Goal: Task Accomplishment & Management: Complete application form

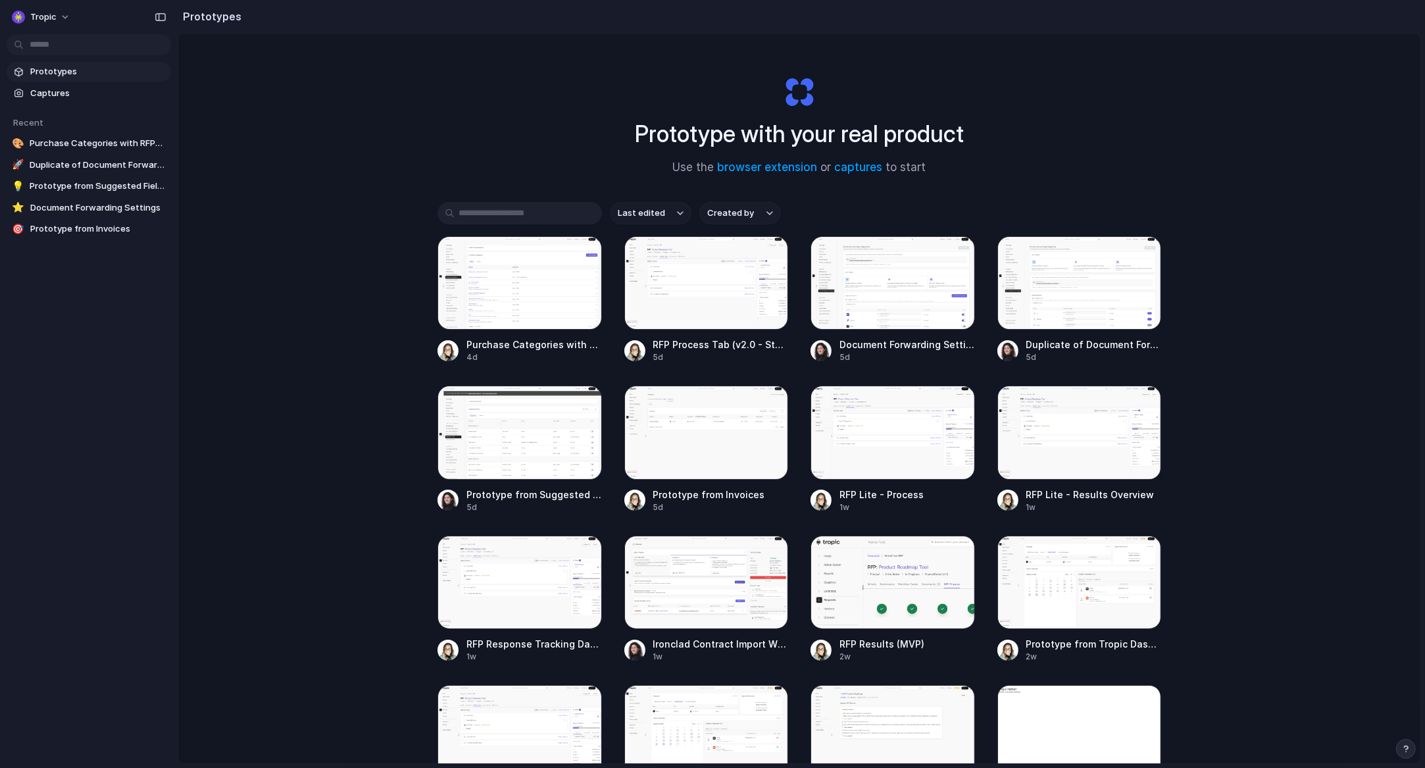
click at [15, 386] on div "Prototypes Captures Recent 🎨 Purchase Categories with RFPs Tab 🚀 Duplicate of D…" at bounding box center [89, 205] width 178 height 411
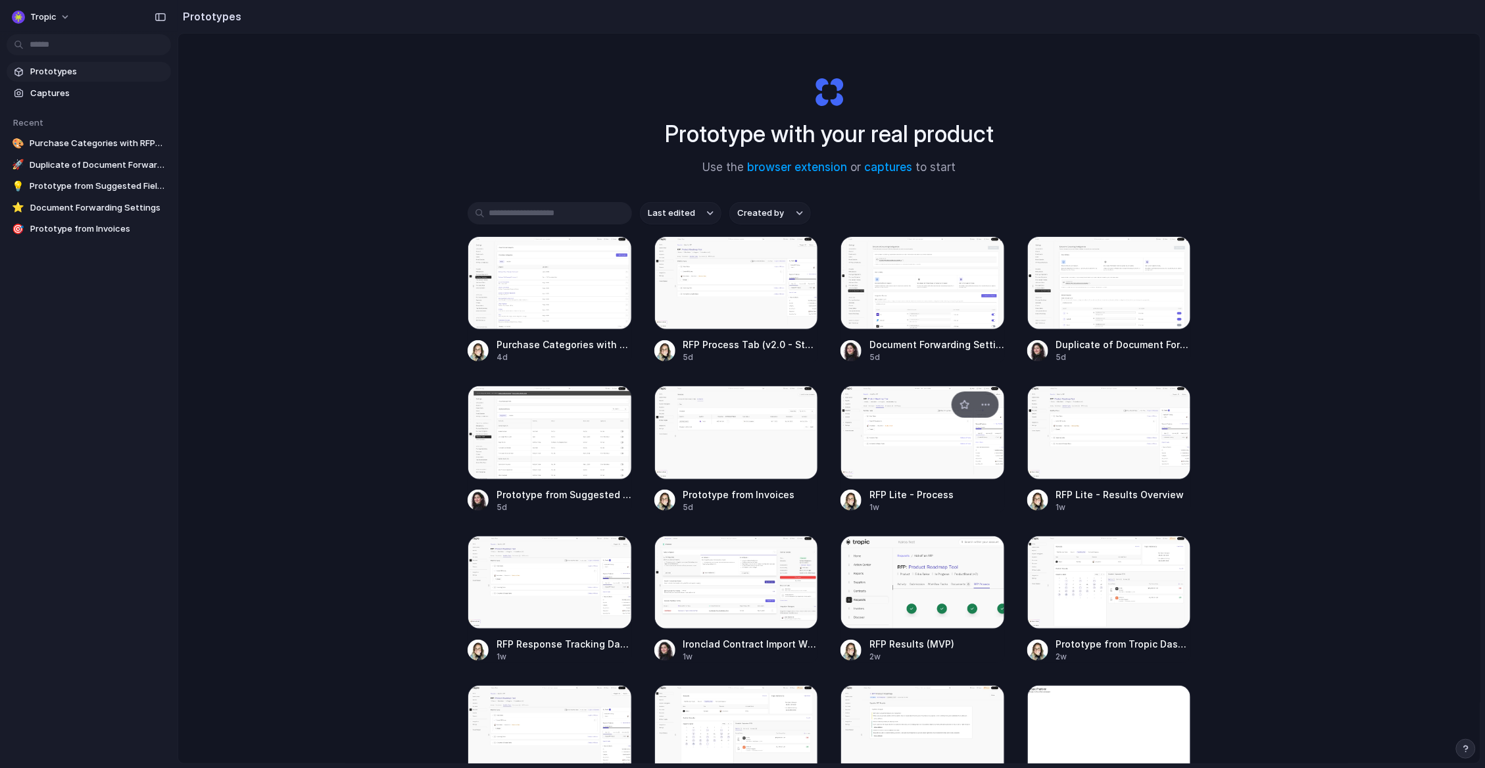
click at [929, 435] on div at bounding box center [923, 431] width 164 height 93
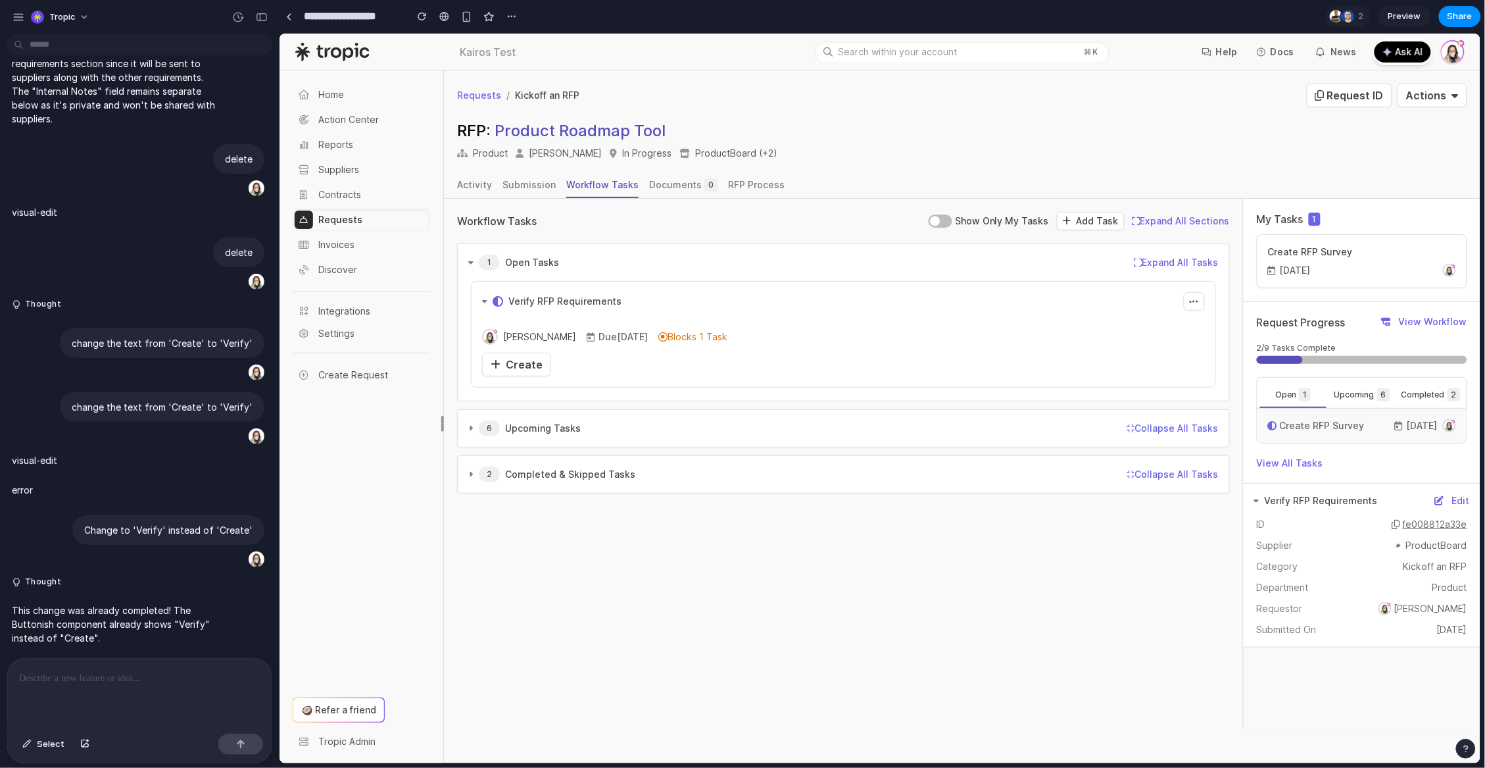
click at [725, 212] on div "Workflow Tasks Show Only My Tasks Add Task Expand All Sections Collapse All Sec…" at bounding box center [843, 220] width 773 height 18
click at [520, 368] on span "Create" at bounding box center [523, 363] width 37 height 13
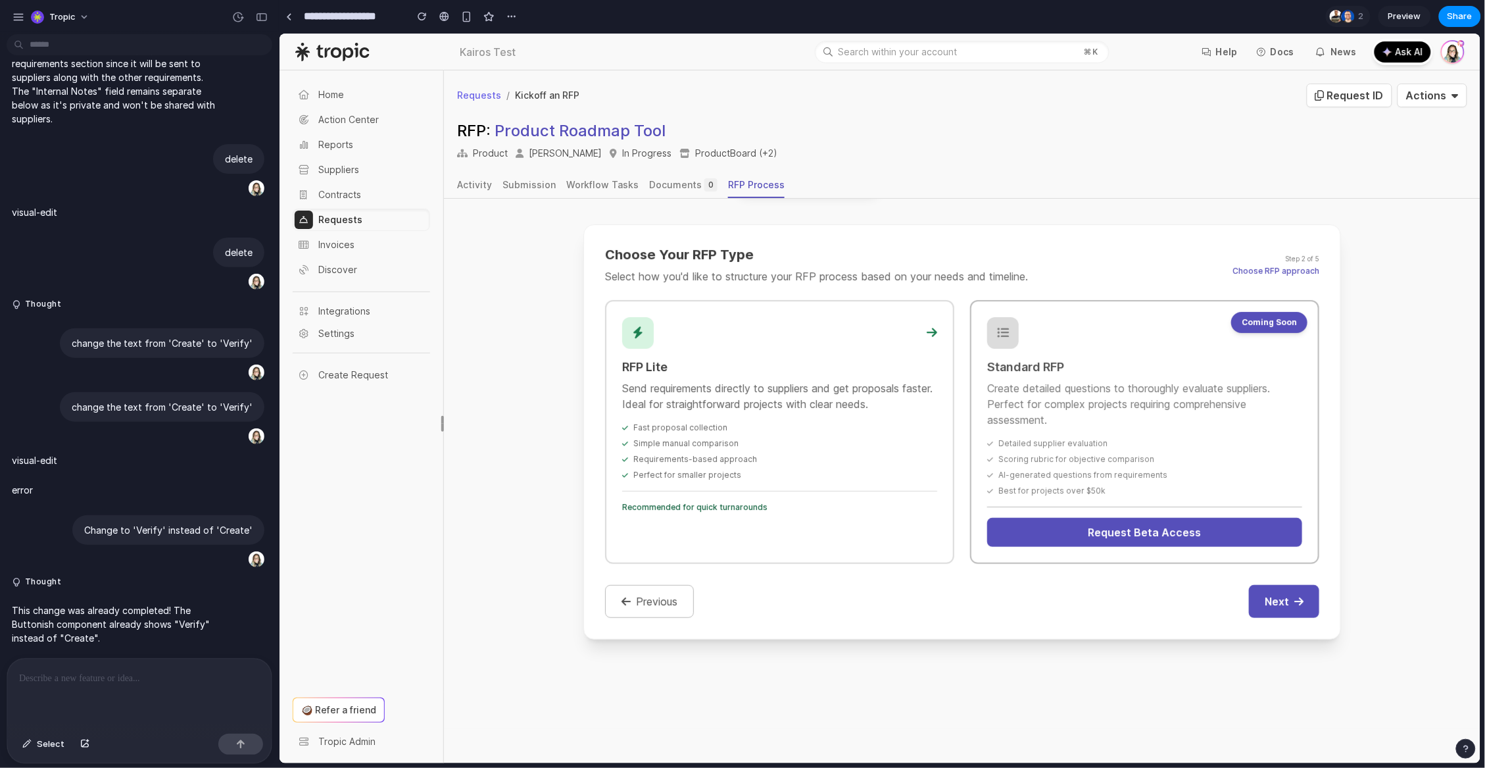
scroll to position [199, 0]
click at [864, 401] on div "RFP Lite Send requirements directly to suppliers and get proposals faster. Idea…" at bounding box center [779, 431] width 349 height 264
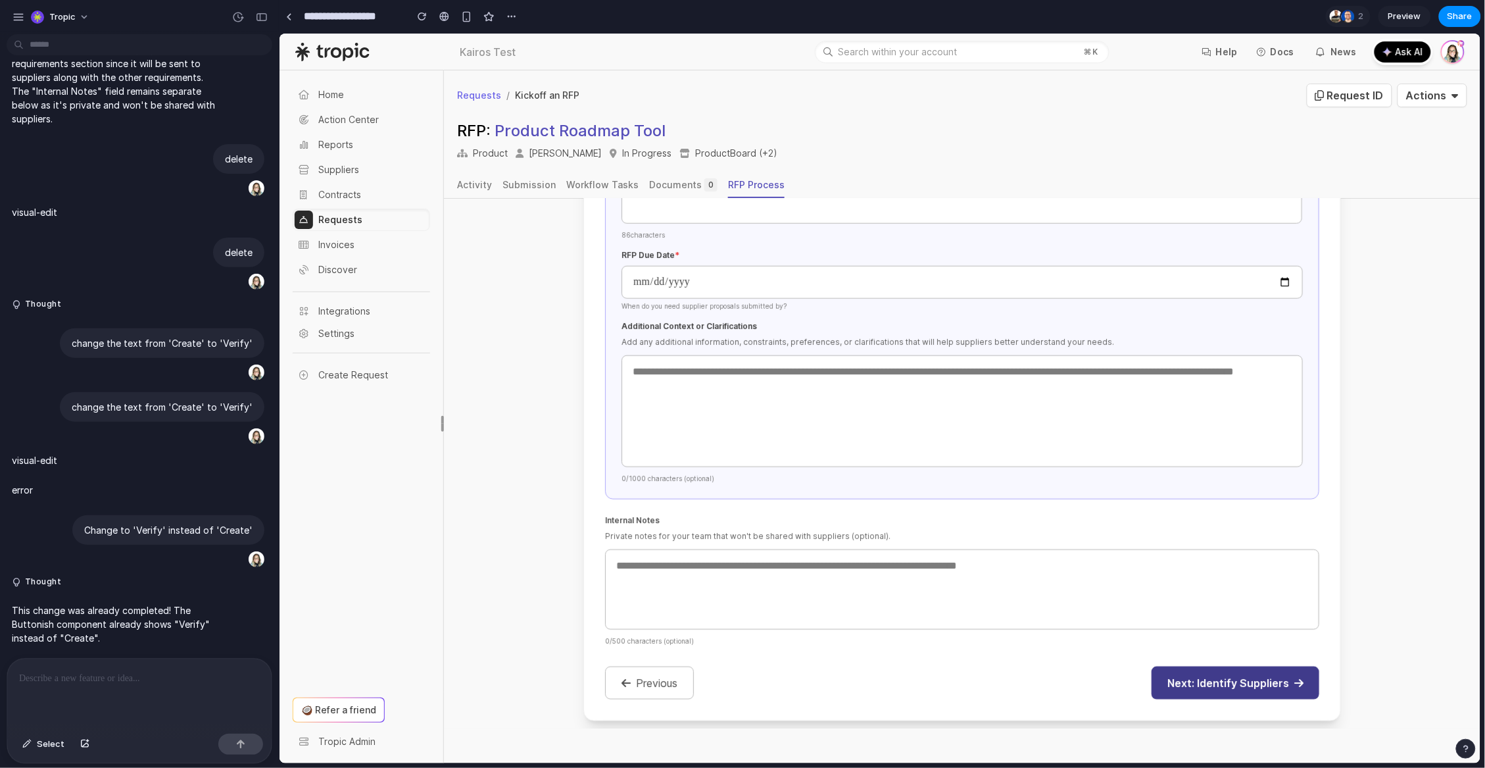
click at [1195, 666] on button "Next: Identify Suppliers" at bounding box center [1235, 682] width 168 height 33
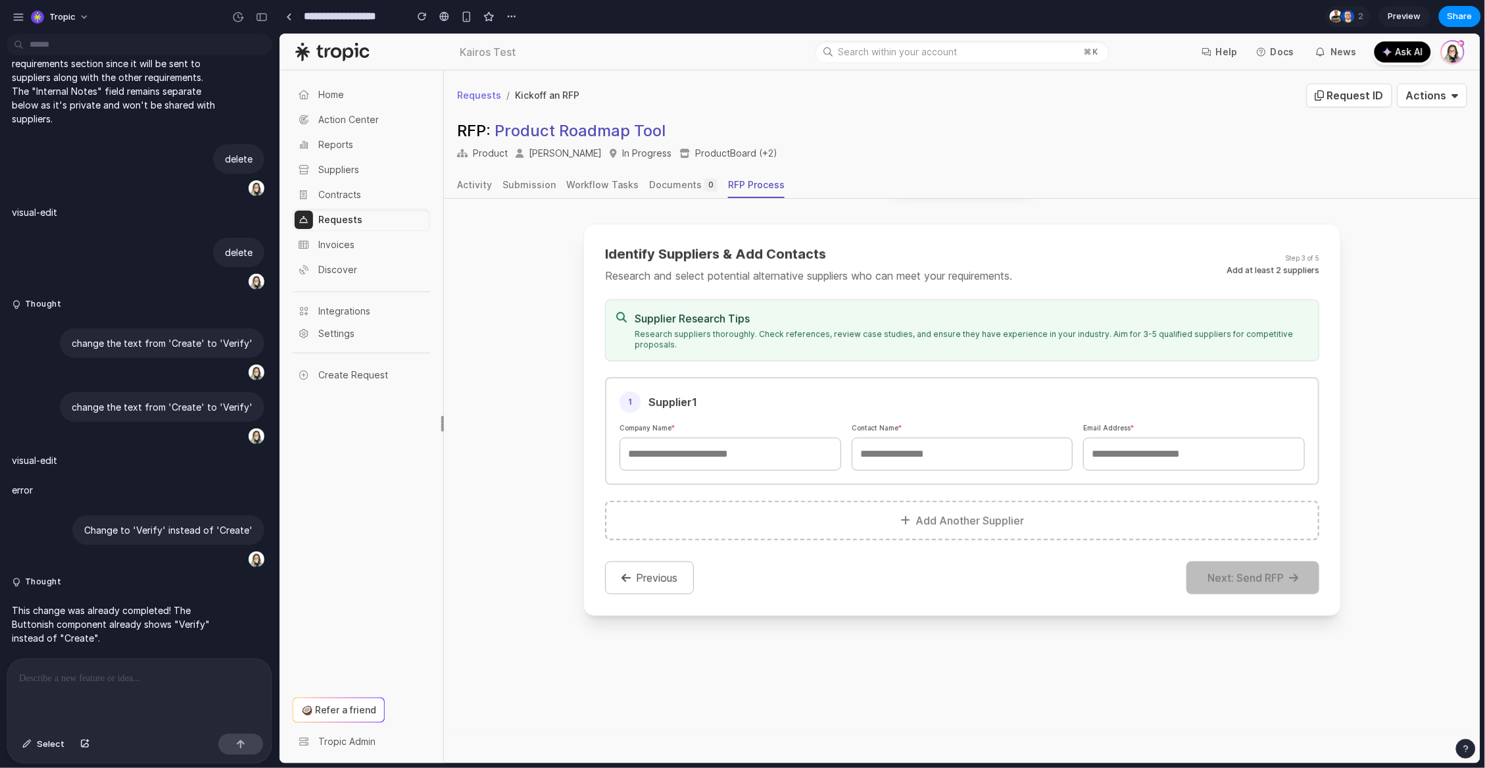
click at [747, 463] on div "1 Supplier 1 Company Name * Contact Name * Email Address *" at bounding box center [962, 430] width 714 height 108
click at [751, 453] on input "text" at bounding box center [730, 453] width 222 height 33
type input "****"
click at [993, 447] on input "text" at bounding box center [962, 453] width 222 height 33
type input "****"
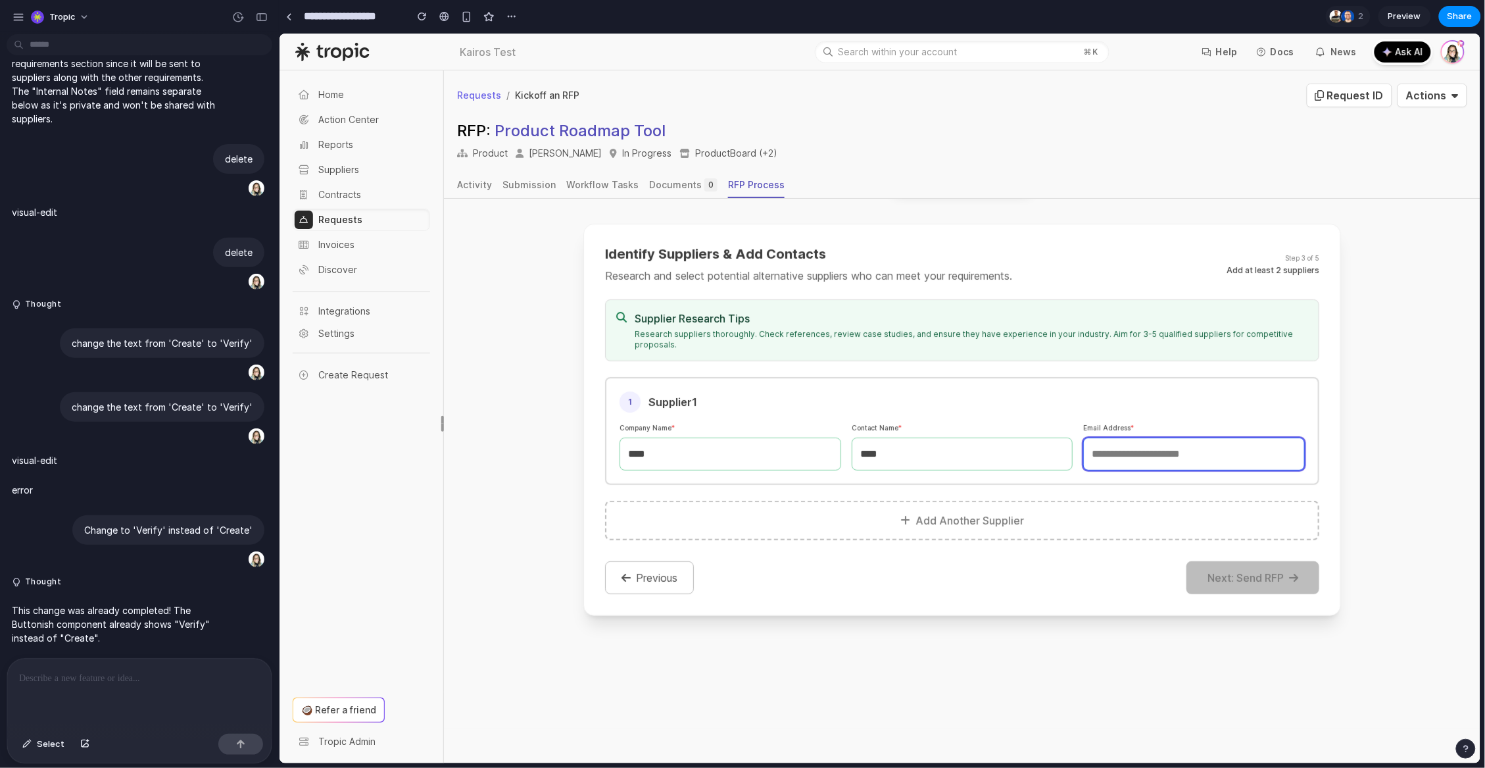
click at [1188, 451] on input "email" at bounding box center [1194, 453] width 222 height 33
type input "****"
click at [1106, 508] on button "Add Another Supplier" at bounding box center [962, 519] width 714 height 39
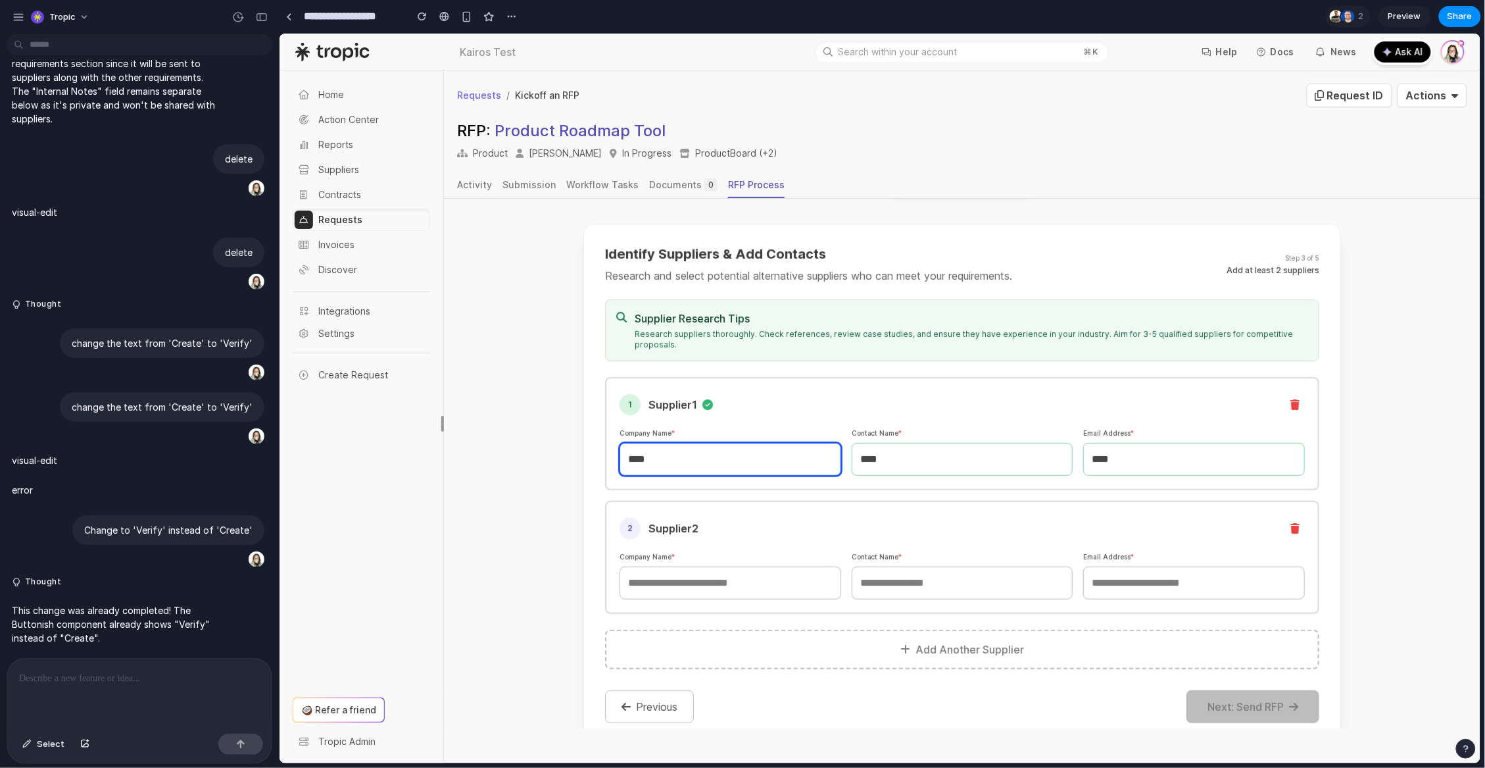
click at [735, 447] on input "****" at bounding box center [730, 458] width 222 height 33
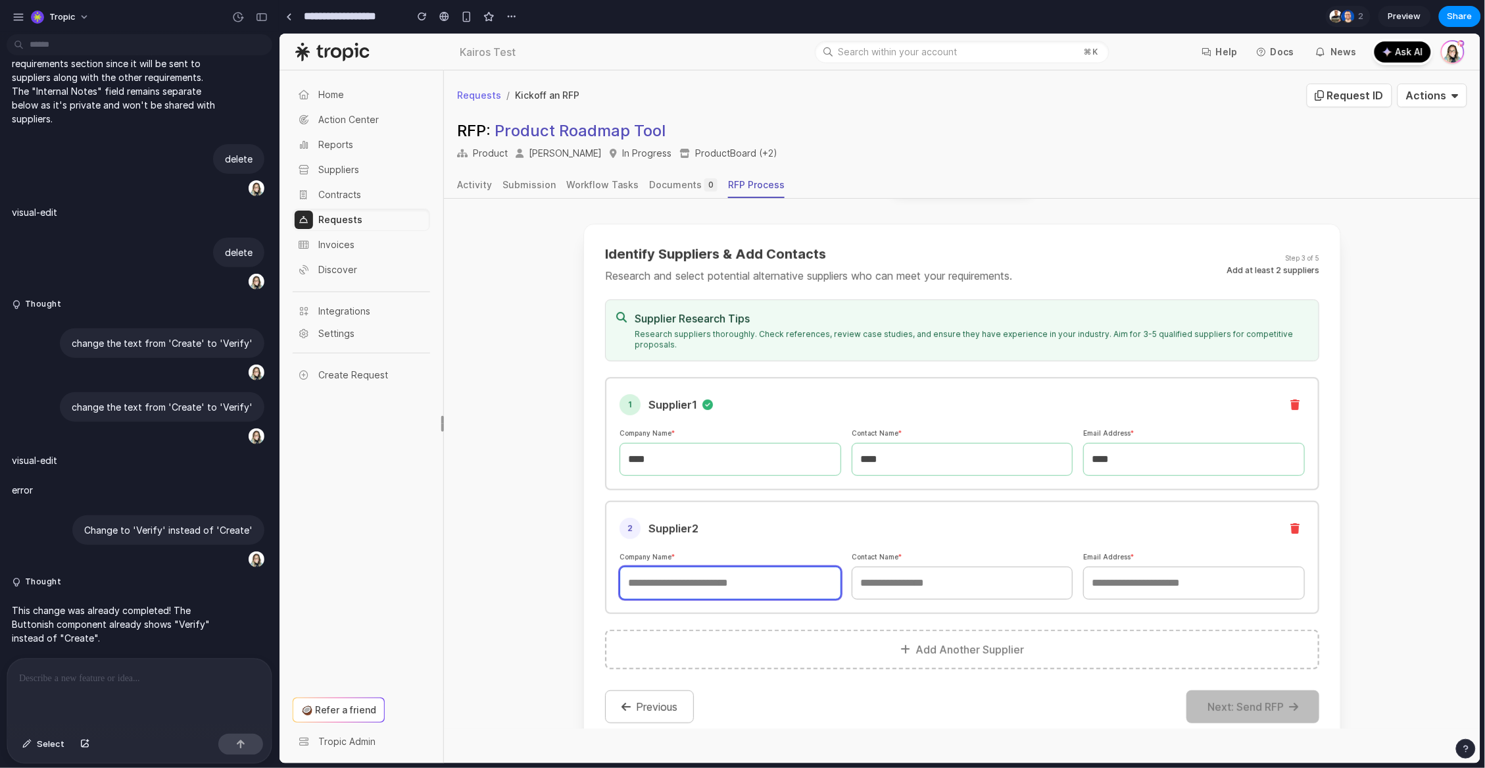
click at [739, 575] on input "text" at bounding box center [730, 582] width 222 height 33
type input "****"
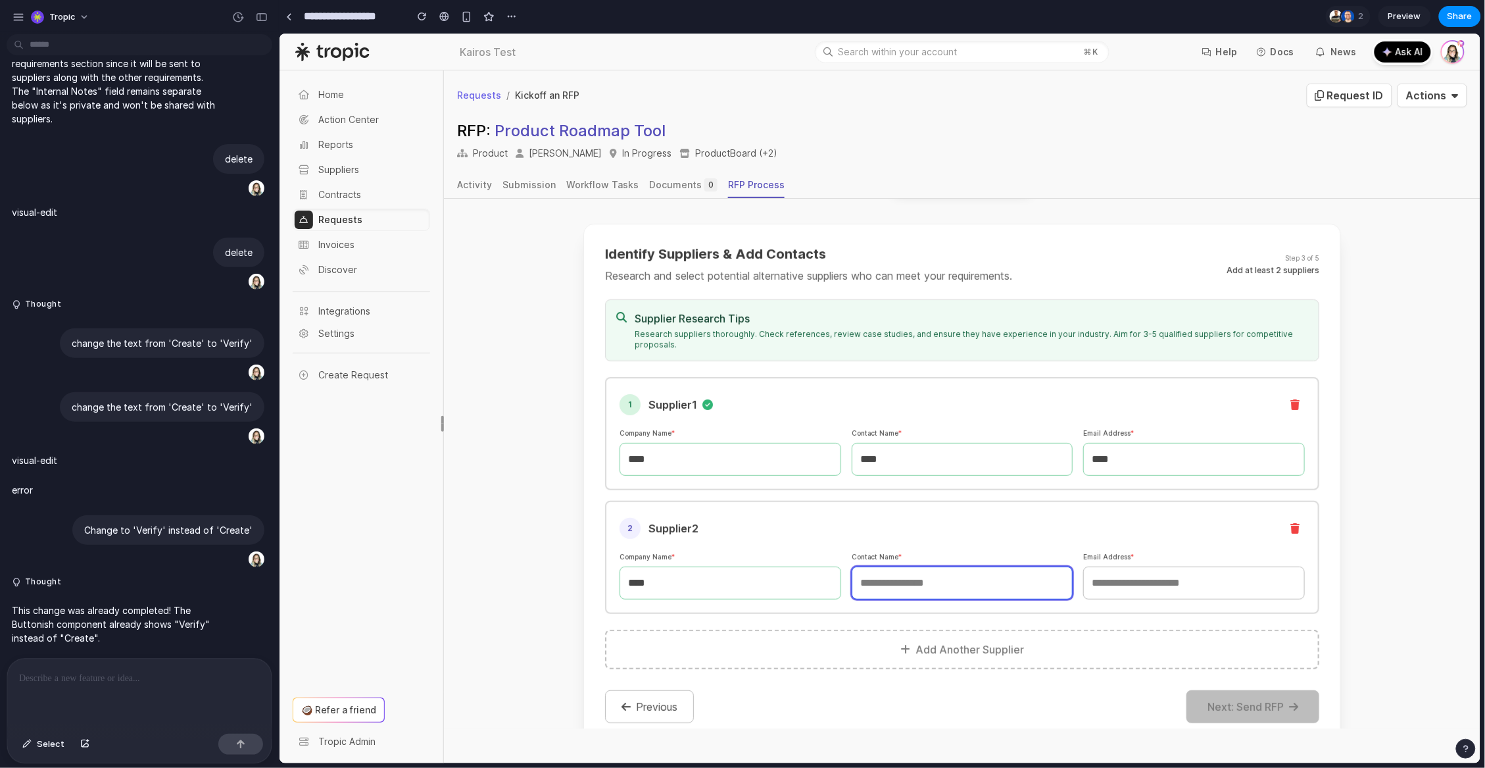
click at [952, 570] on input "text" at bounding box center [962, 582] width 222 height 33
type input "****"
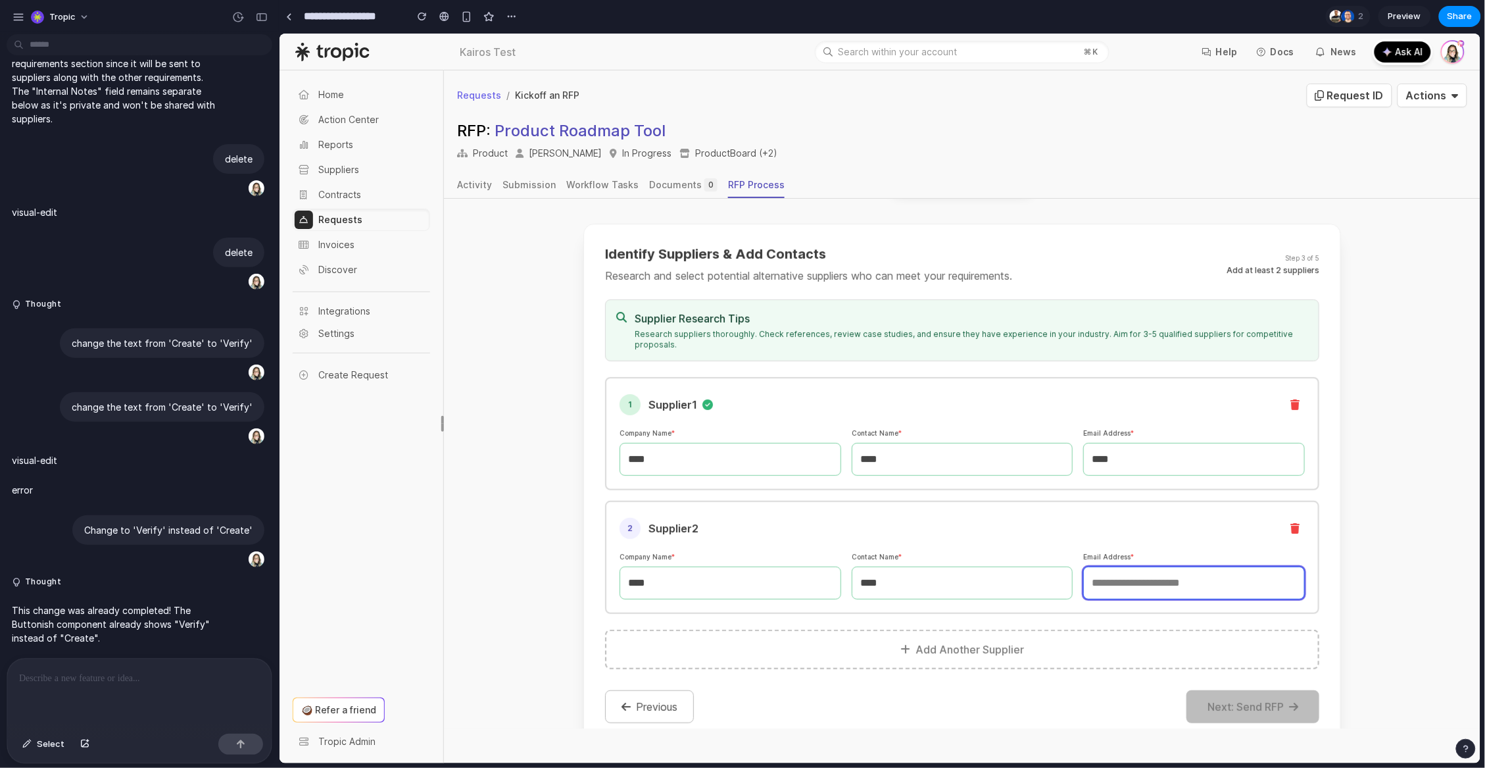
click at [1130, 574] on input "email" at bounding box center [1194, 582] width 222 height 33
type input "****"
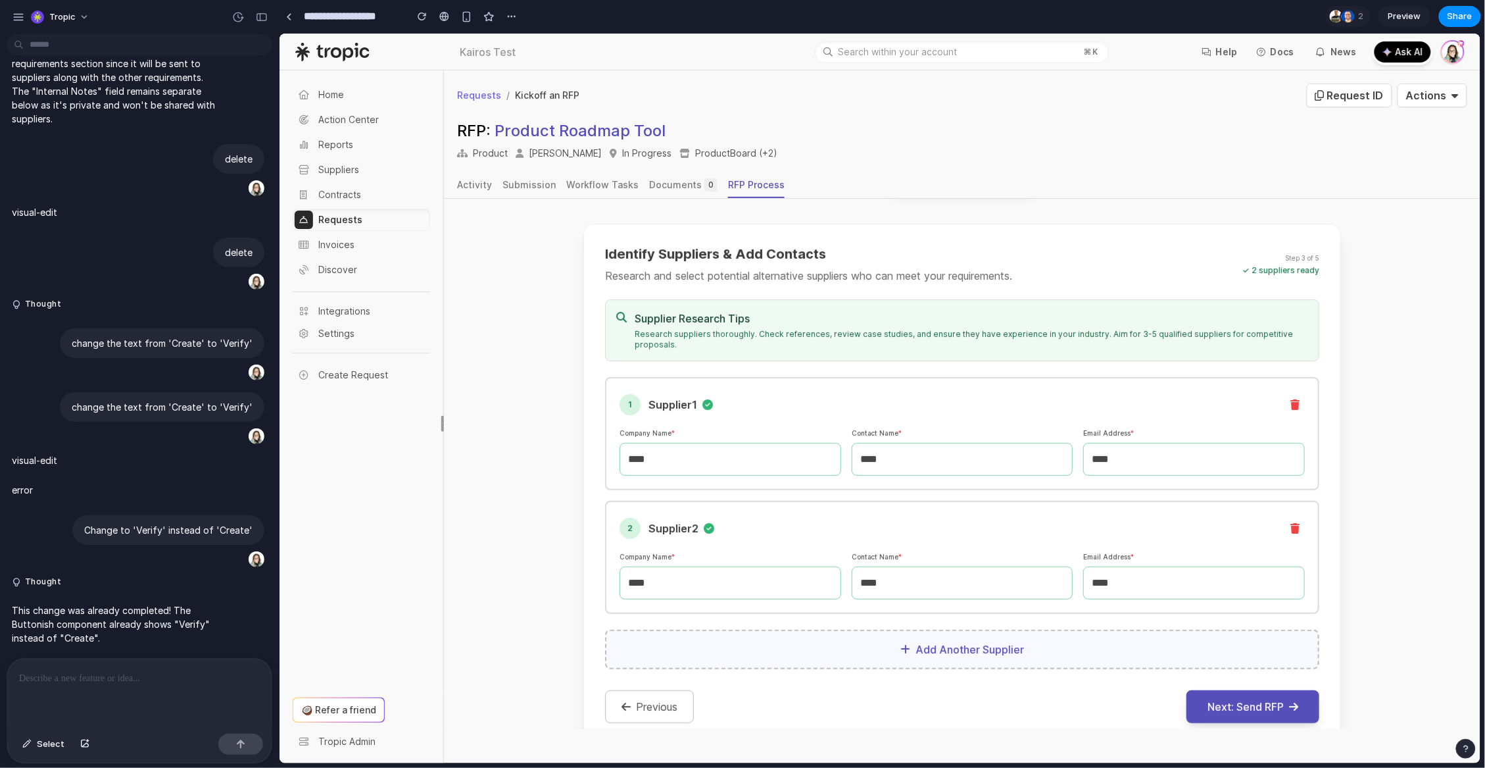
click at [1066, 635] on button "Add Another Supplier" at bounding box center [962, 648] width 714 height 39
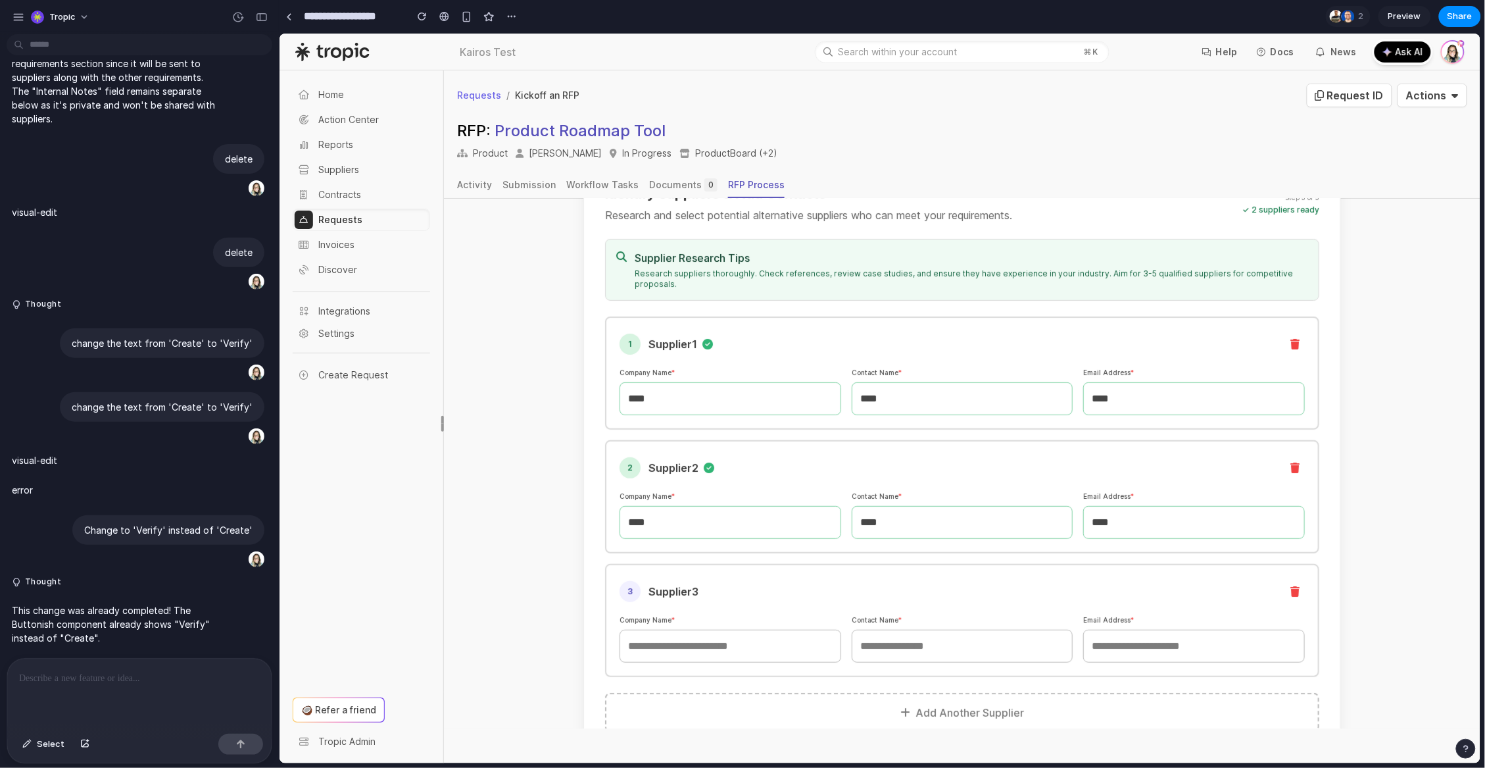
scroll to position [342, 0]
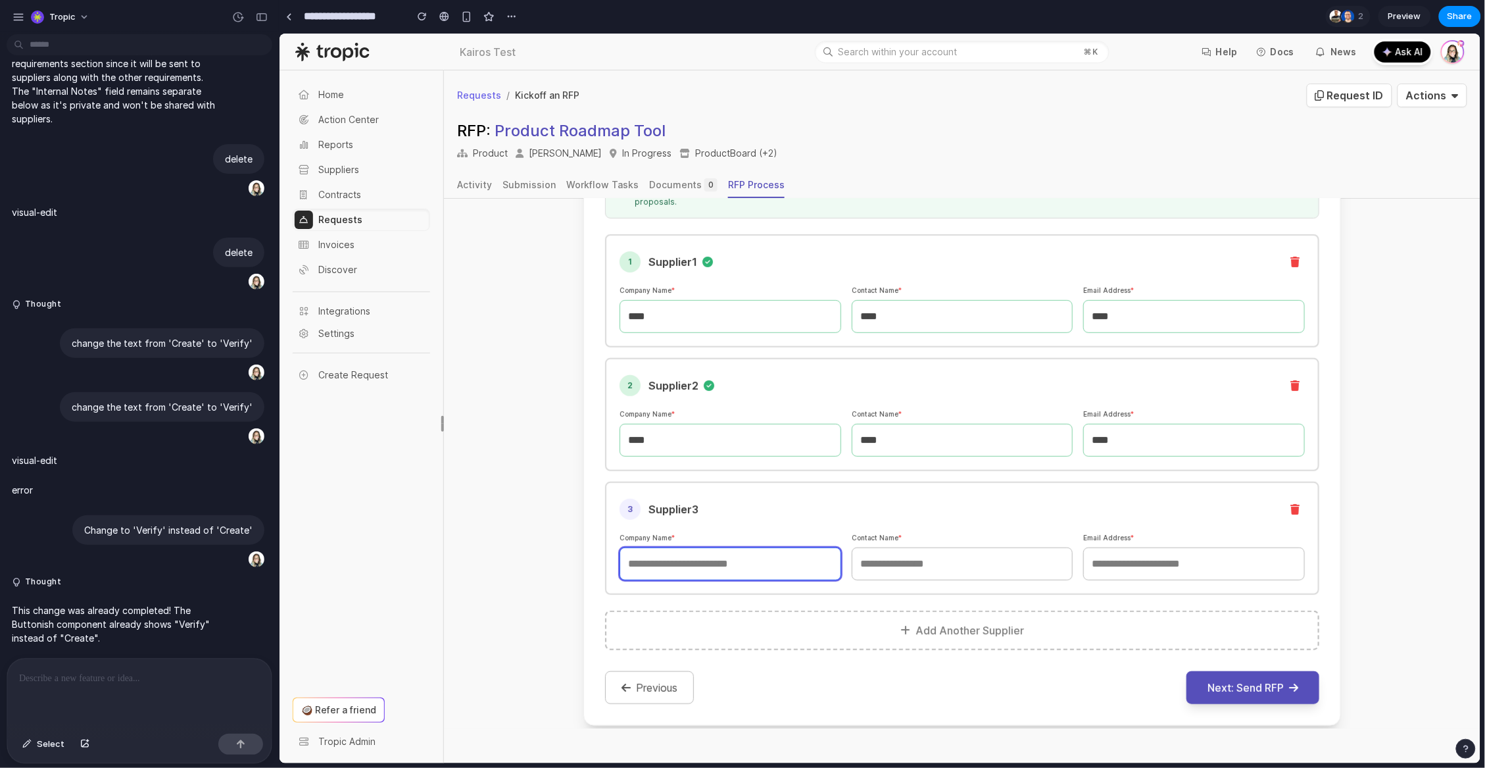
click at [768, 547] on input "text" at bounding box center [730, 563] width 222 height 33
type input "****"
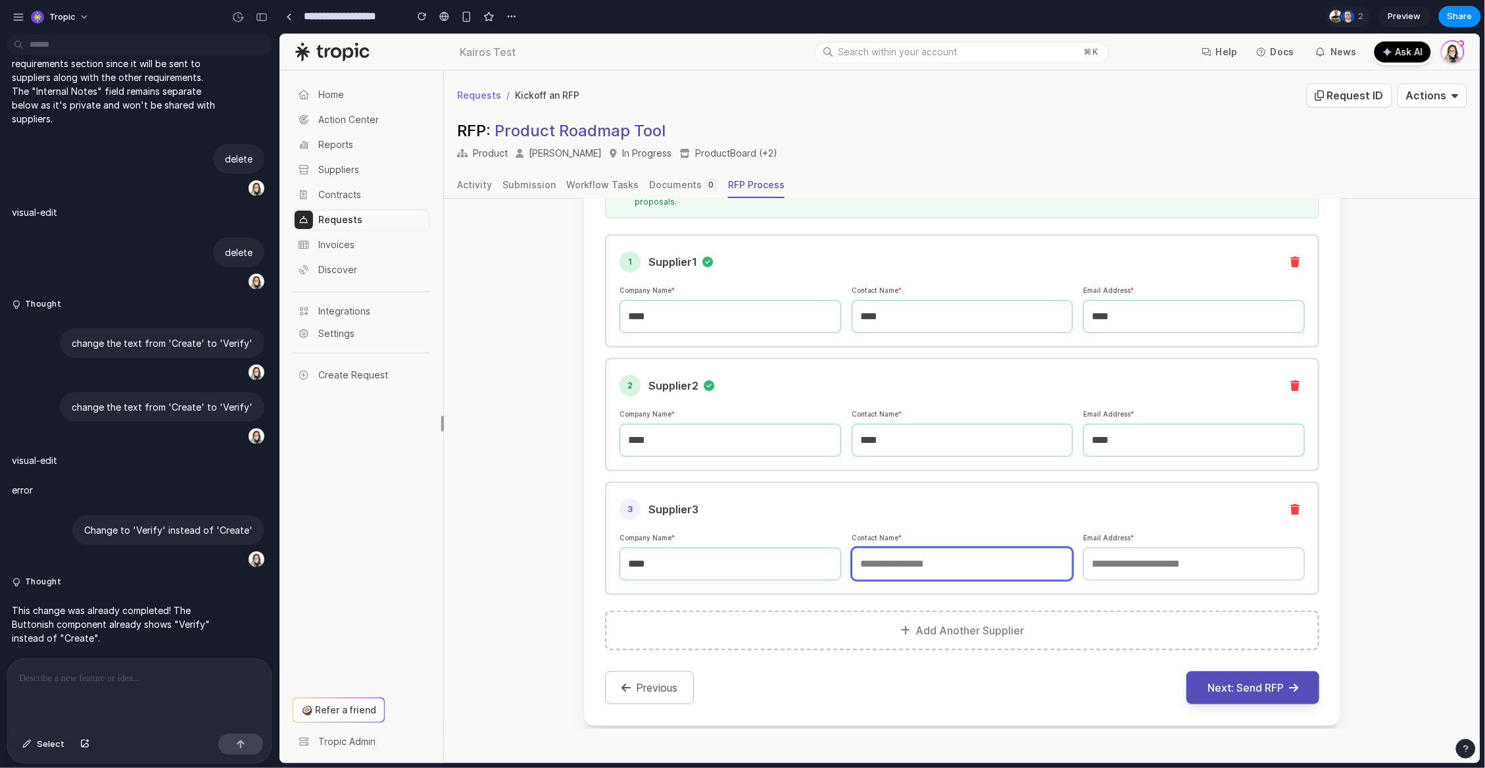
click at [934, 555] on input "text" at bounding box center [962, 563] width 222 height 33
type input "****"
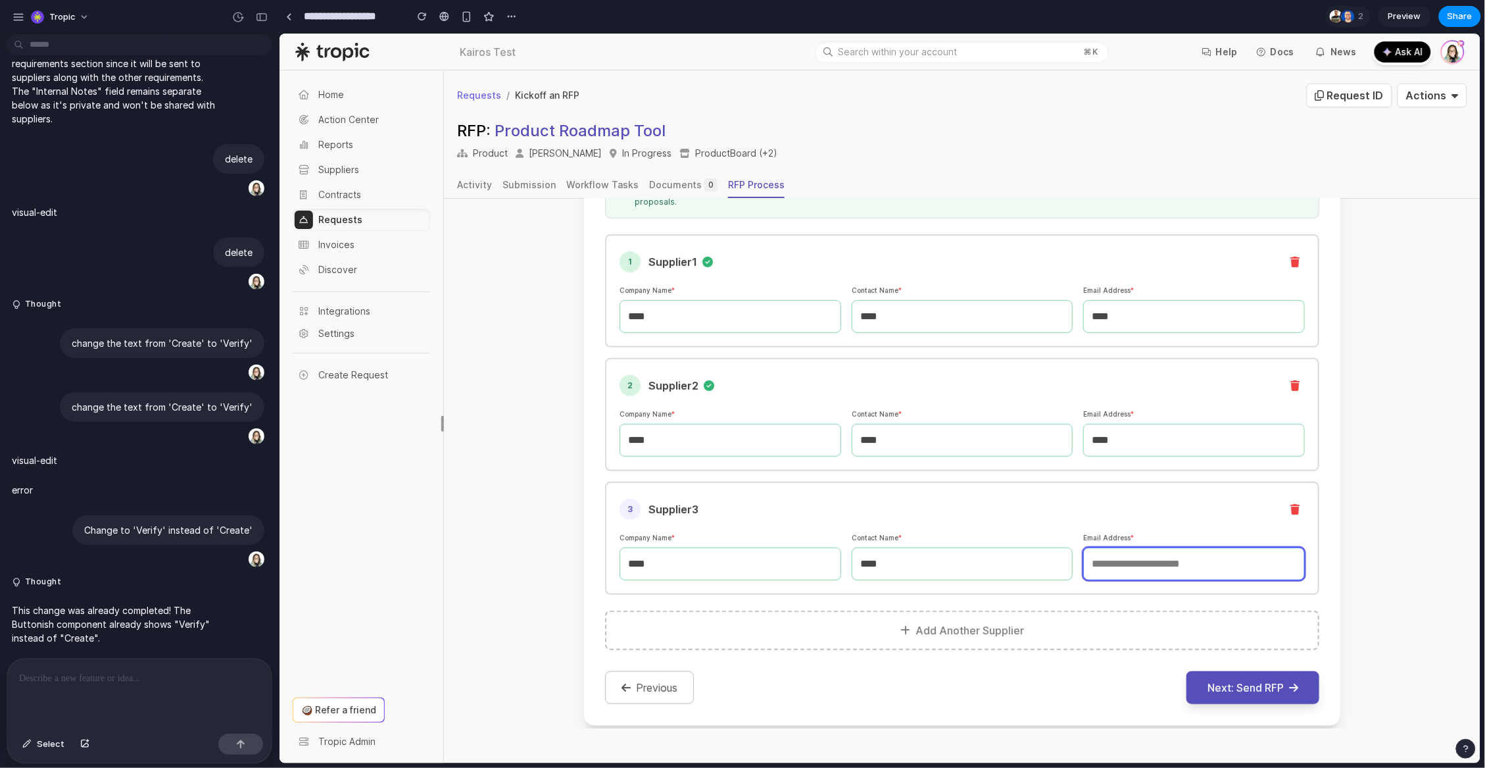
drag, startPoint x: 1158, startPoint y: 557, endPoint x: 1172, endPoint y: 564, distance: 15.3
click at [1158, 556] on input "email" at bounding box center [1194, 563] width 222 height 33
type input "****"
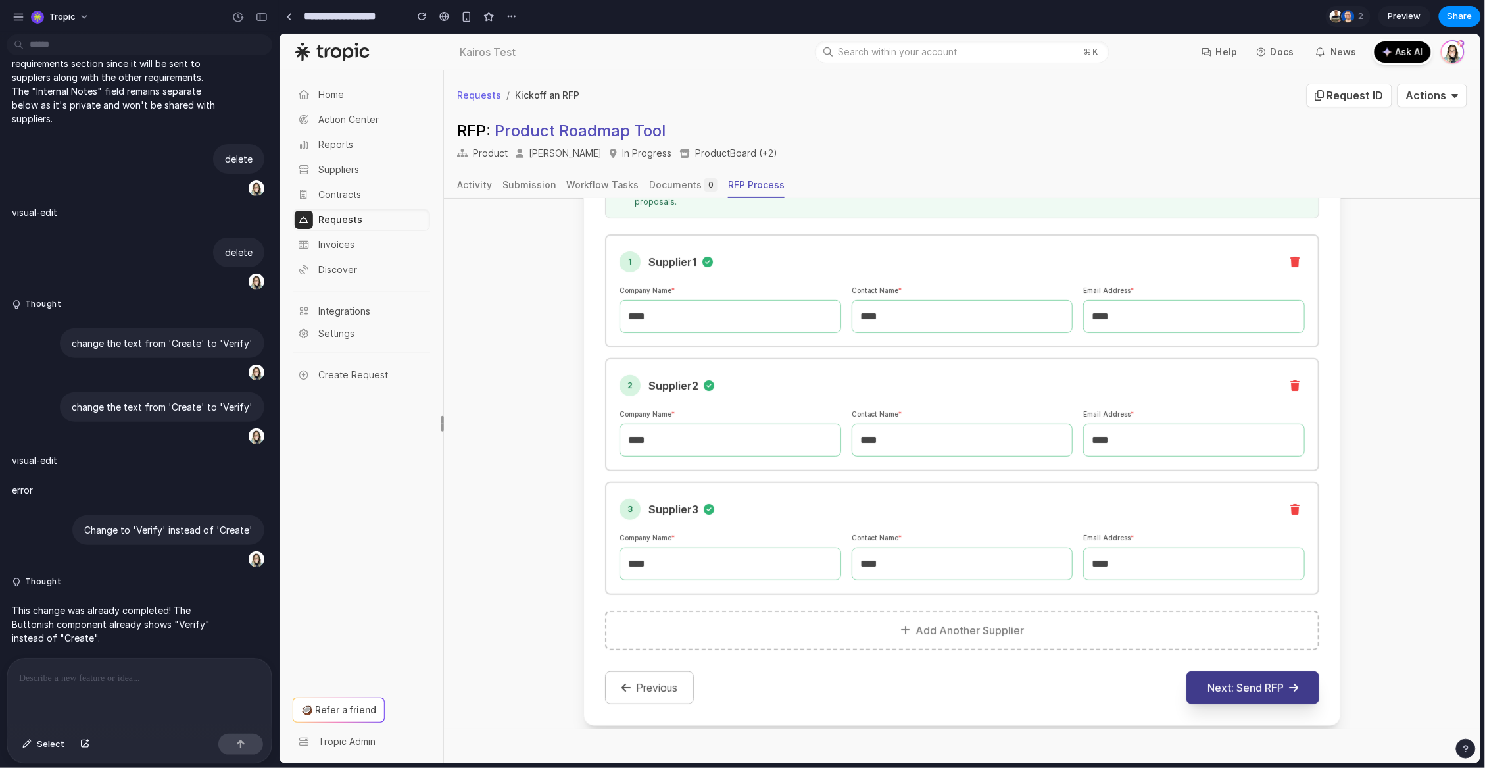
click at [1247, 678] on button "Next: Send RFP" at bounding box center [1252, 686] width 133 height 33
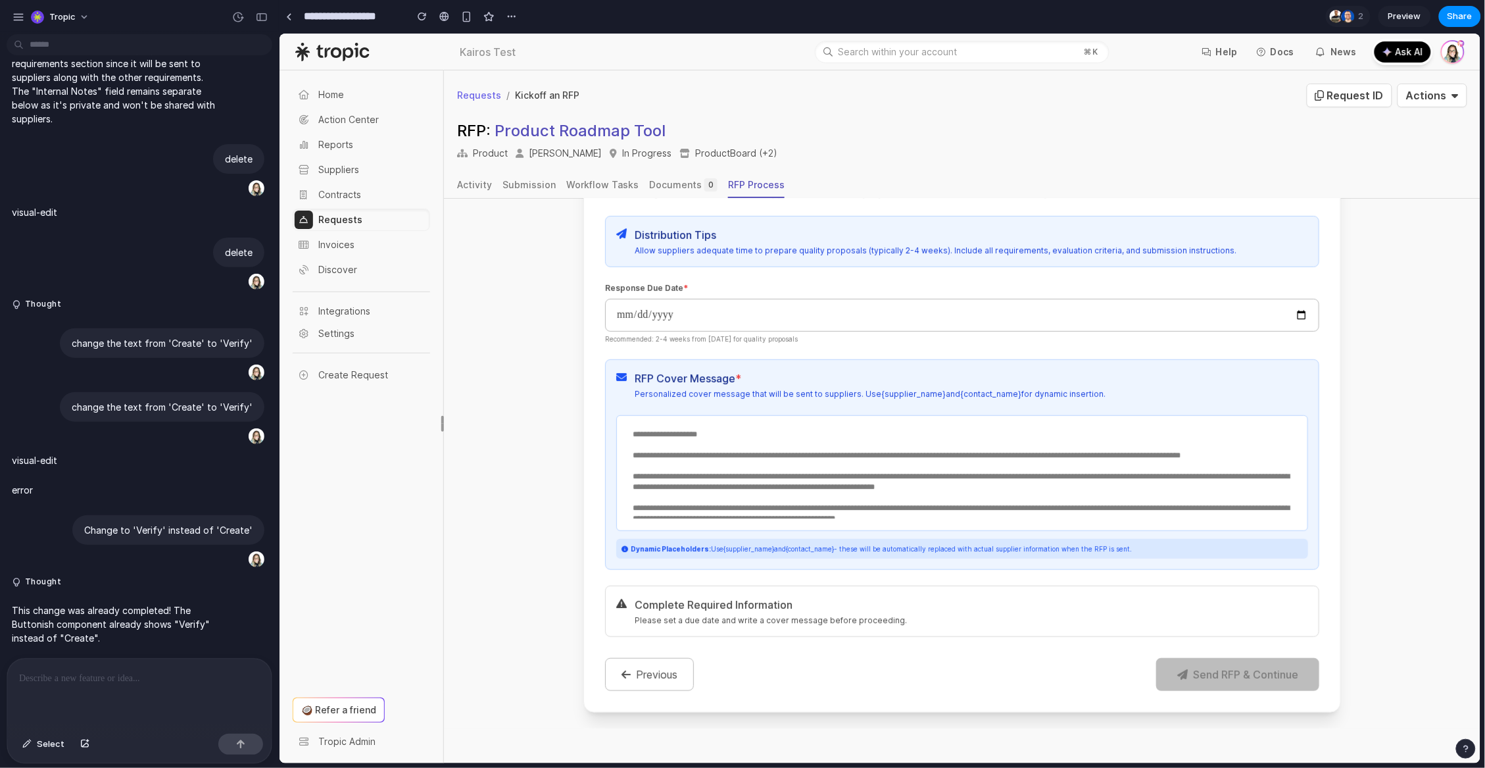
click at [1081, 440] on textarea "**********" at bounding box center [961, 470] width 674 height 95
click at [1047, 432] on textarea "**********" at bounding box center [961, 470] width 674 height 95
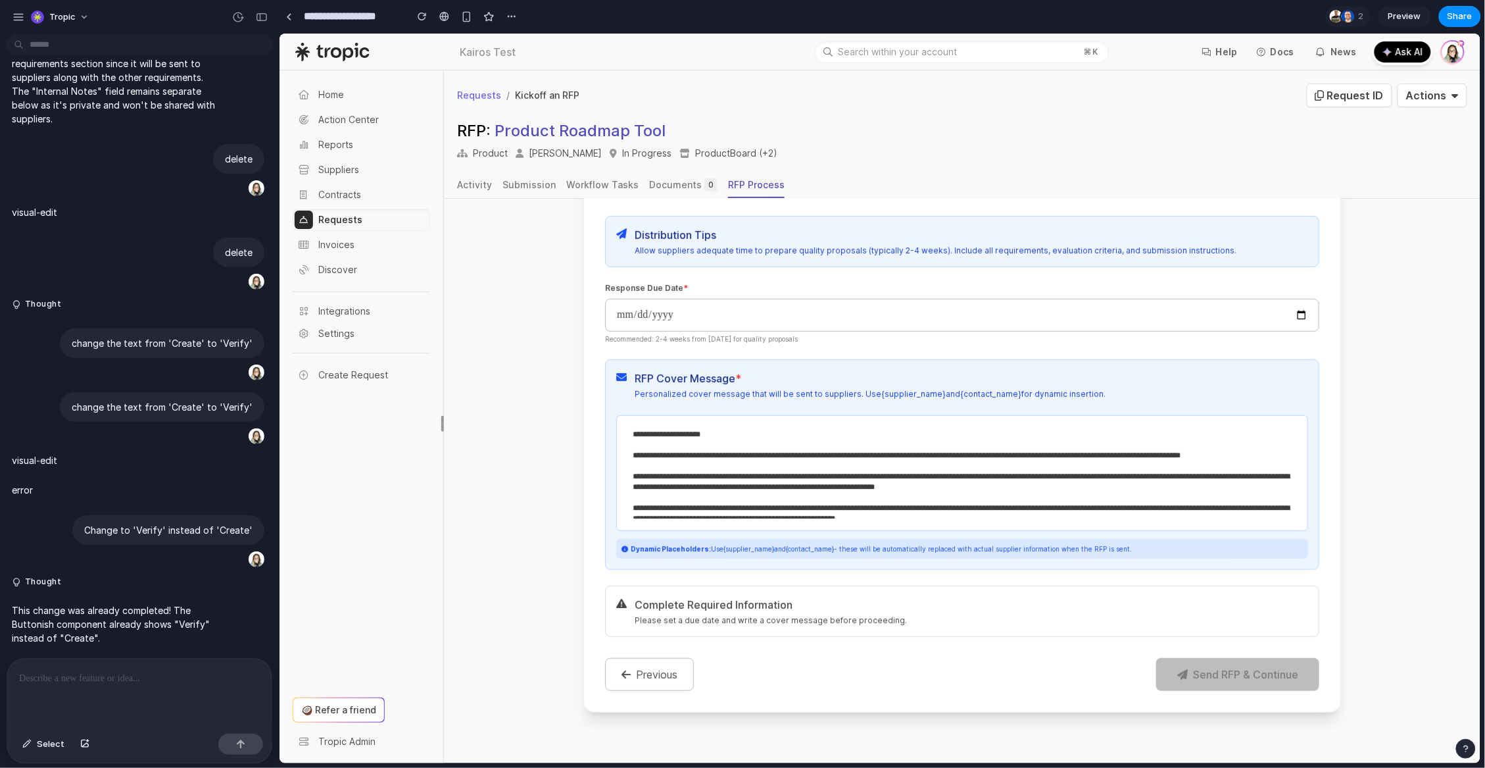
type textarea "**********"
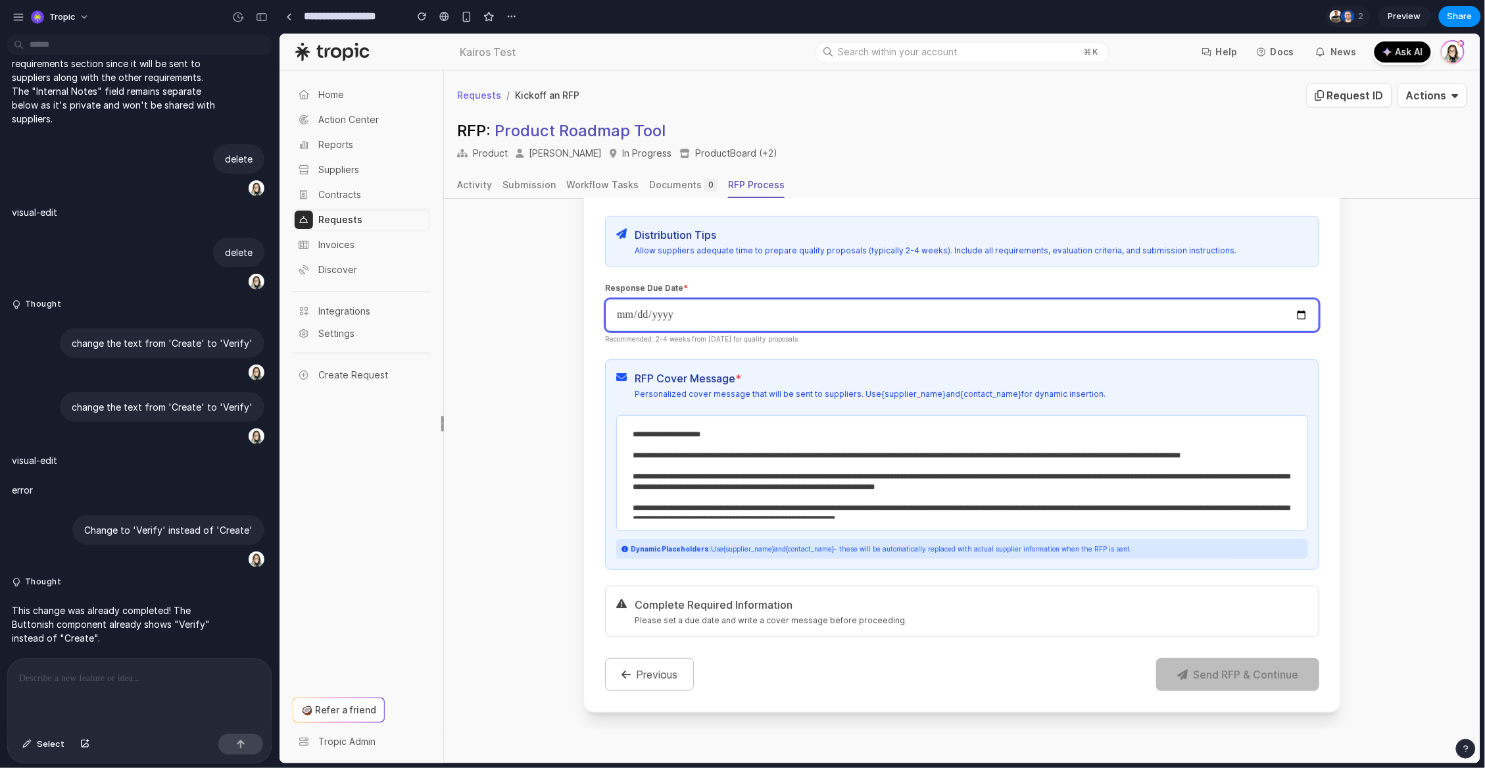
click at [1291, 316] on input "date" at bounding box center [962, 314] width 714 height 33
type input "**********"
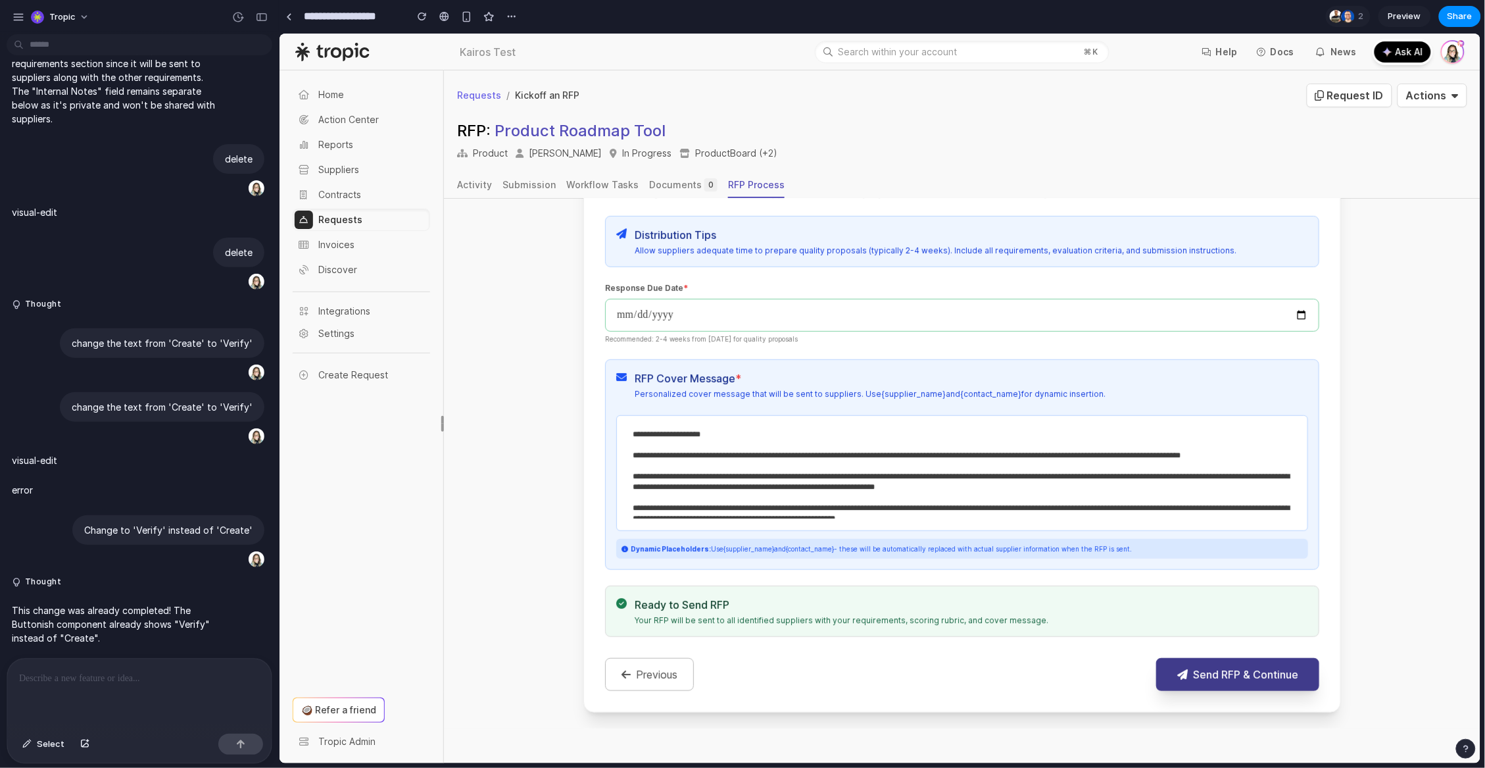
click at [1258, 674] on button "Send RFP & Continue" at bounding box center [1237, 673] width 163 height 33
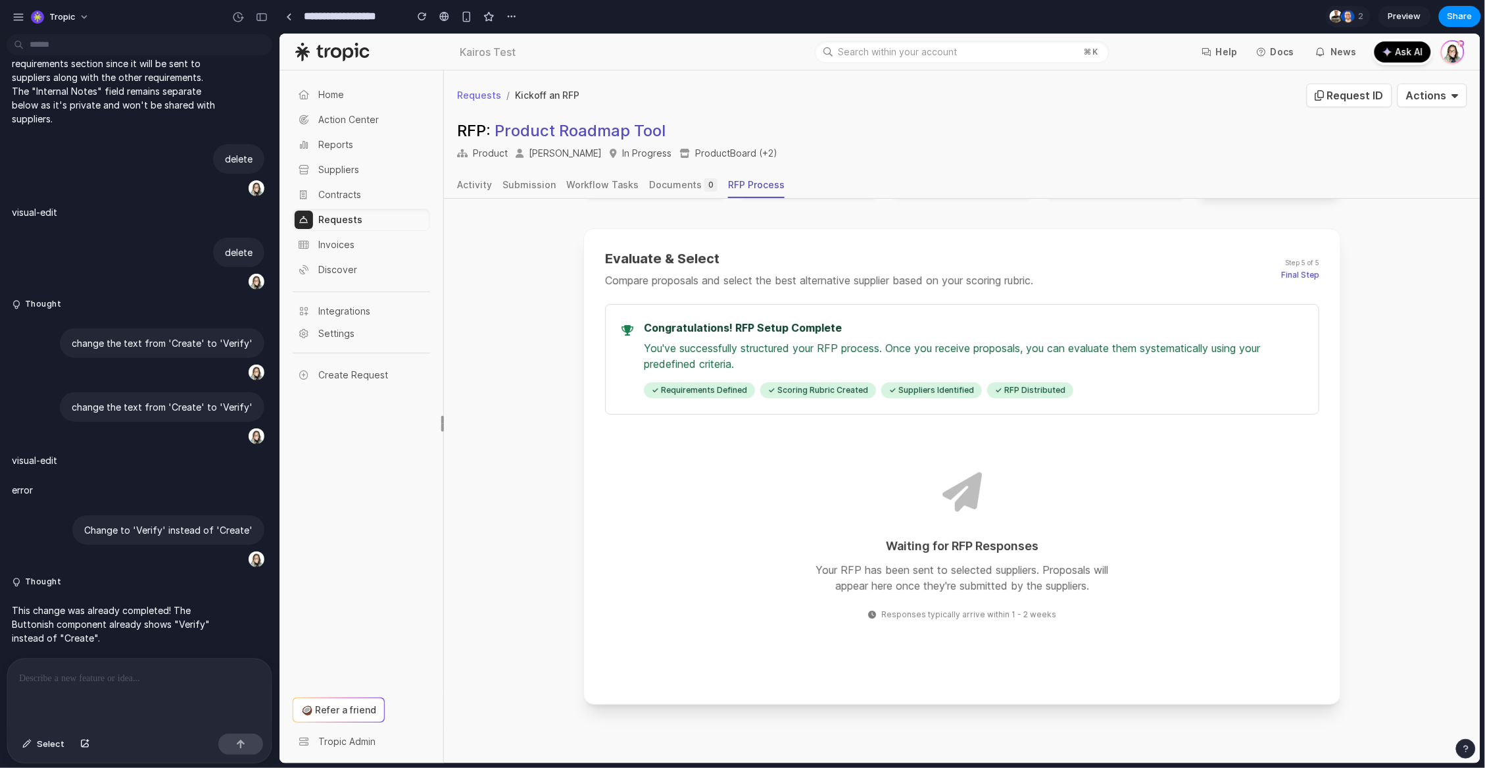
scroll to position [199, 0]
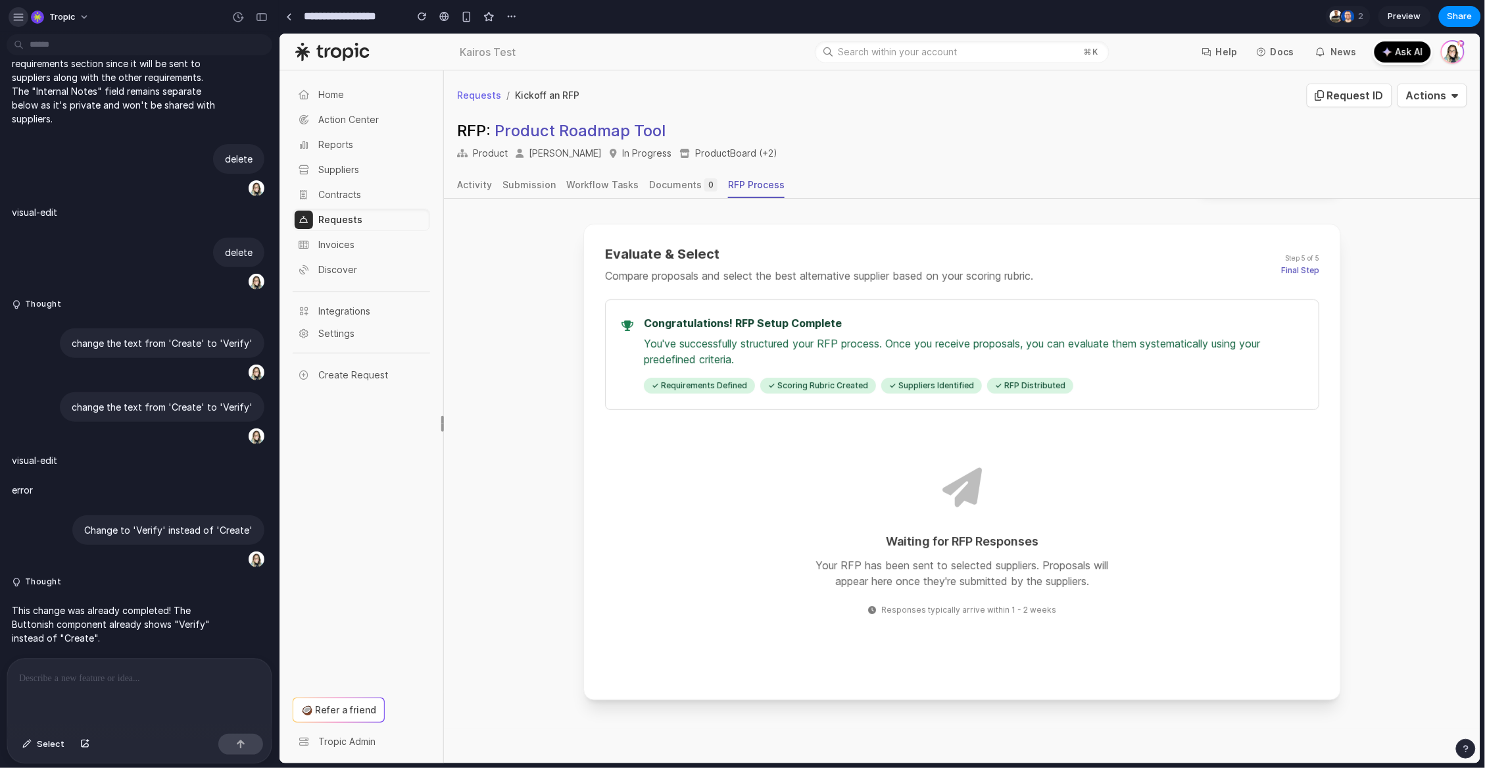
click at [24, 11] on div "button" at bounding box center [18, 17] width 12 height 12
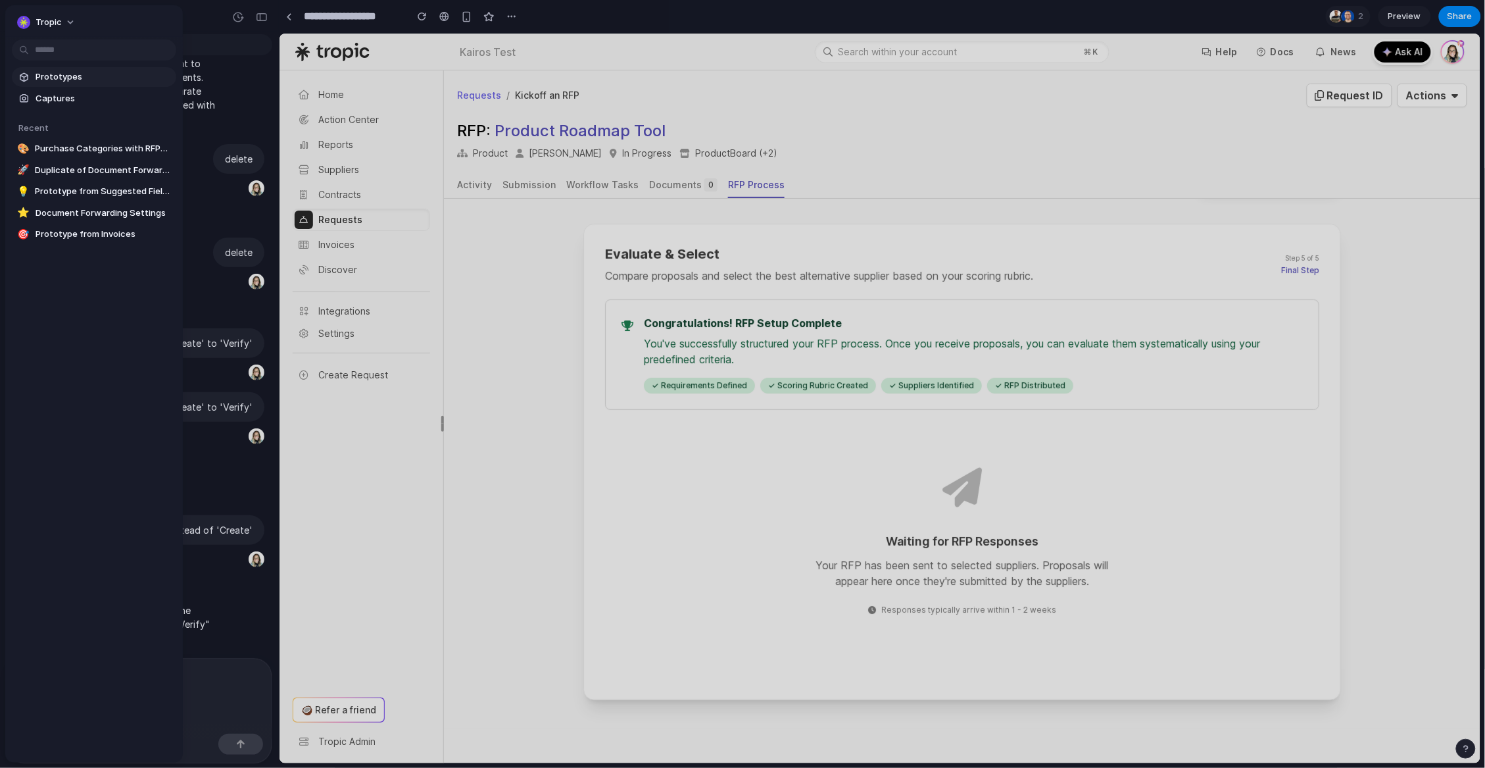
click at [50, 86] on link "Prototypes" at bounding box center [94, 77] width 164 height 20
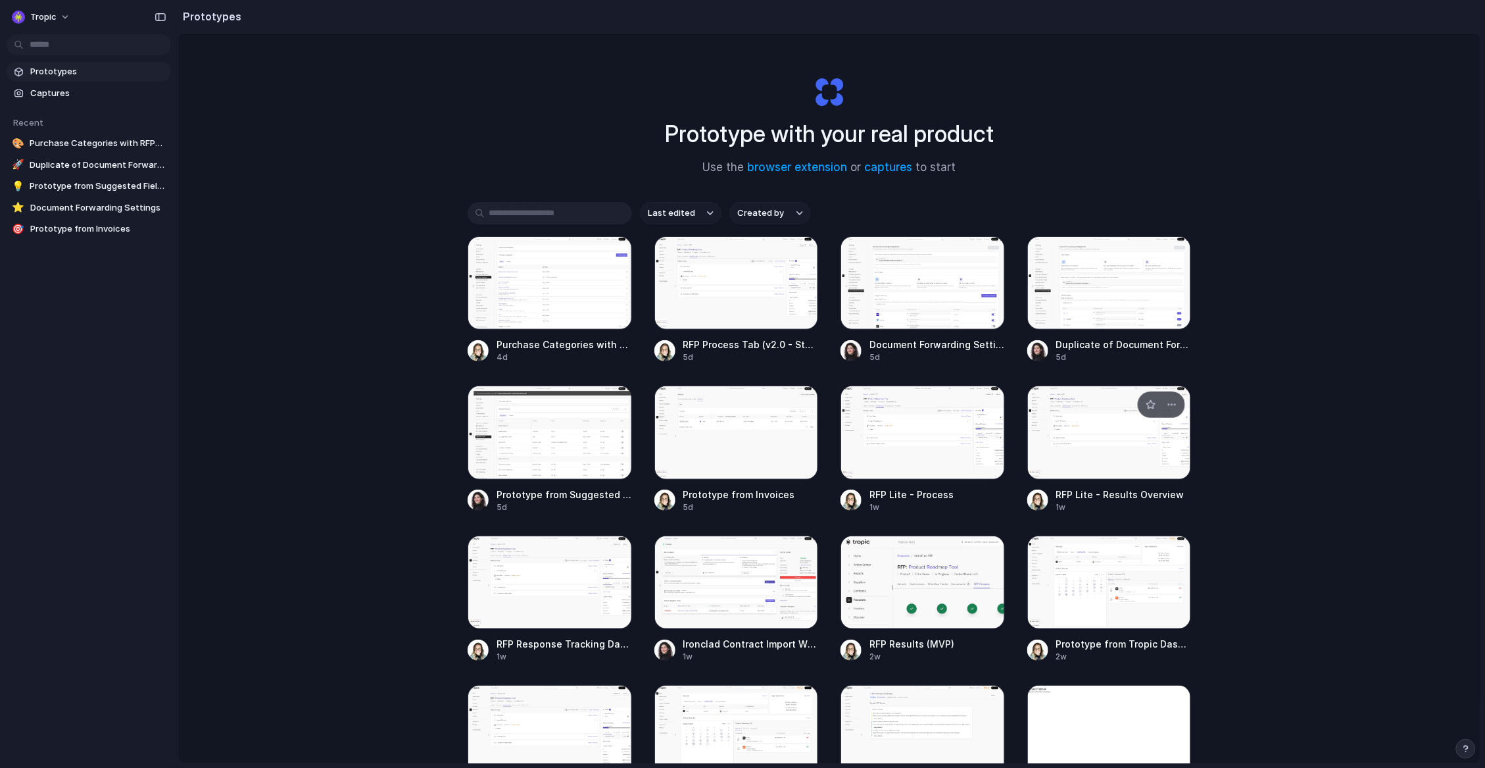
click at [1090, 422] on div at bounding box center [1109, 431] width 164 height 93
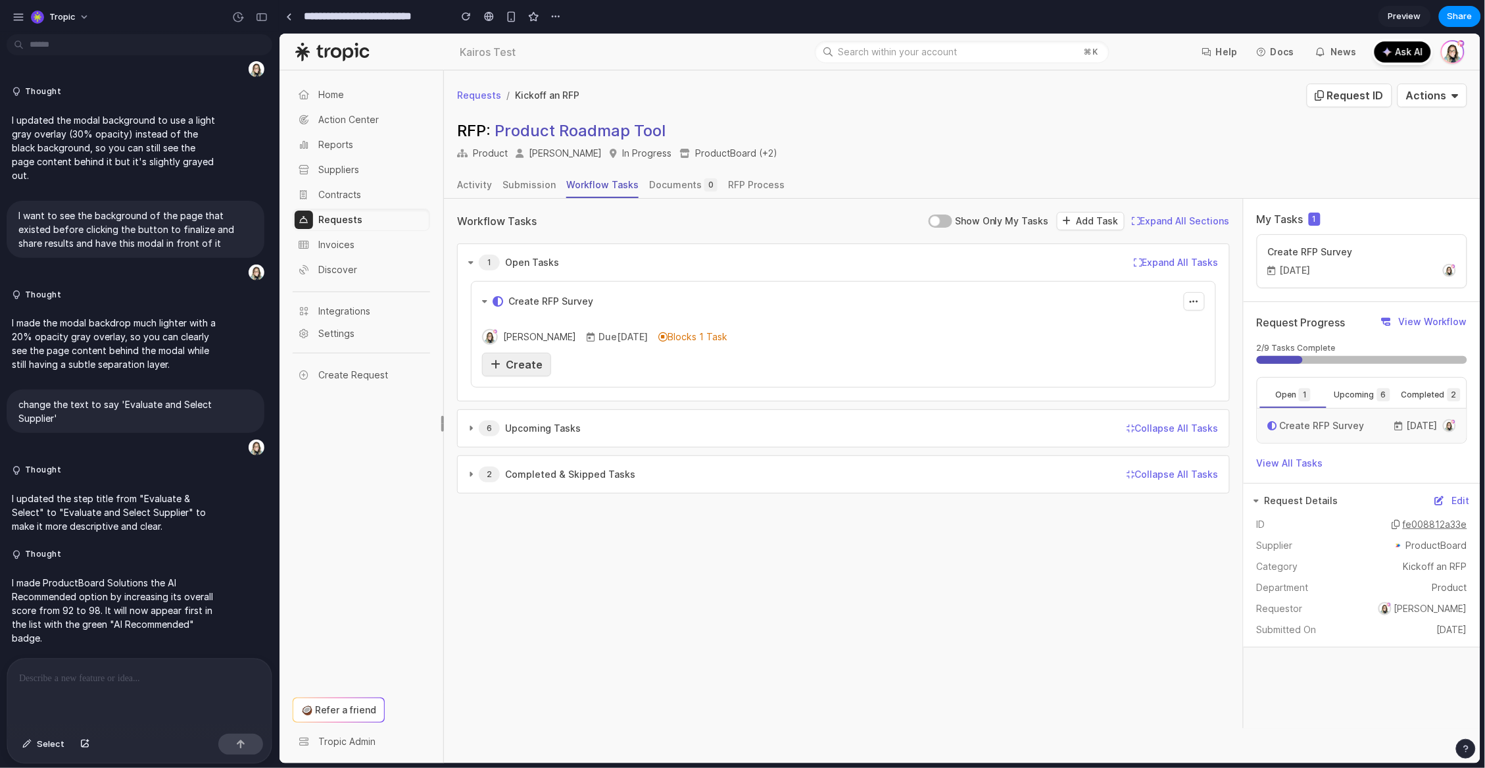
click at [522, 364] on span "Create" at bounding box center [523, 363] width 37 height 13
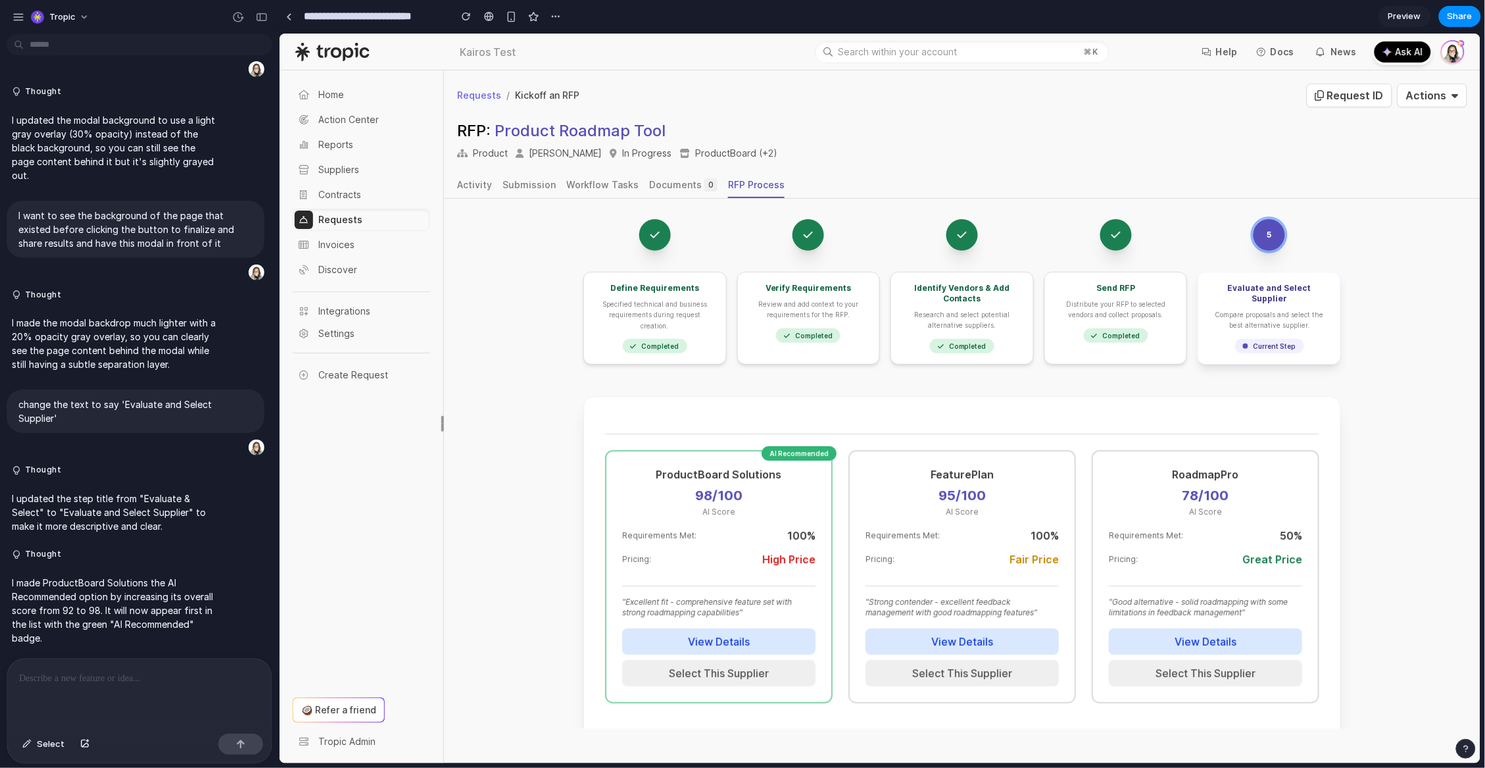
scroll to position [28, 0]
click at [710, 639] on button "View Details" at bounding box center [718, 640] width 193 height 26
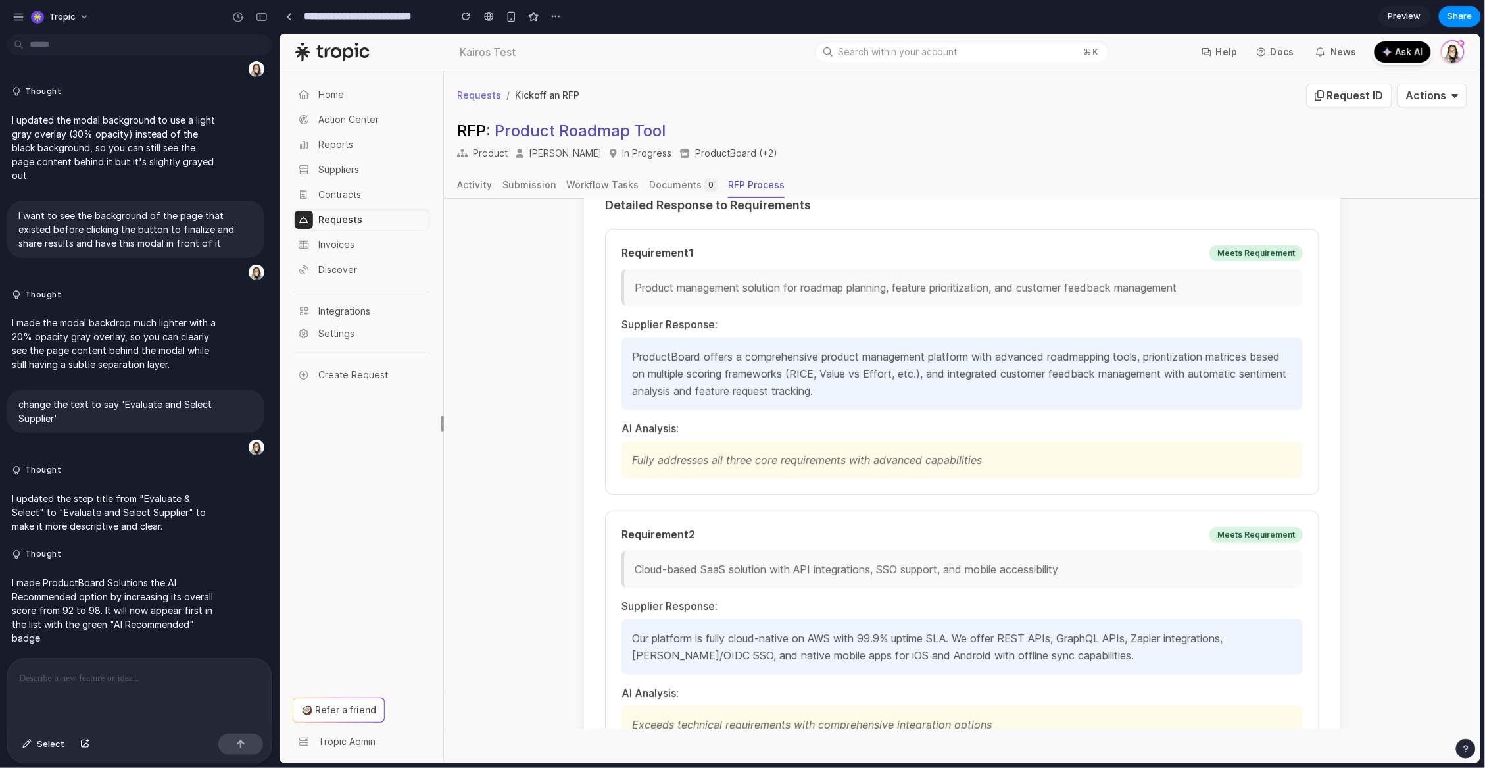
scroll to position [0, 0]
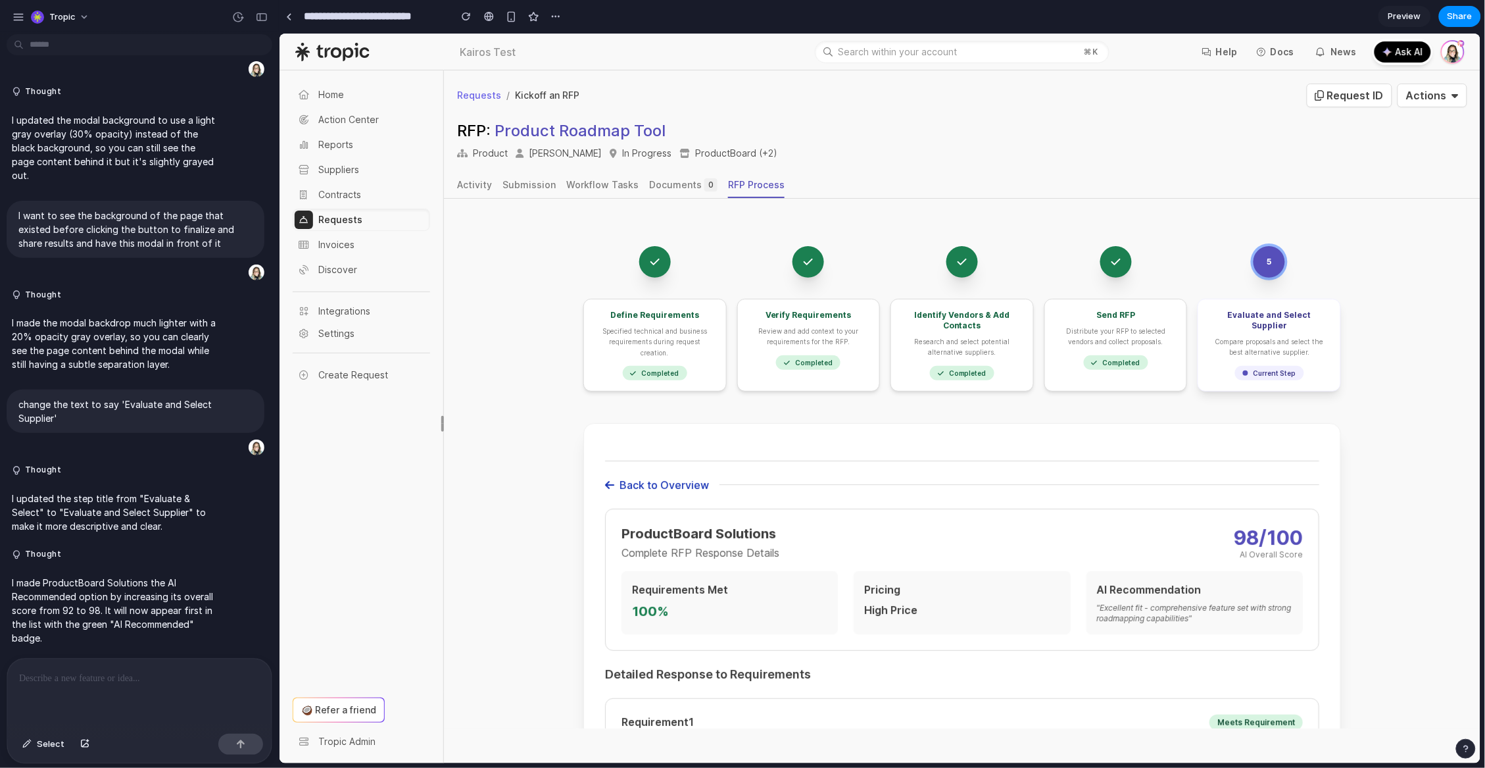
click at [637, 484] on button "Back to Overview" at bounding box center [657, 484] width 104 height 16
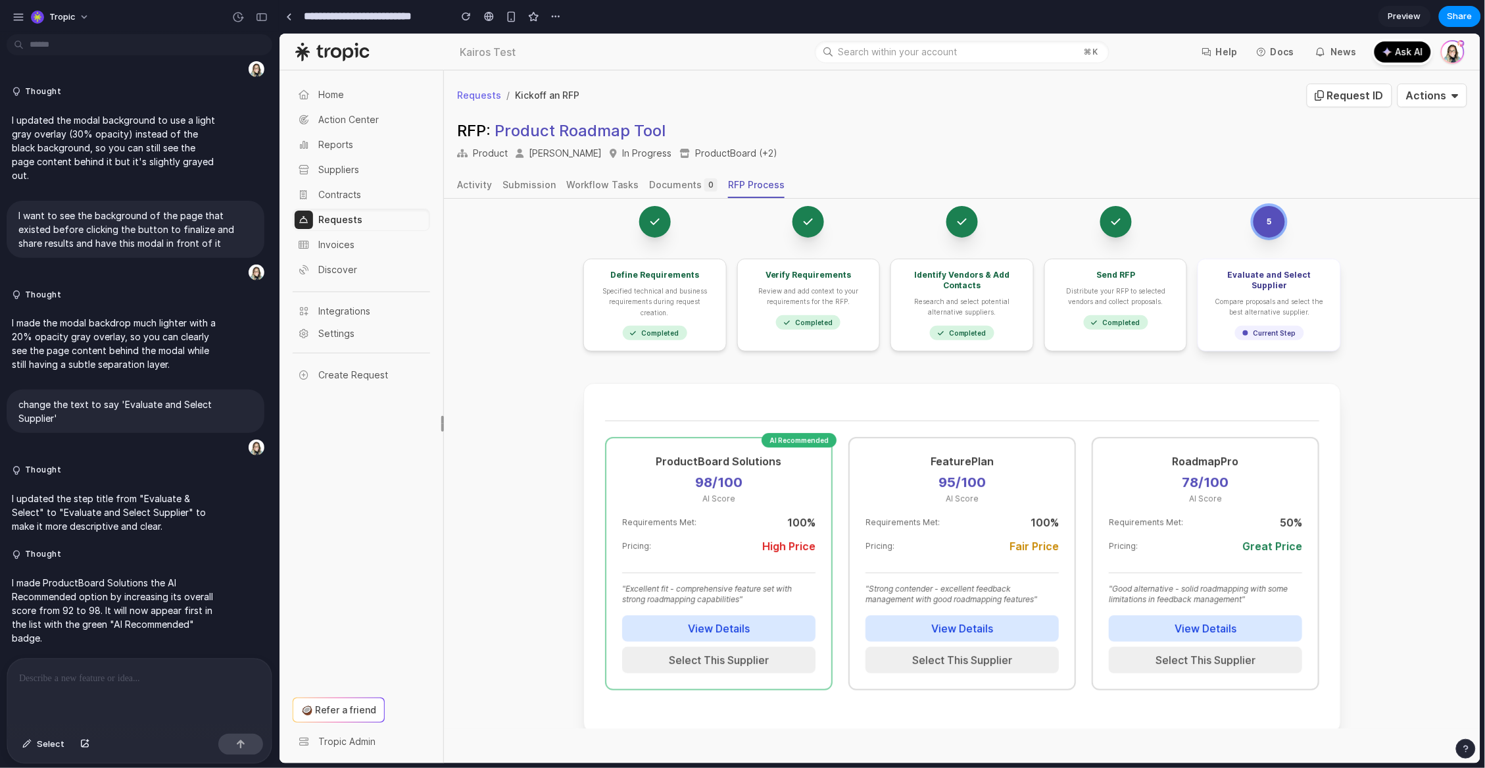
scroll to position [51, 0]
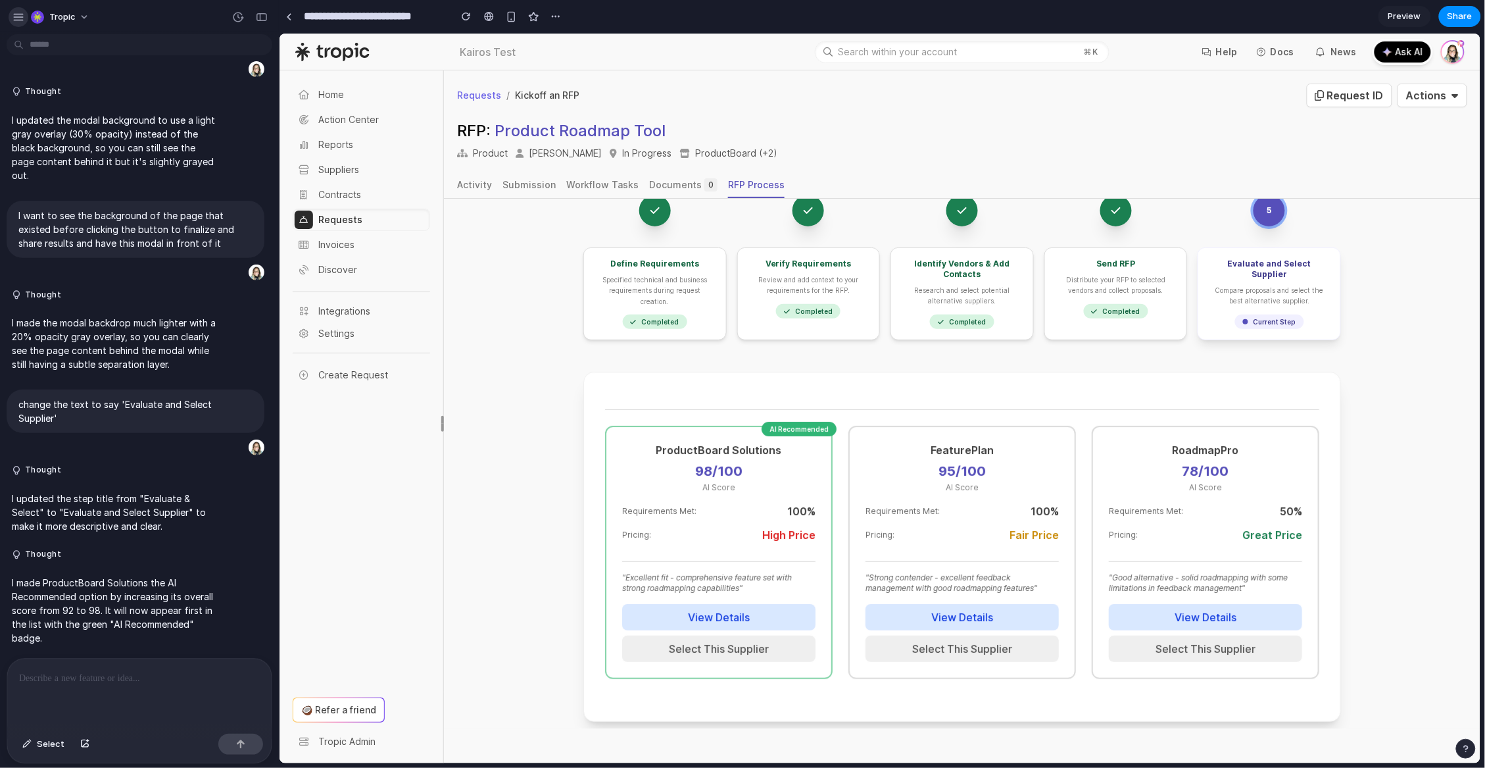
click at [24, 17] on button "button" at bounding box center [19, 17] width 20 height 20
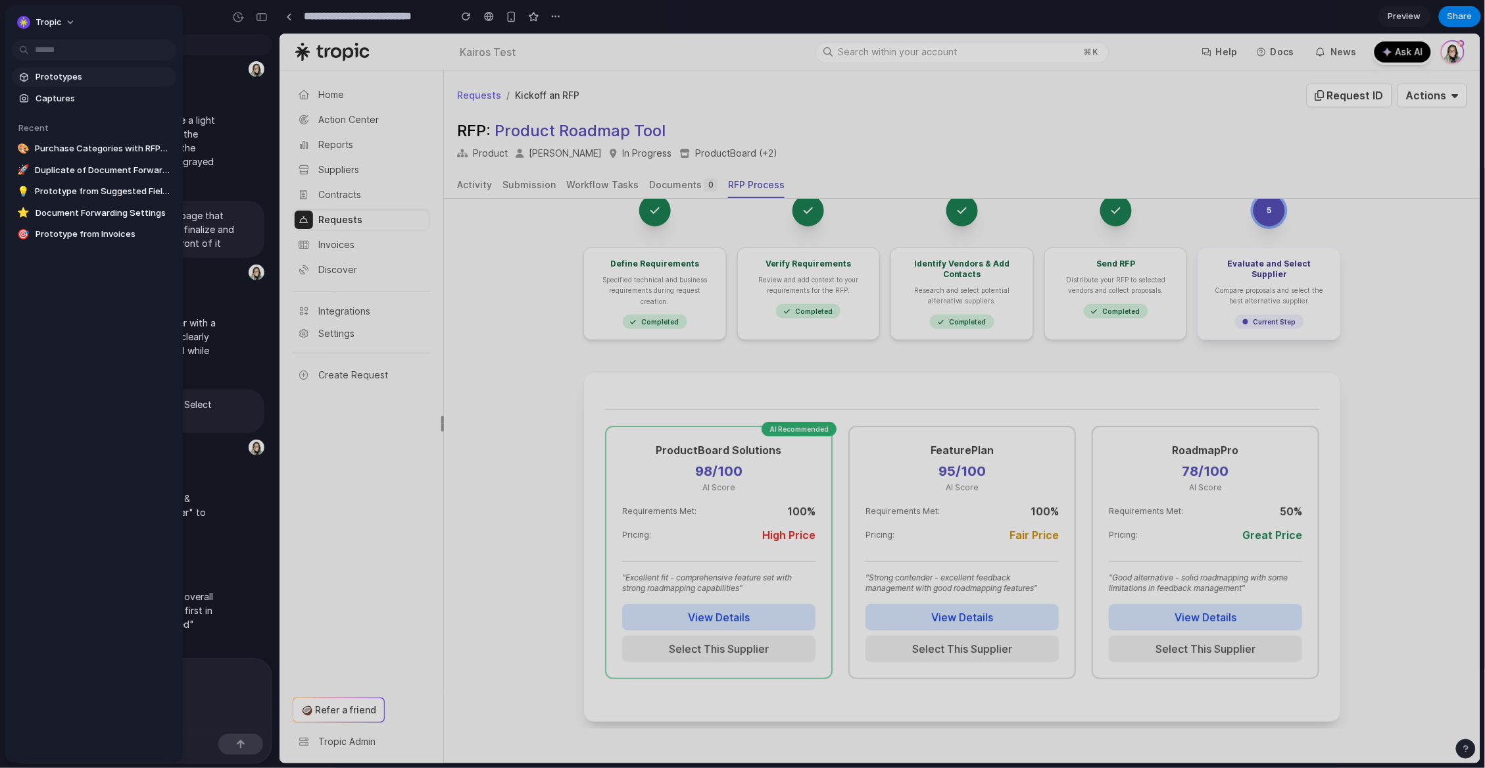
click at [55, 77] on span "Prototypes" at bounding box center [104, 76] width 136 height 13
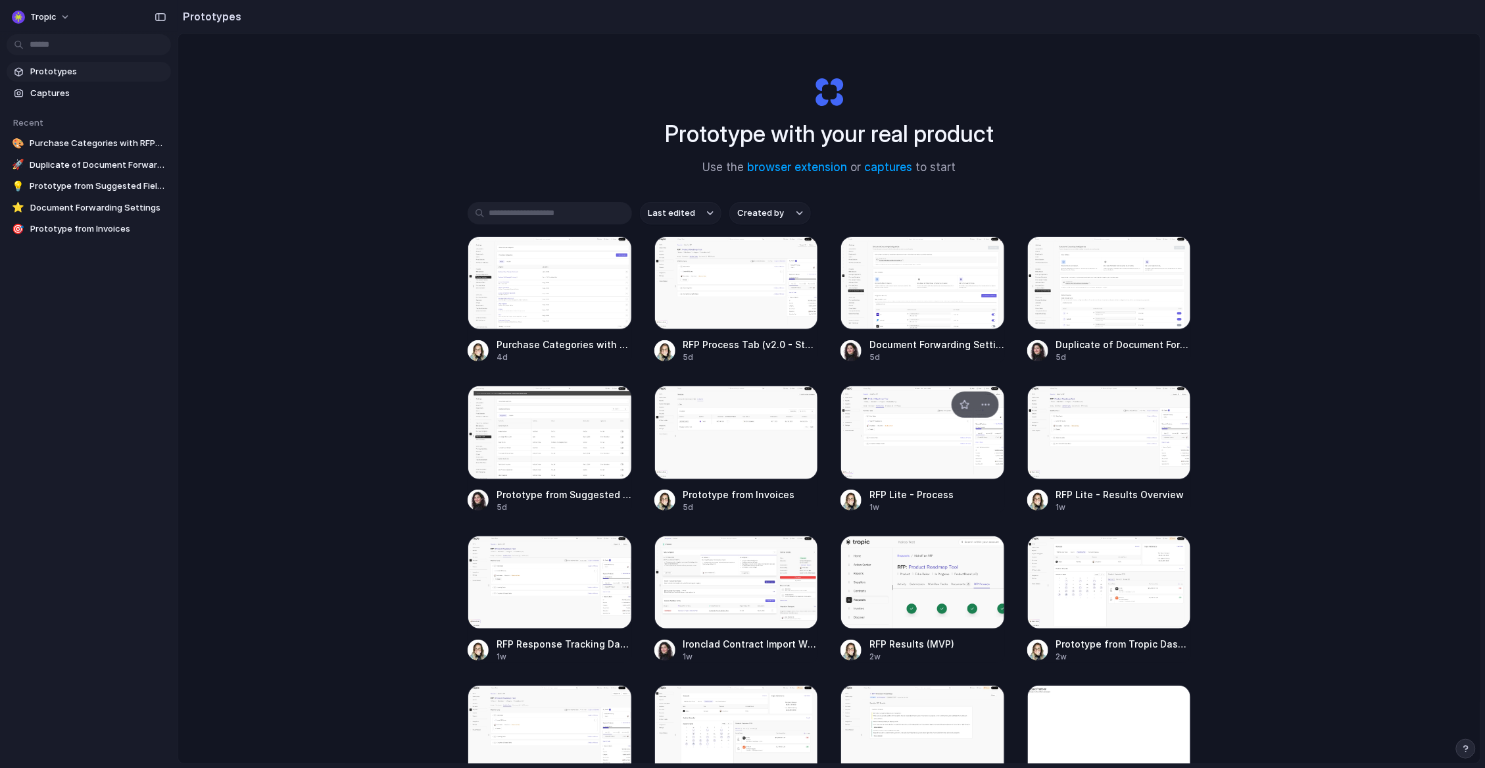
click at [931, 446] on div at bounding box center [923, 431] width 164 height 93
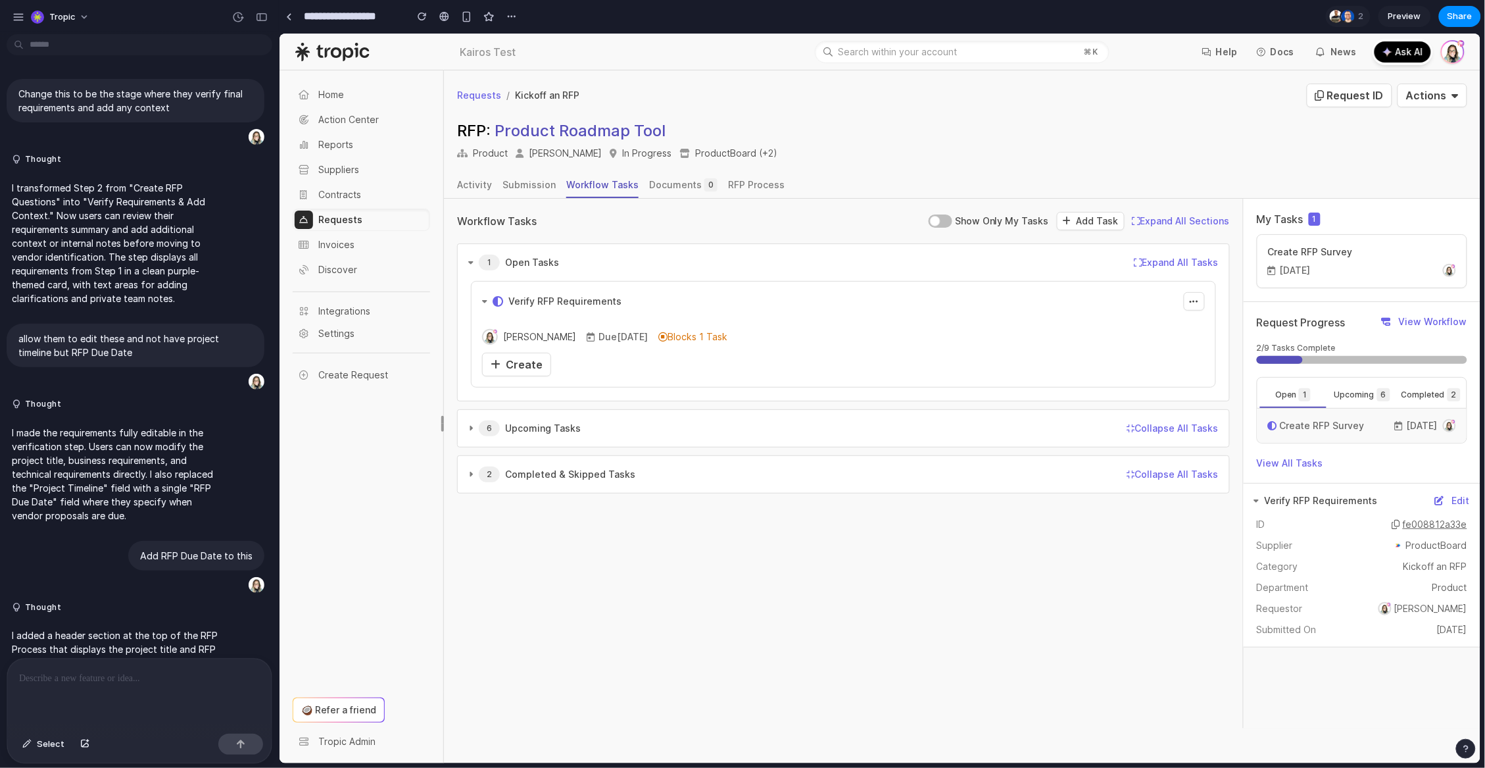
scroll to position [2606, 0]
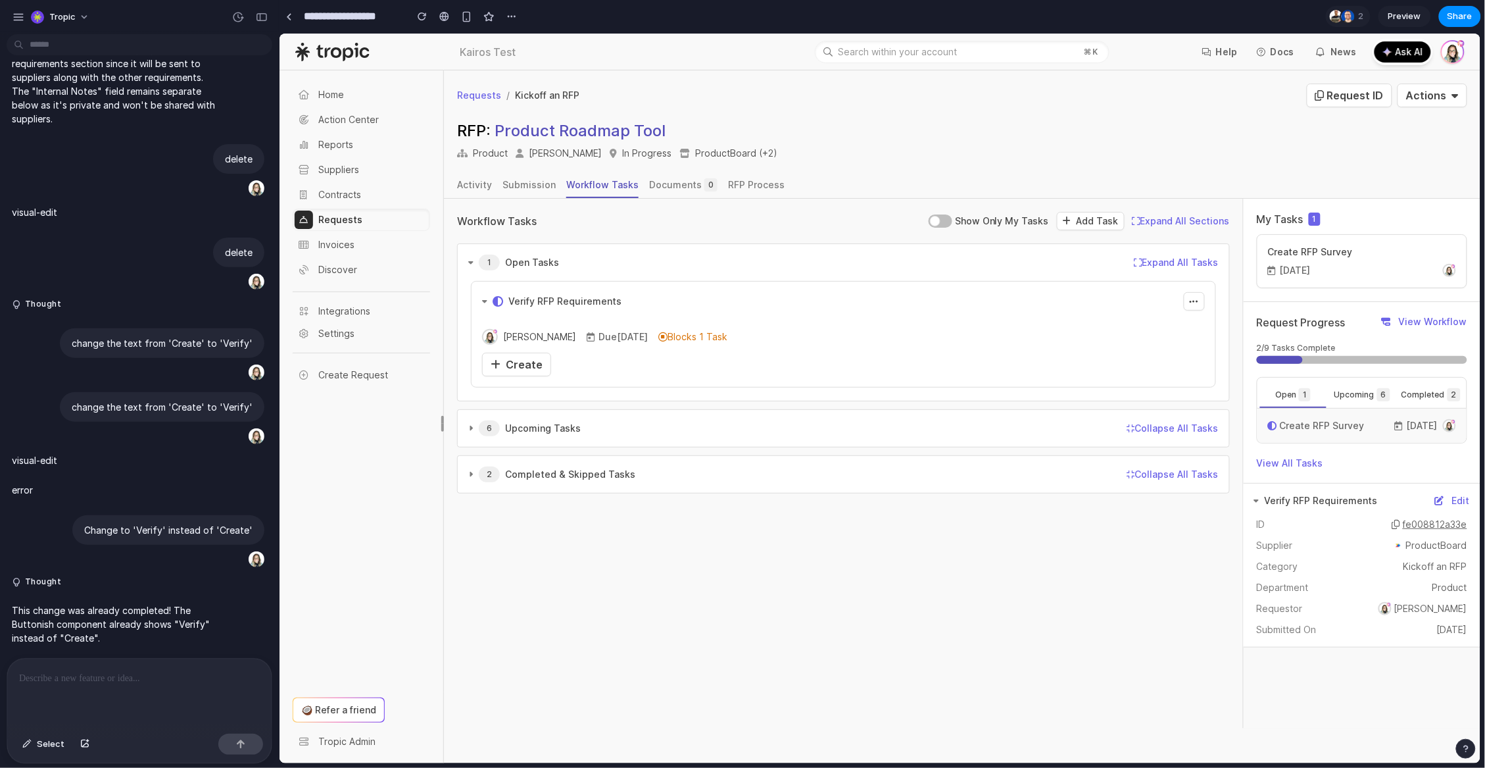
click at [952, 635] on div "Workflow Tasks Show Only My Tasks Add Task Expand All Sections Collapse All Sec…" at bounding box center [842, 463] width 799 height 530
click at [975, 632] on div "Workflow Tasks Show Only My Tasks Add Task Expand All Sections Collapse All Sec…" at bounding box center [842, 463] width 799 height 530
click at [22, 18] on div "button" at bounding box center [18, 17] width 12 height 12
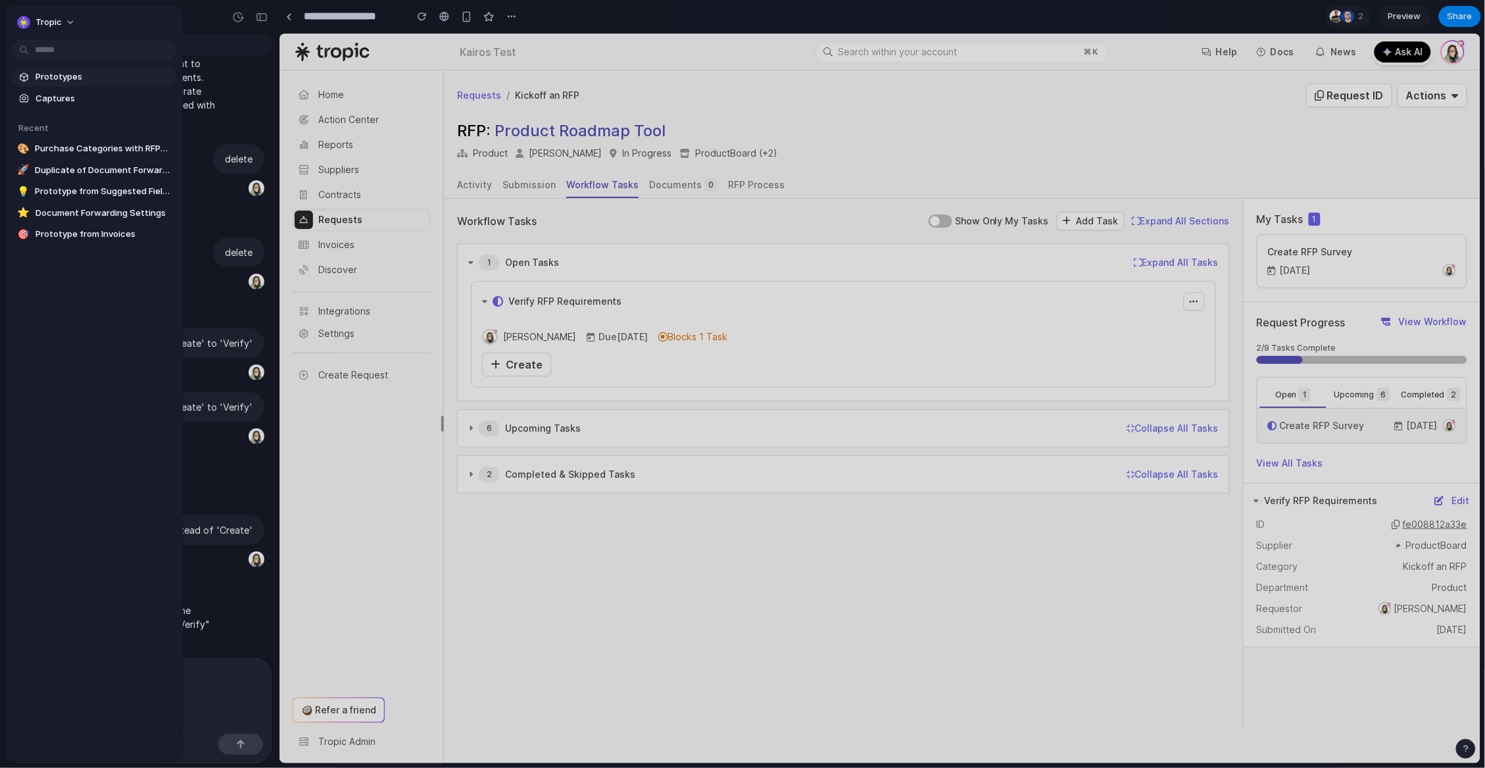
click at [47, 73] on span "Prototypes" at bounding box center [104, 76] width 136 height 13
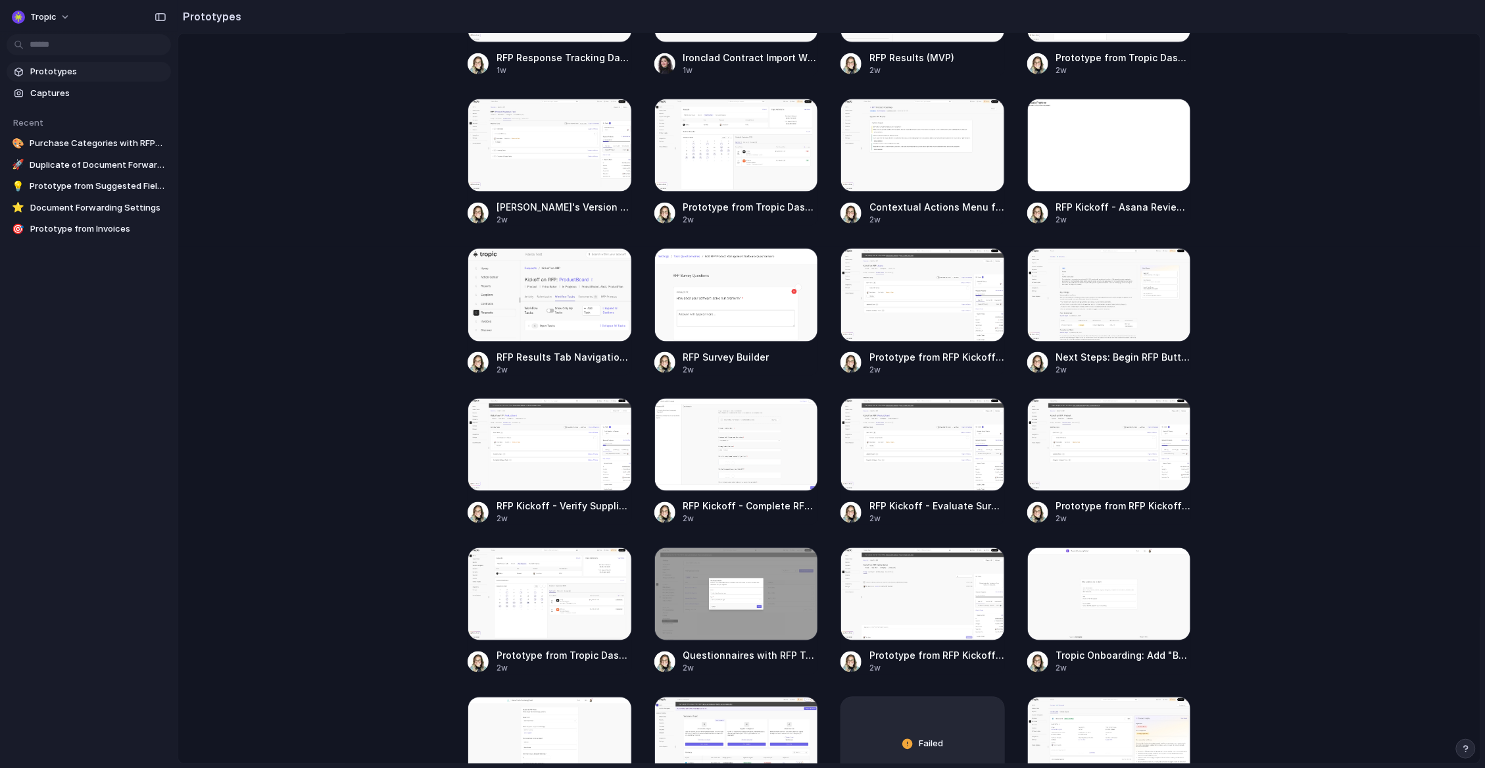
scroll to position [563, 0]
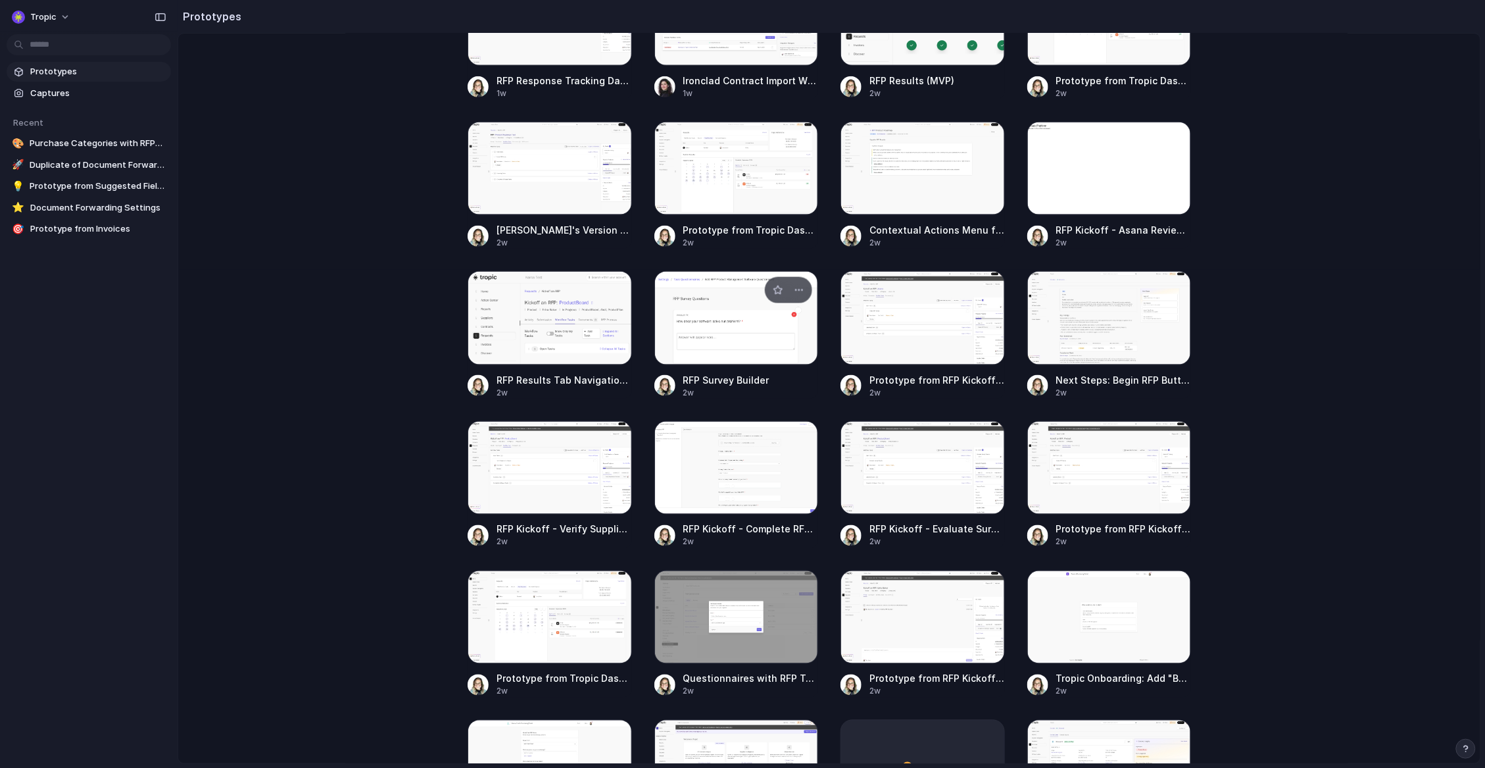
click at [738, 326] on div at bounding box center [737, 317] width 164 height 93
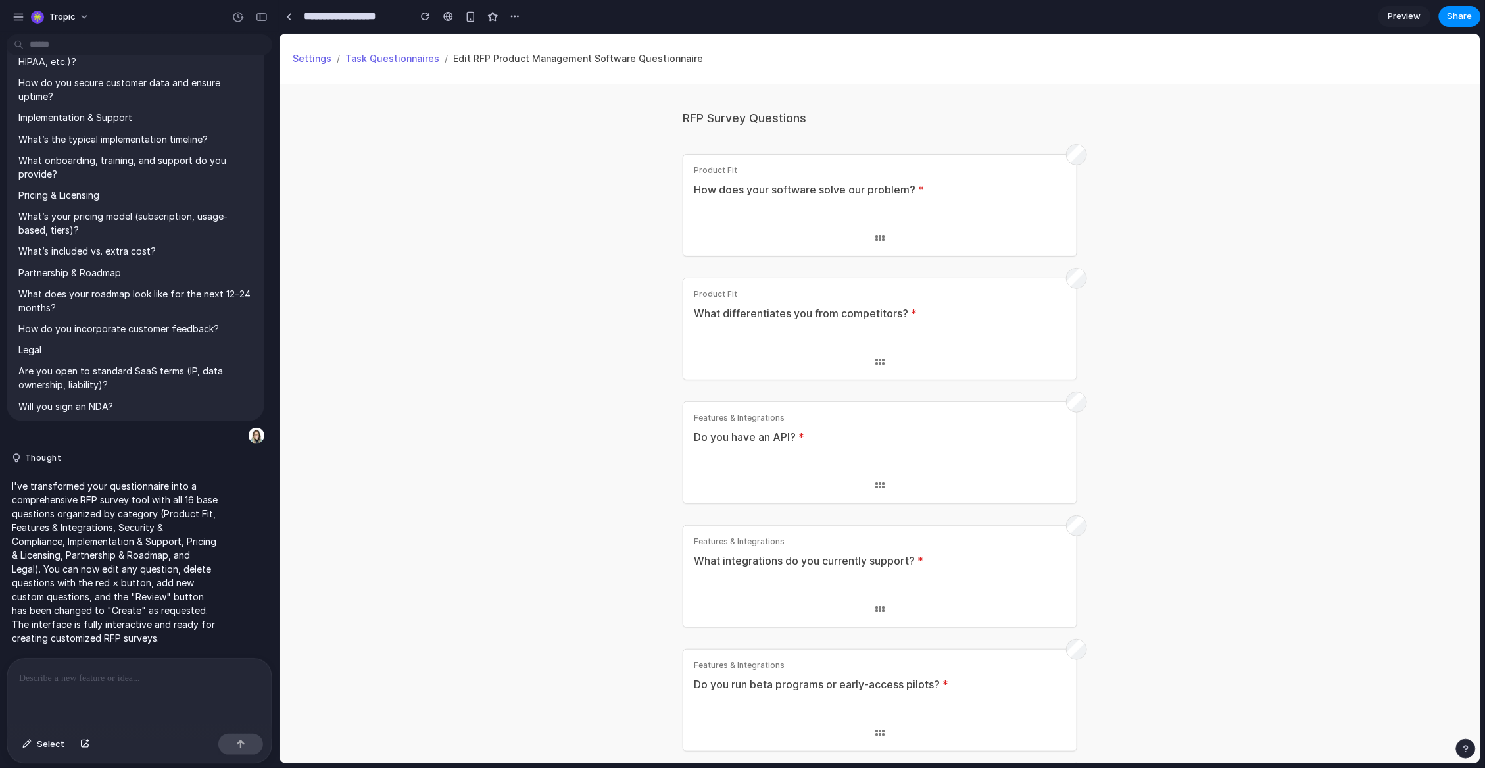
drag, startPoint x: 1049, startPoint y: 400, endPoint x: 1086, endPoint y: 399, distance: 37.5
click at [1049, 401] on section "Features & Integrations Do you have an API? * Edit" at bounding box center [879, 452] width 395 height 103
click at [781, 312] on span "What differentiates you from competitors?" at bounding box center [800, 312] width 214 height 14
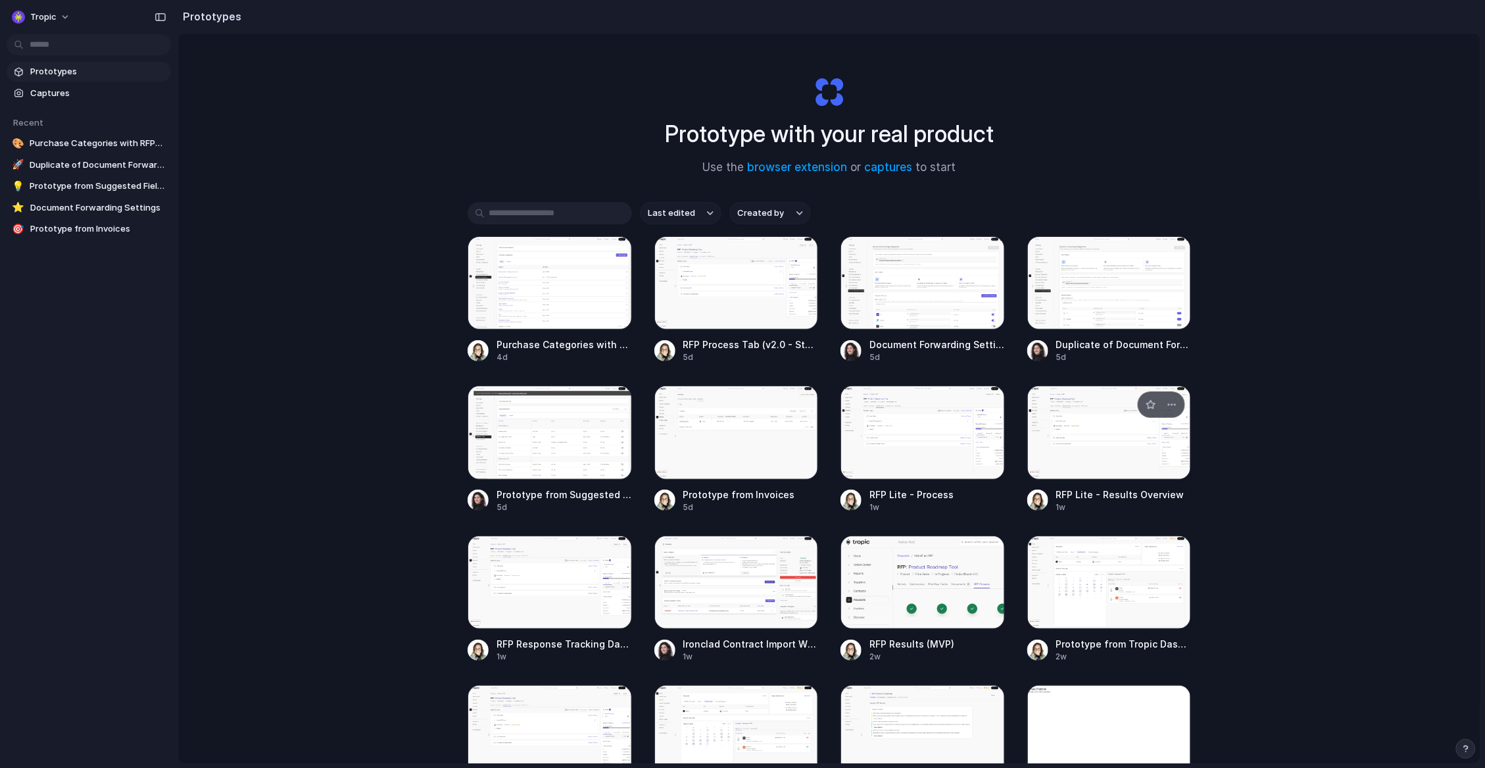
click at [1110, 464] on div at bounding box center [1109, 431] width 164 height 93
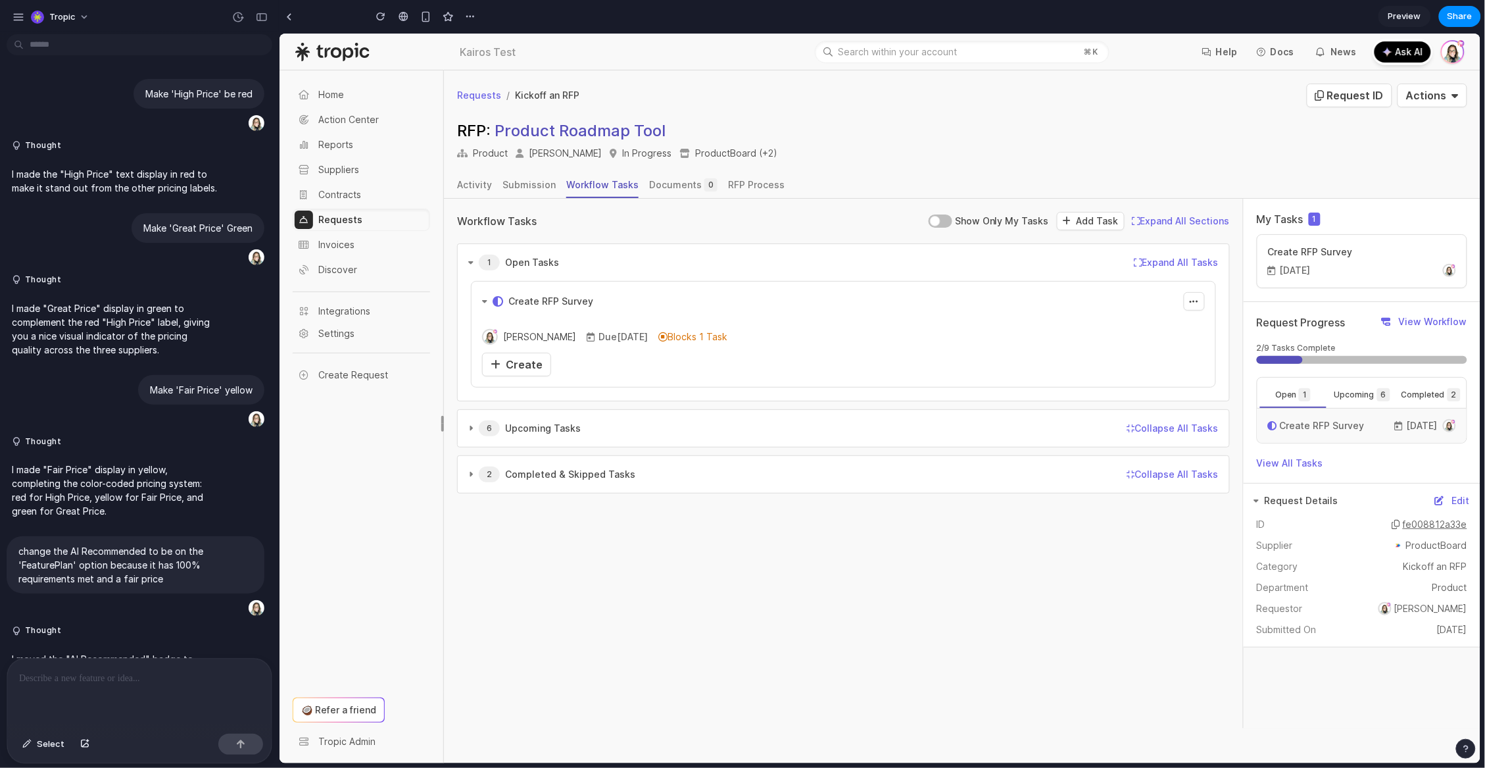
scroll to position [2819, 0]
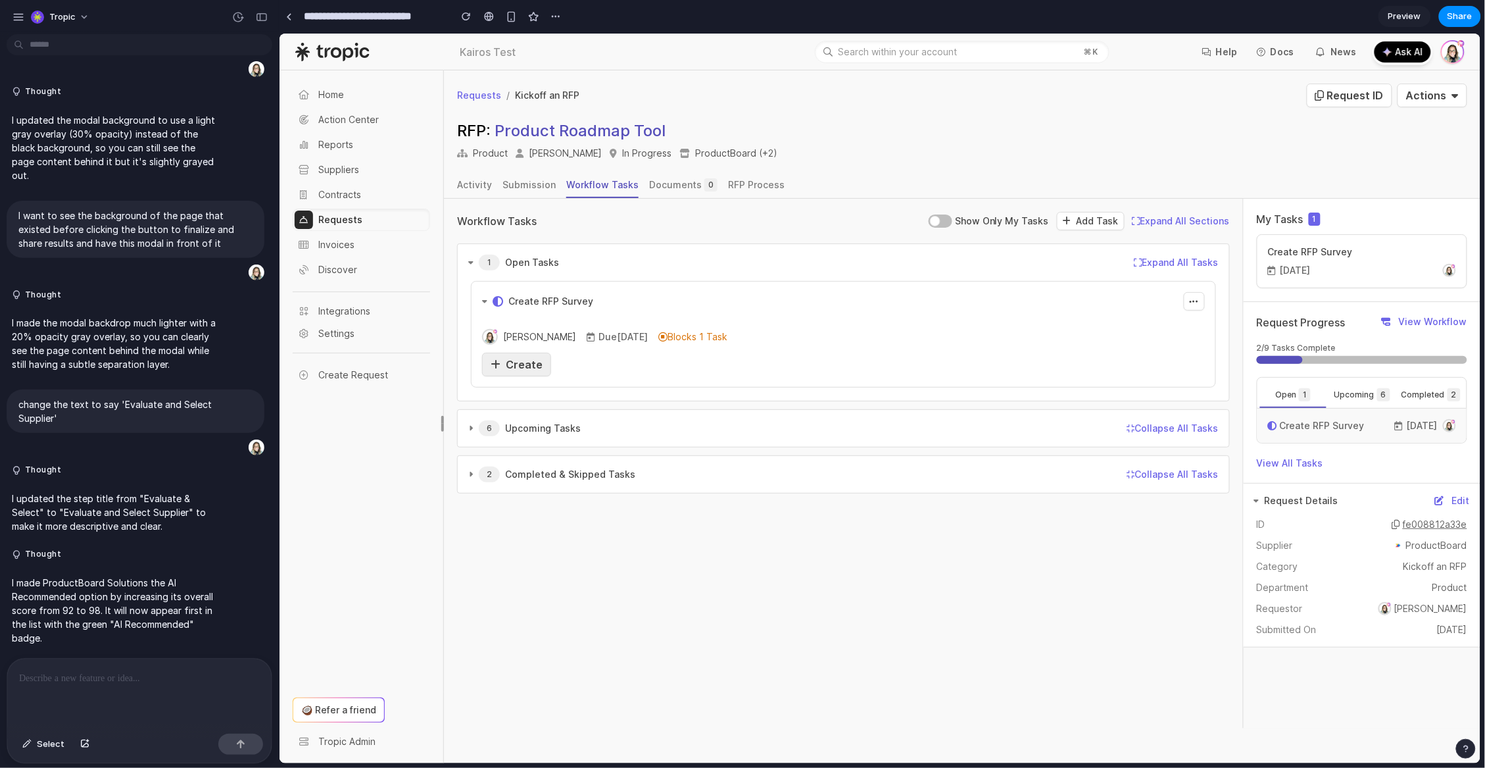
click at [540, 370] on link "Create" at bounding box center [516, 364] width 69 height 24
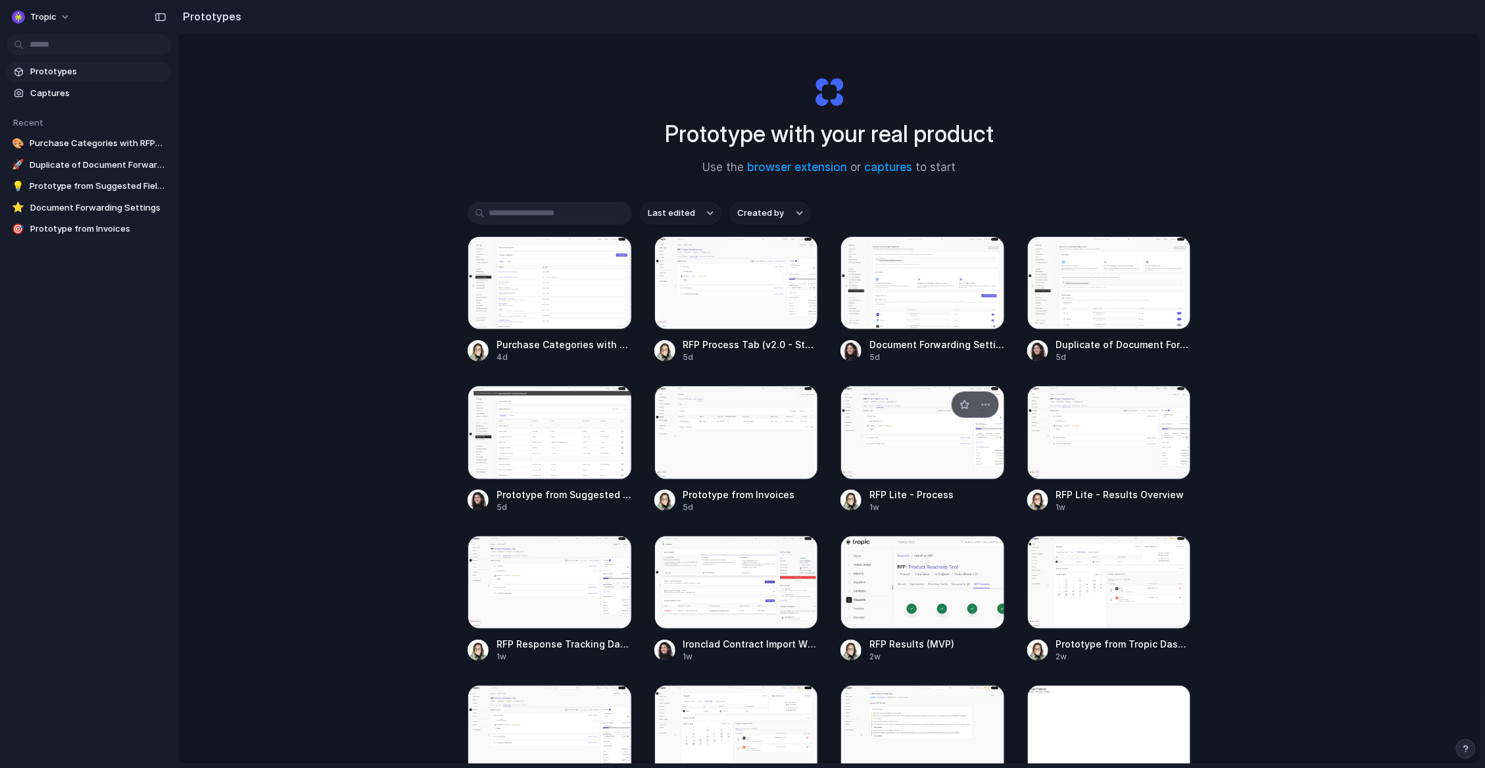
click at [921, 460] on div at bounding box center [923, 431] width 164 height 93
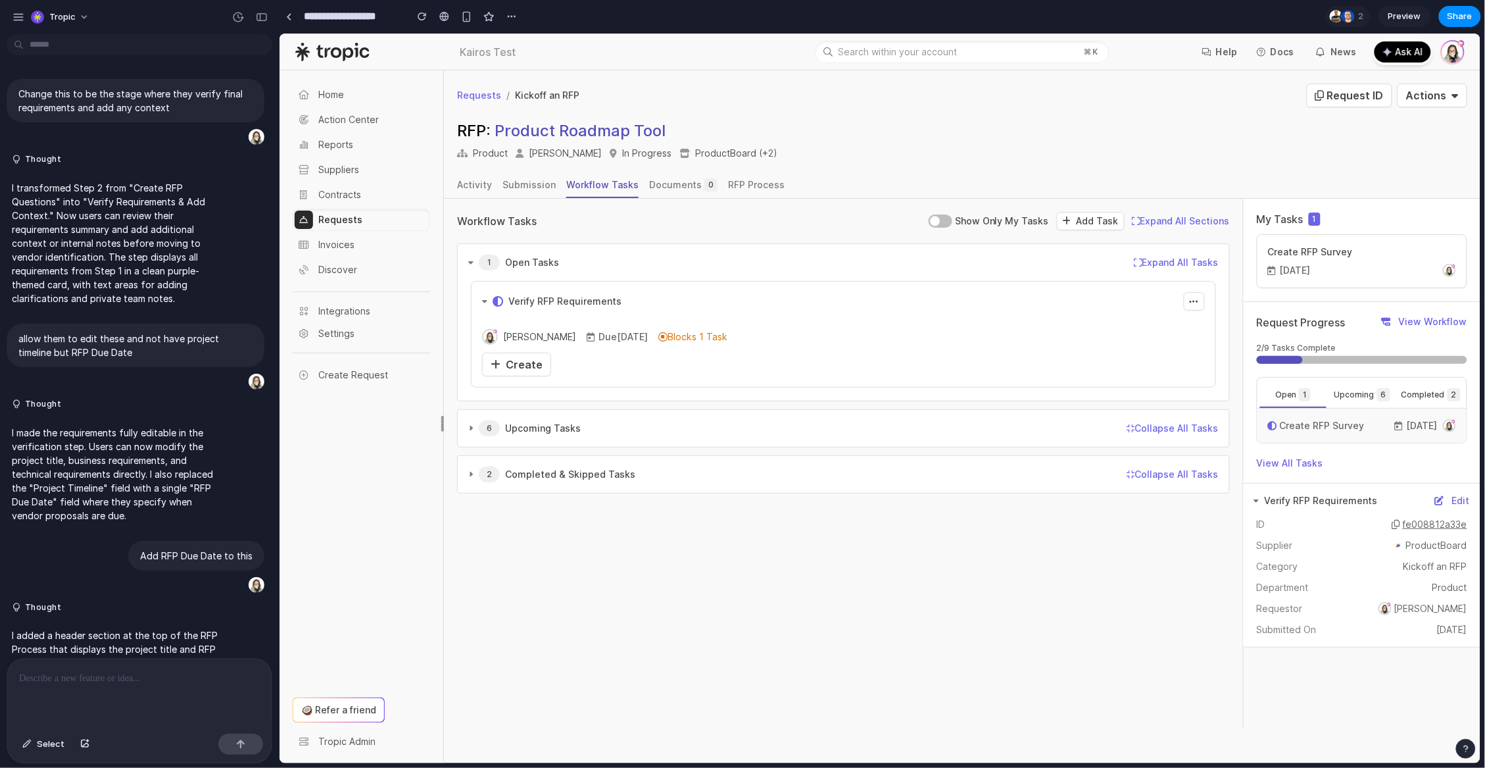
scroll to position [2606, 0]
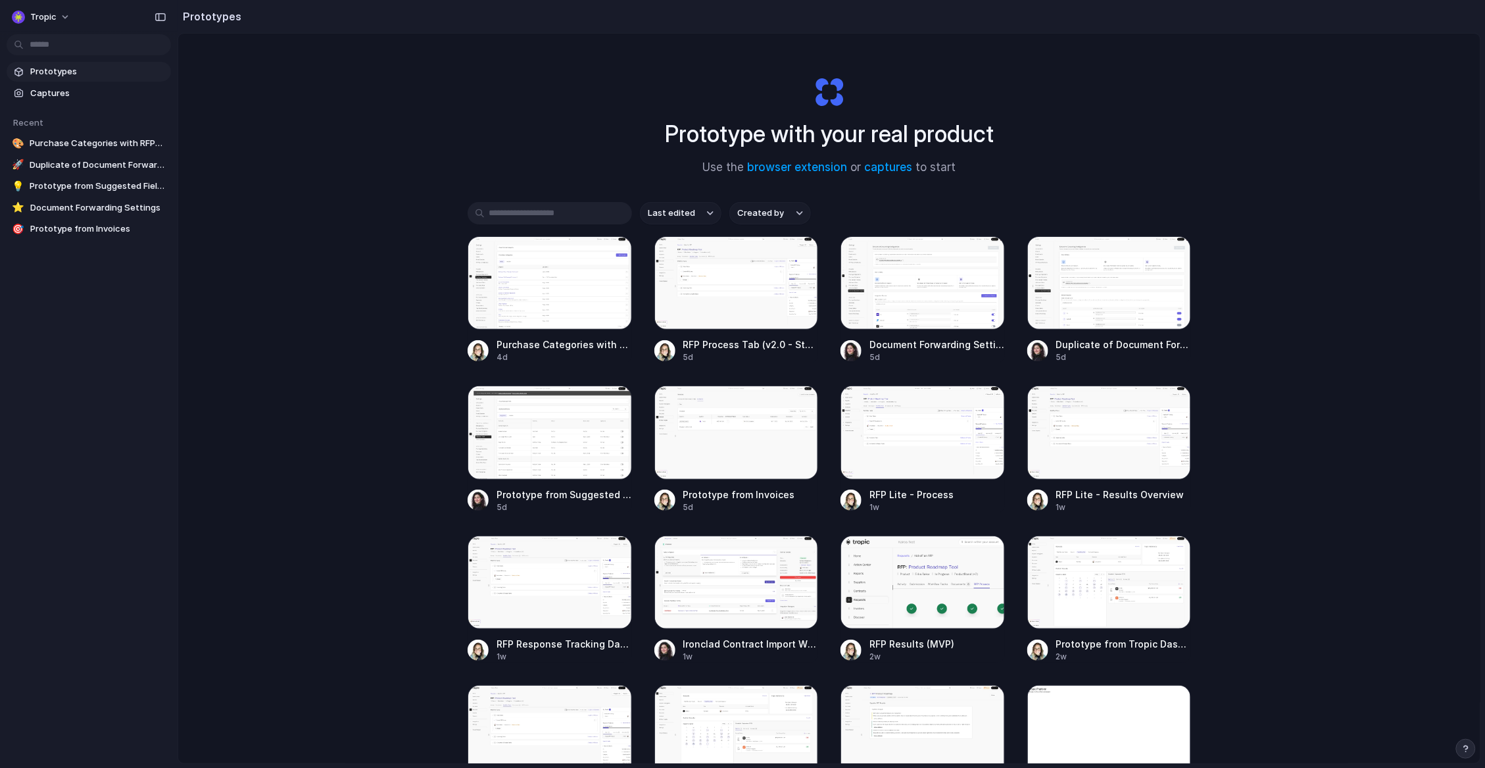
click at [1197, 178] on div "Prototype with your real product Use the browser extension or captures to start…" at bounding box center [829, 433] width 1302 height 799
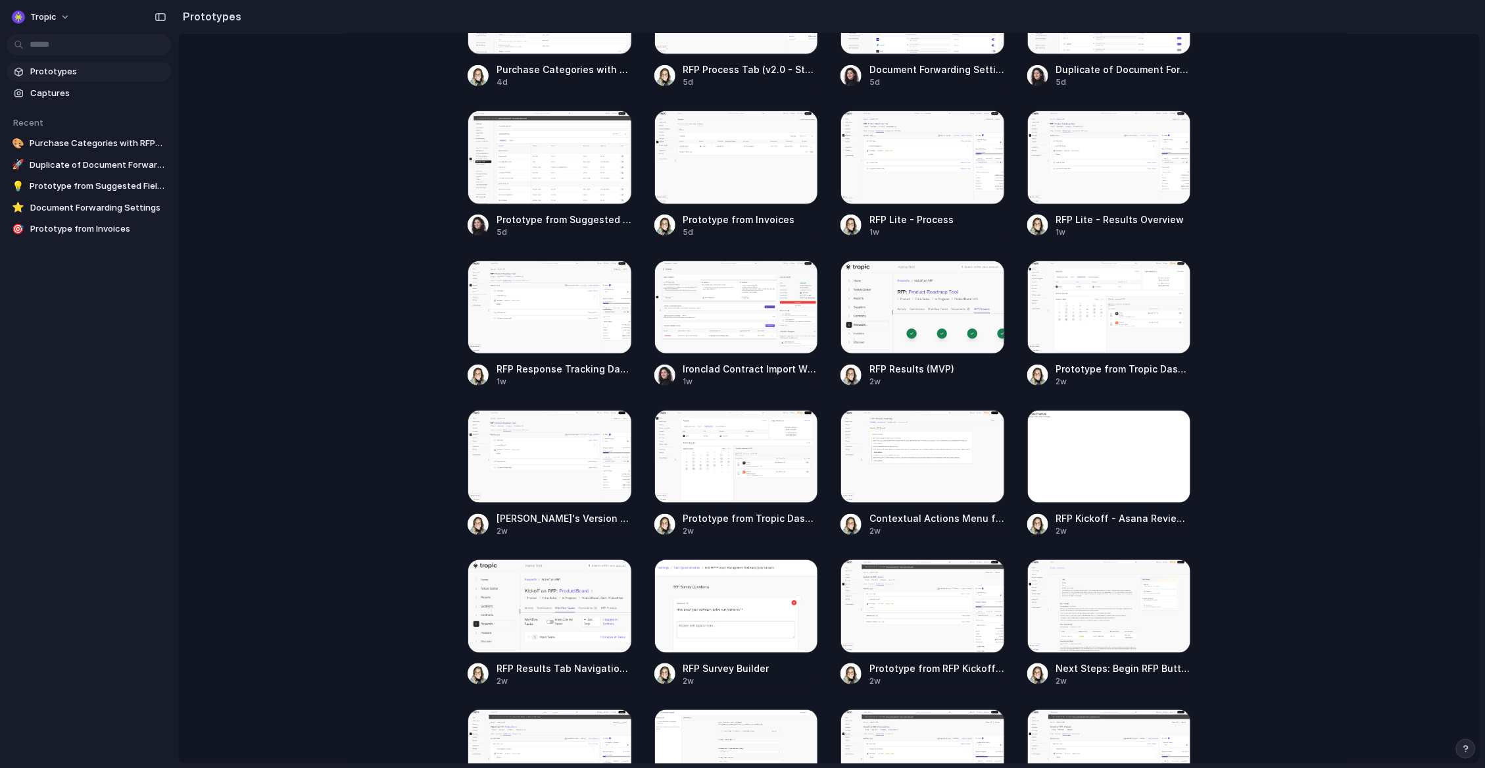
scroll to position [276, 0]
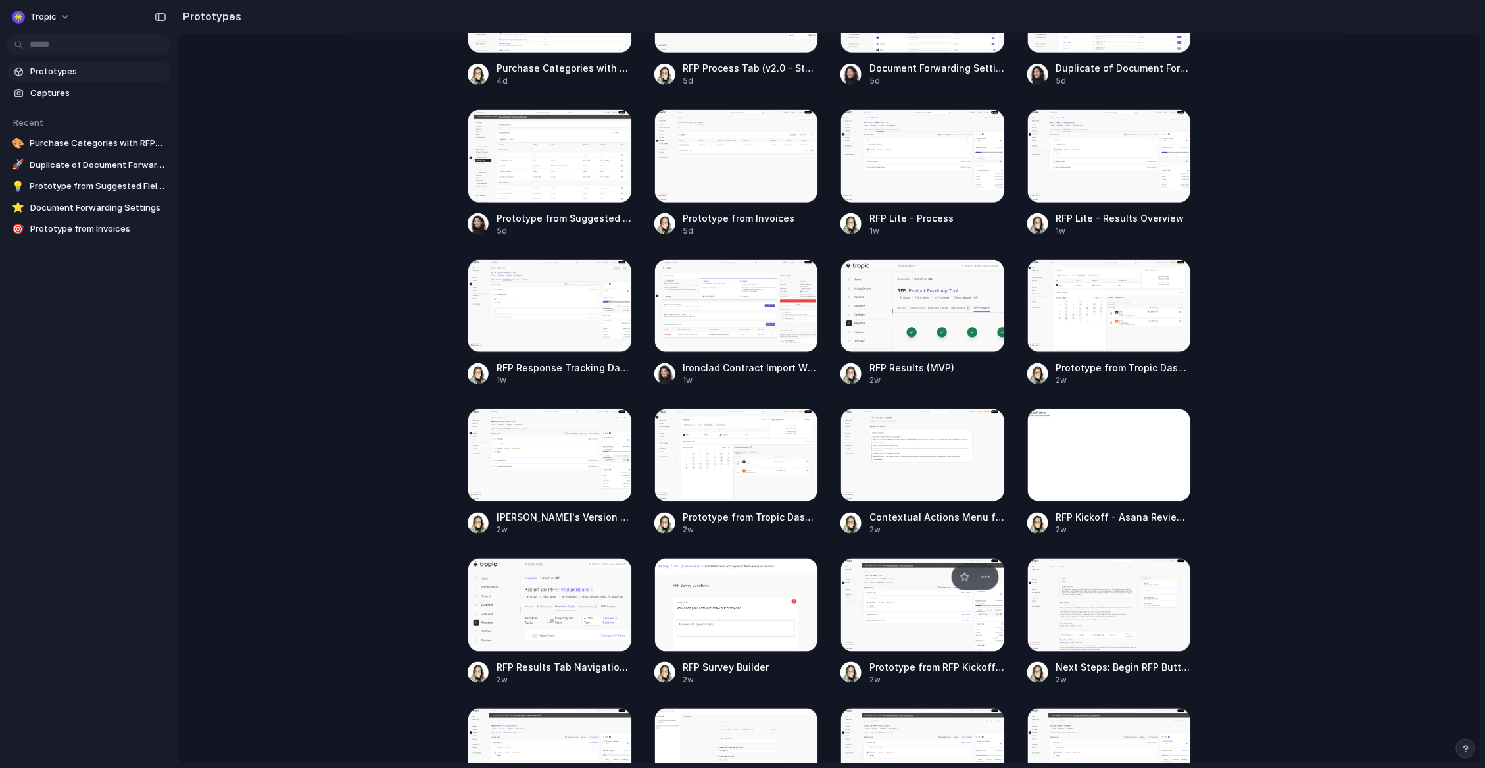
click at [912, 624] on div at bounding box center [923, 604] width 164 height 93
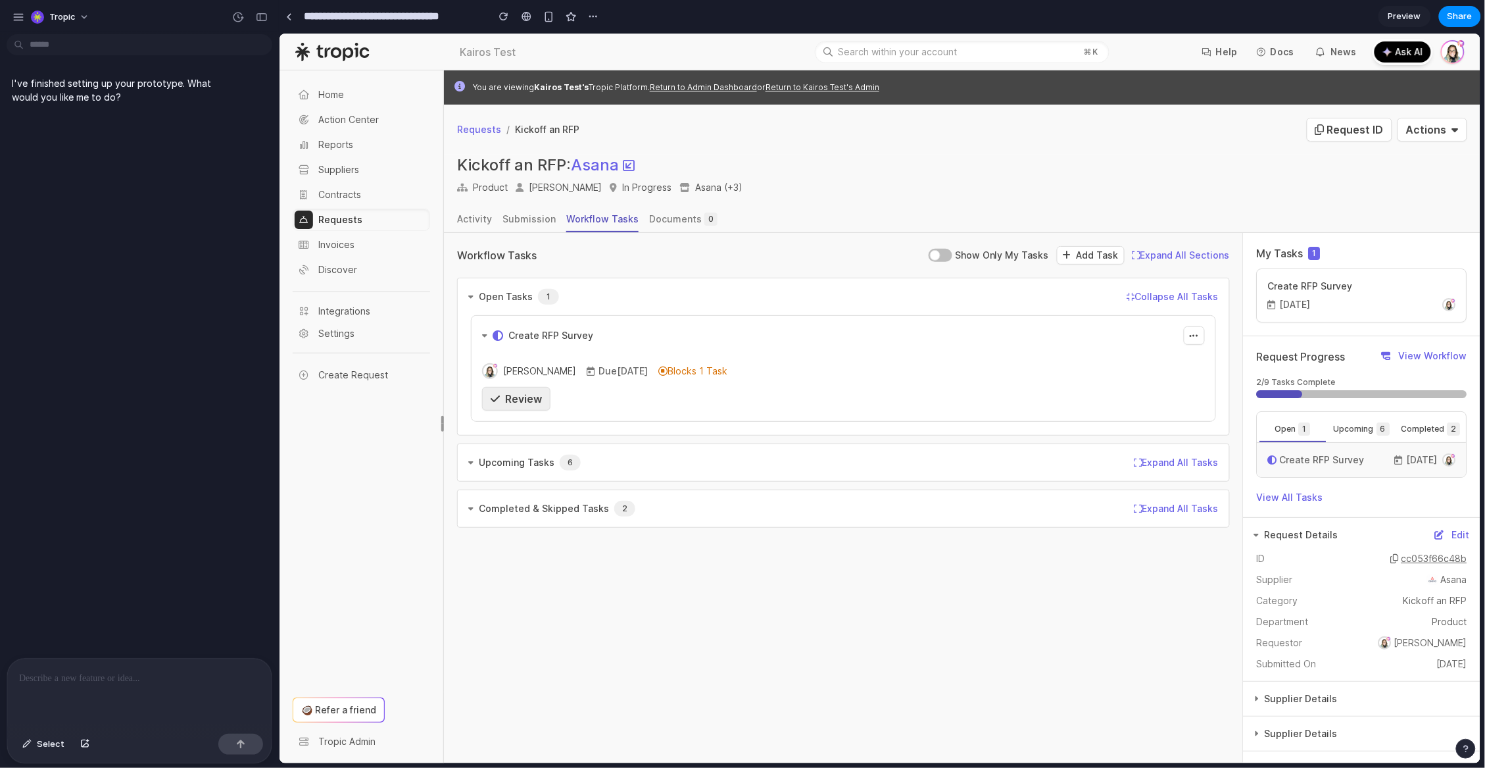
click at [514, 391] on div "Review" at bounding box center [515, 398] width 51 height 16
click at [523, 396] on span "Review" at bounding box center [523, 397] width 37 height 13
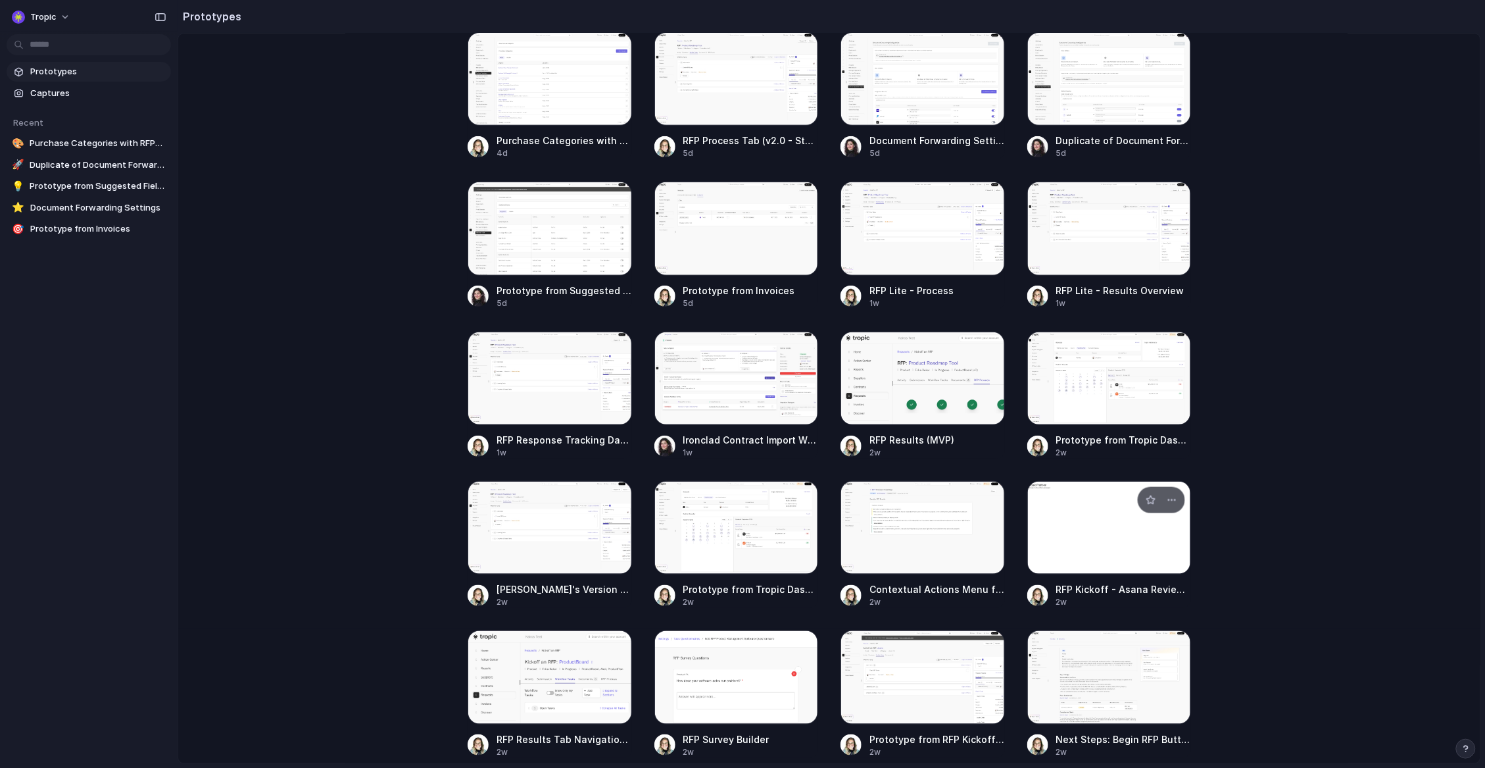
scroll to position [220, 0]
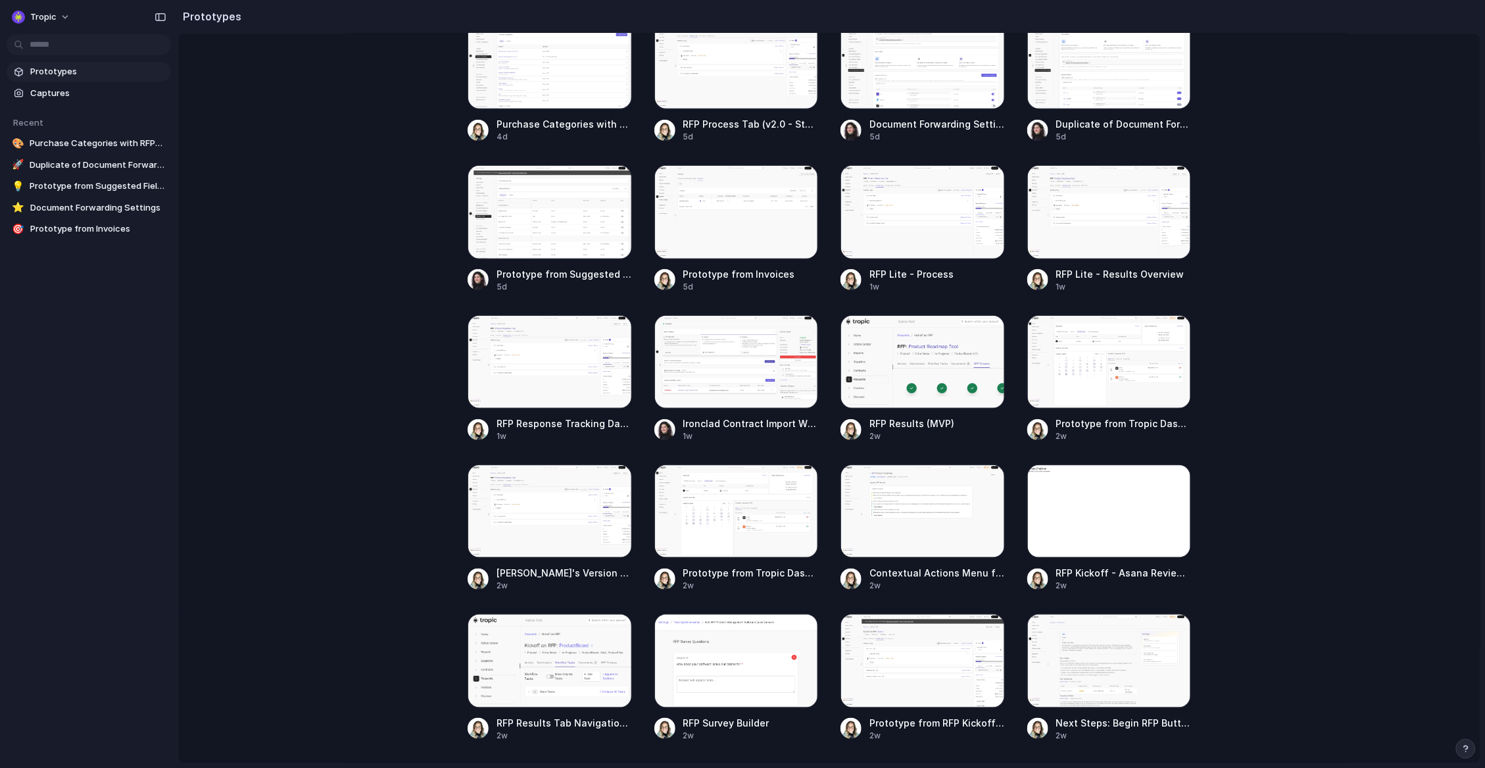
click at [639, 651] on div "Purchase Categories with RFPs Tab 4d RFP Process Tab (v2.0 - Standard) 5d Docum…" at bounding box center [830, 453] width 724 height 875
click at [726, 649] on div at bounding box center [737, 660] width 164 height 93
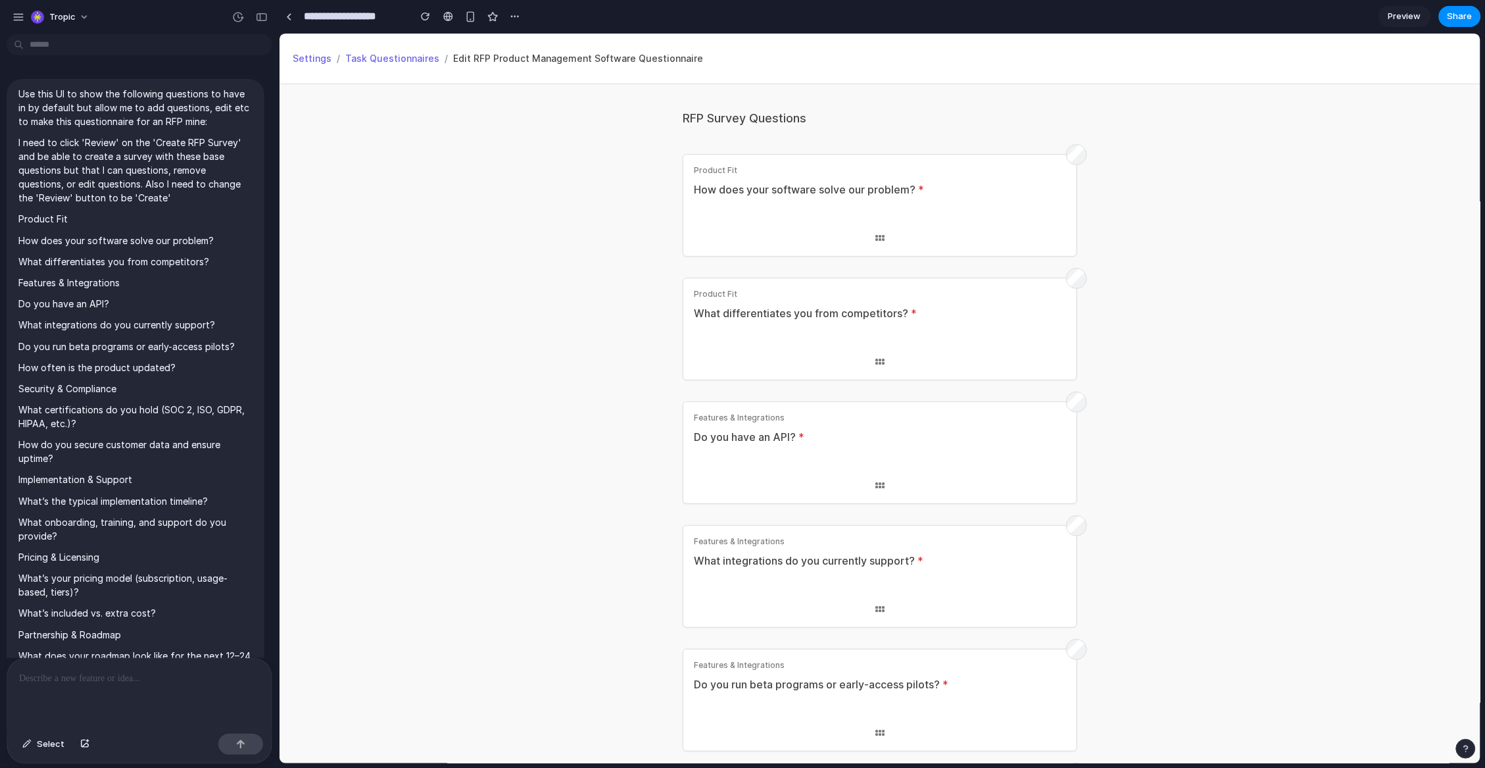
scroll to position [380, 0]
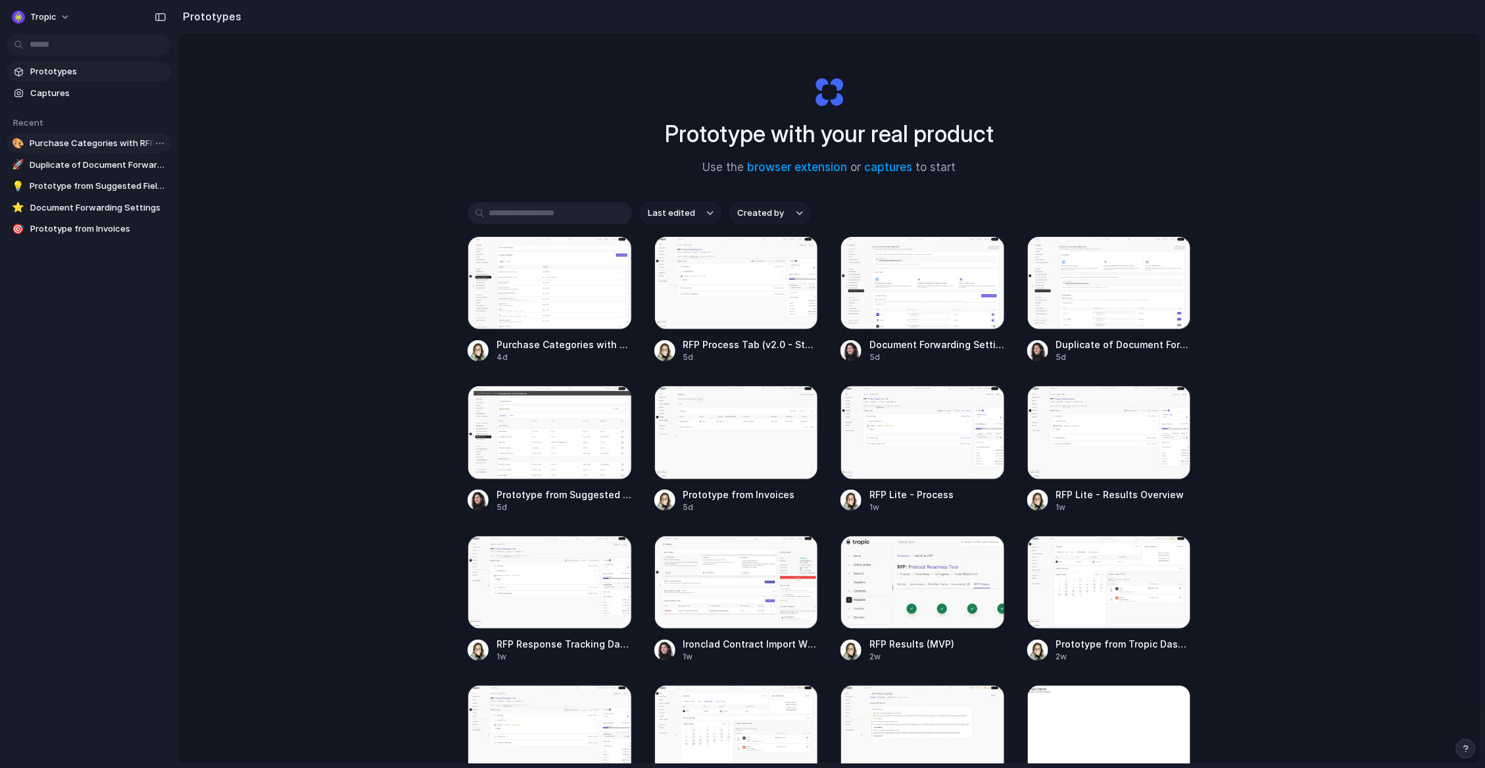
click at [99, 142] on span "Purchase Categories with RFPs Tab" at bounding box center [98, 143] width 136 height 13
click at [85, 141] on span "Purchase Categories with RFPs Tab" at bounding box center [98, 143] width 136 height 13
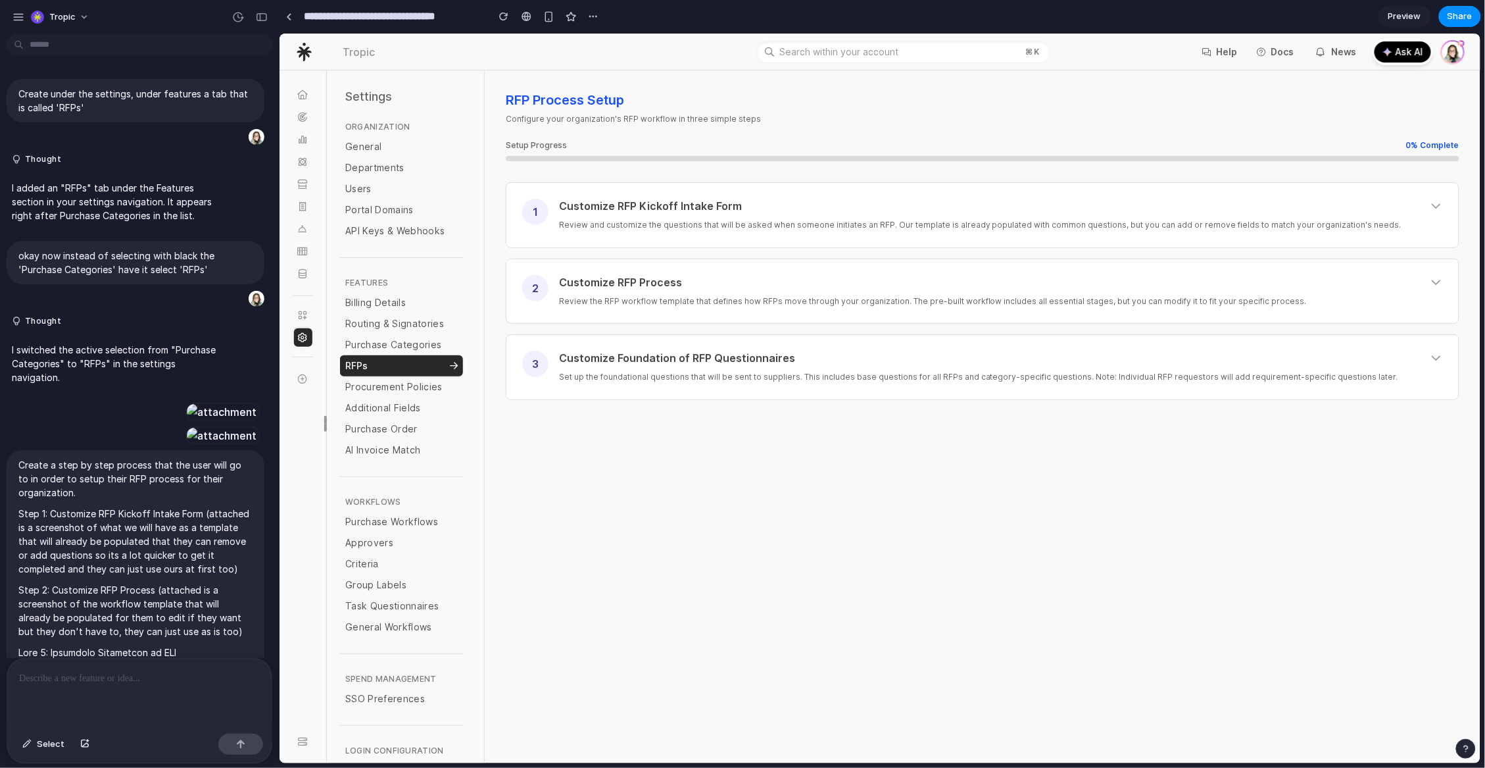
scroll to position [2798, 0]
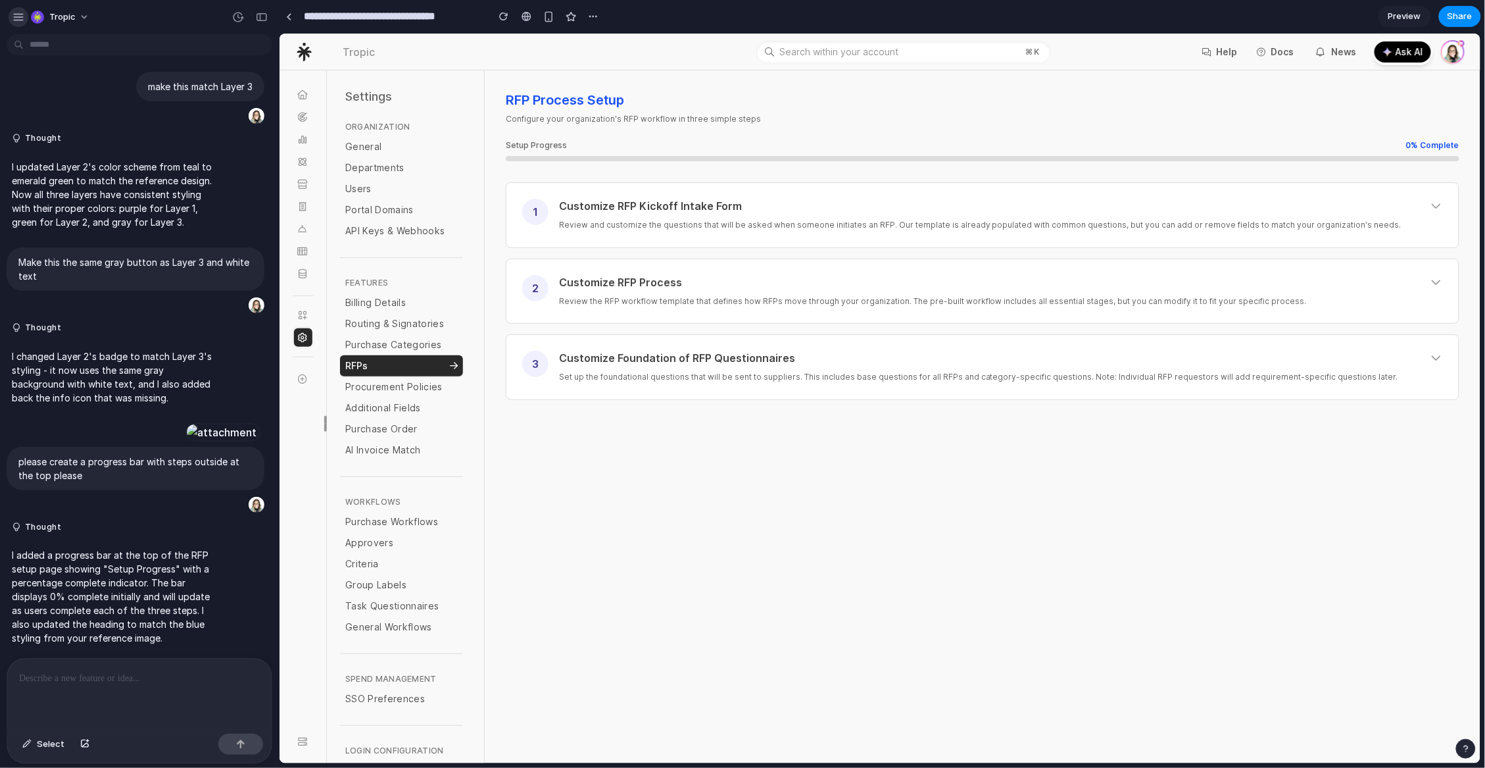
click at [18, 16] on div "button" at bounding box center [18, 17] width 12 height 12
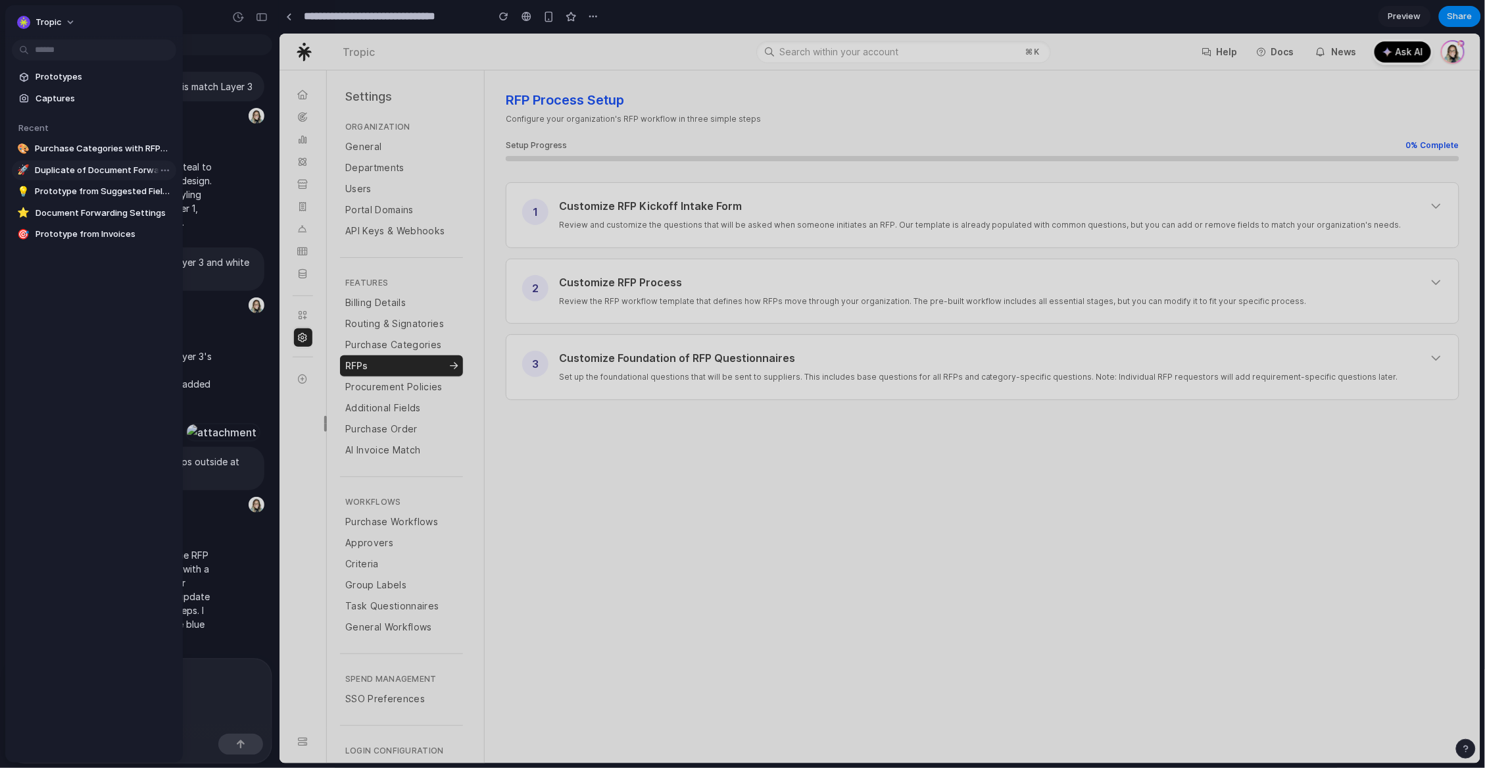
click at [90, 172] on span "Duplicate of Document Forwarding Settings" at bounding box center [103, 170] width 136 height 13
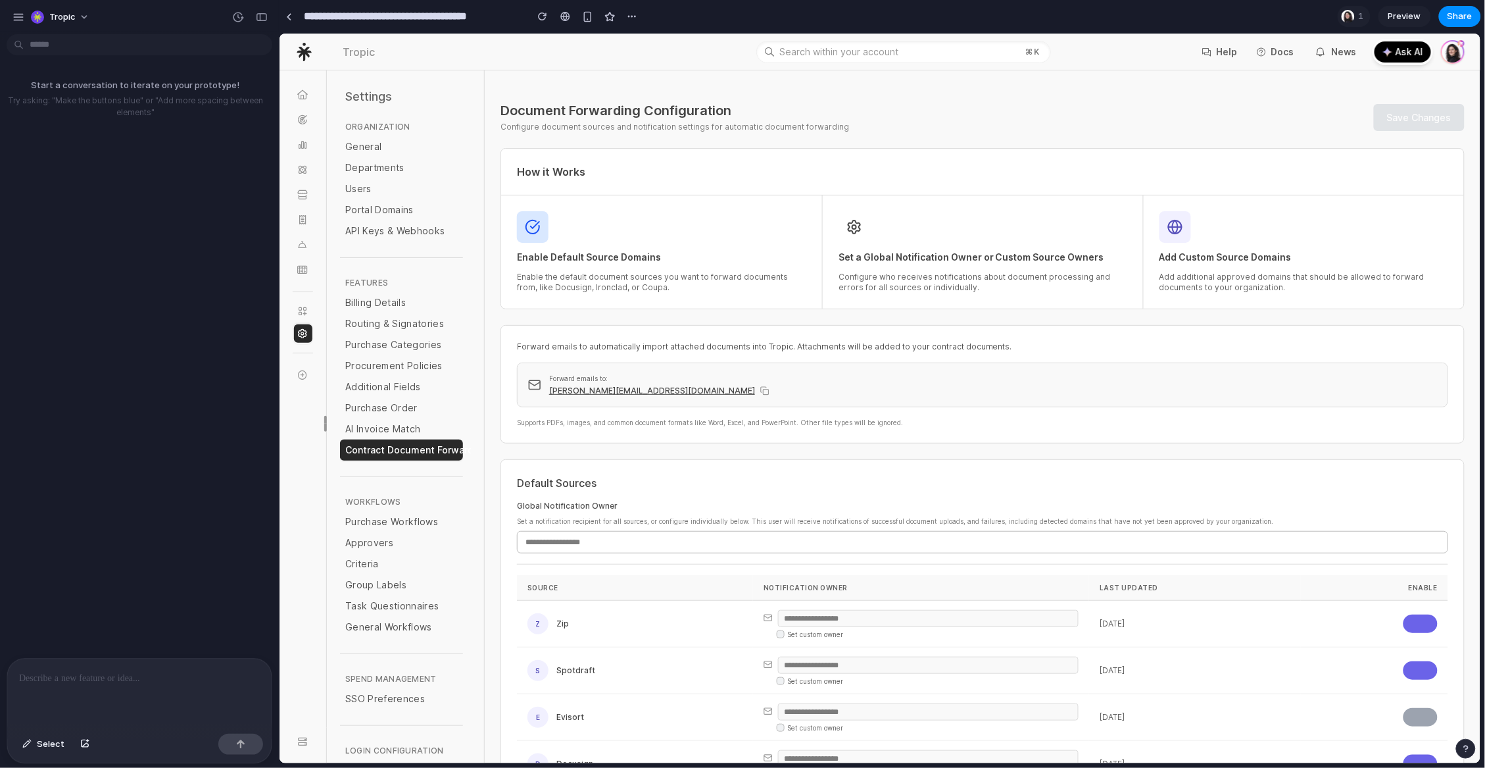
type input "**********"
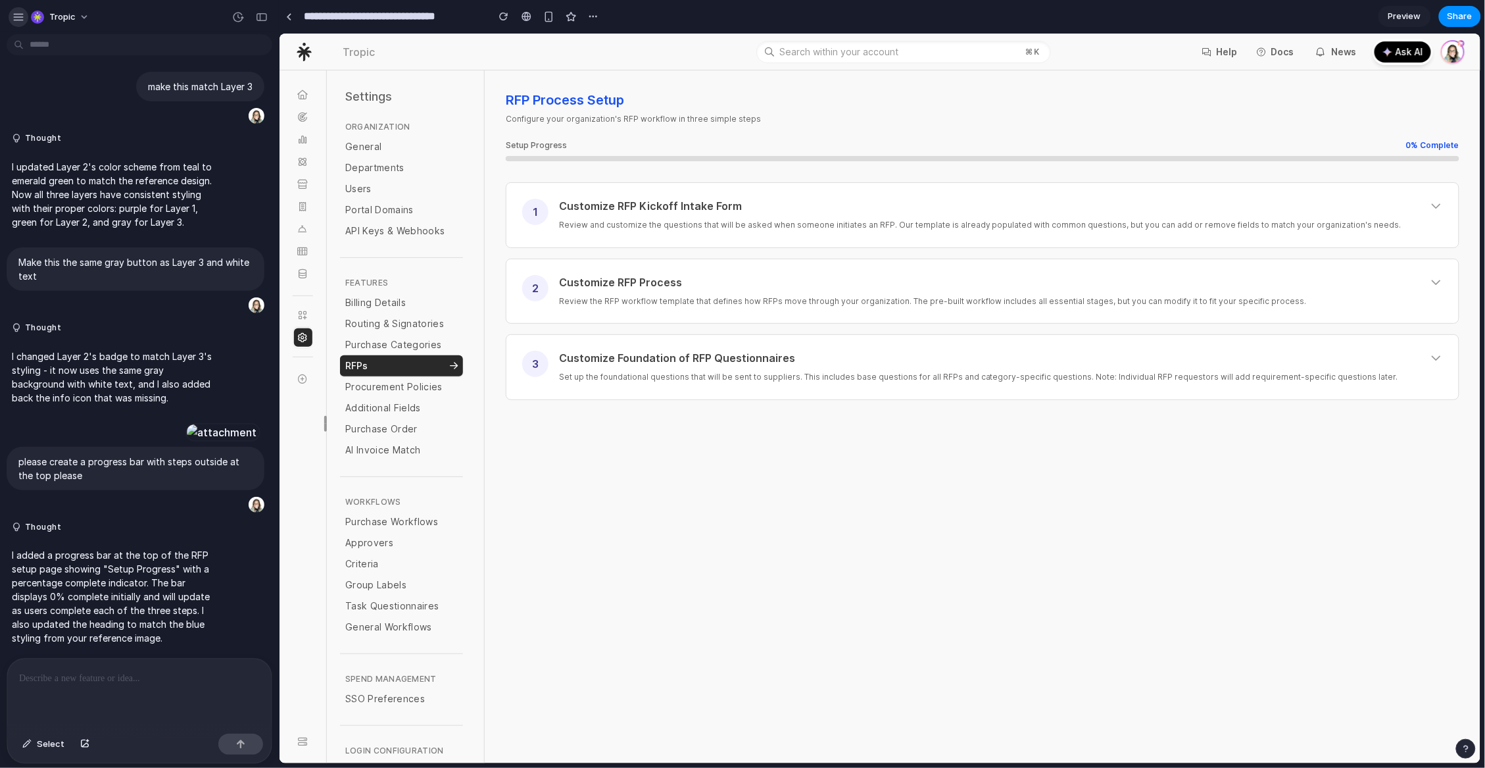
click at [18, 14] on div "button" at bounding box center [18, 17] width 12 height 12
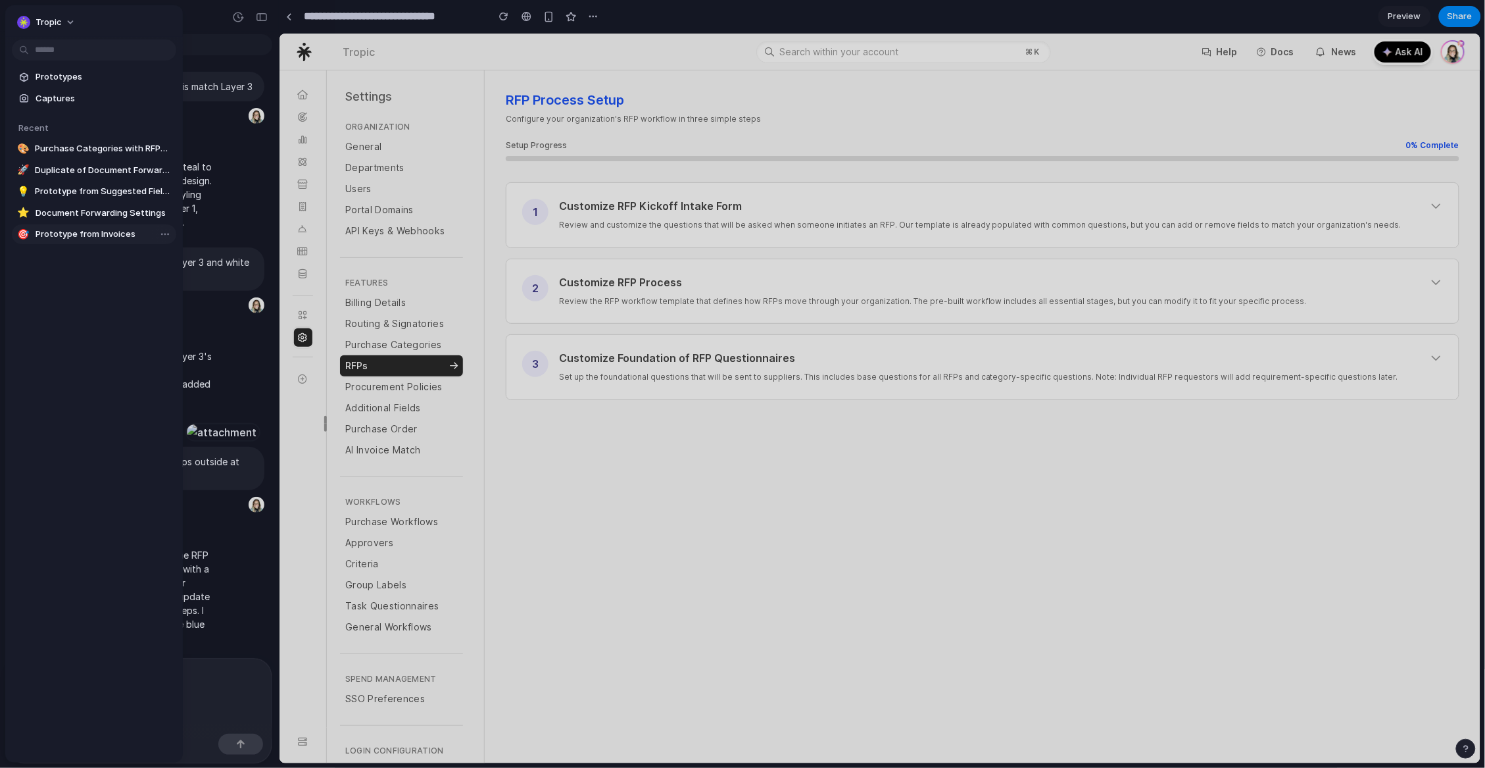
click at [95, 234] on span "Prototype from Invoices" at bounding box center [104, 234] width 136 height 13
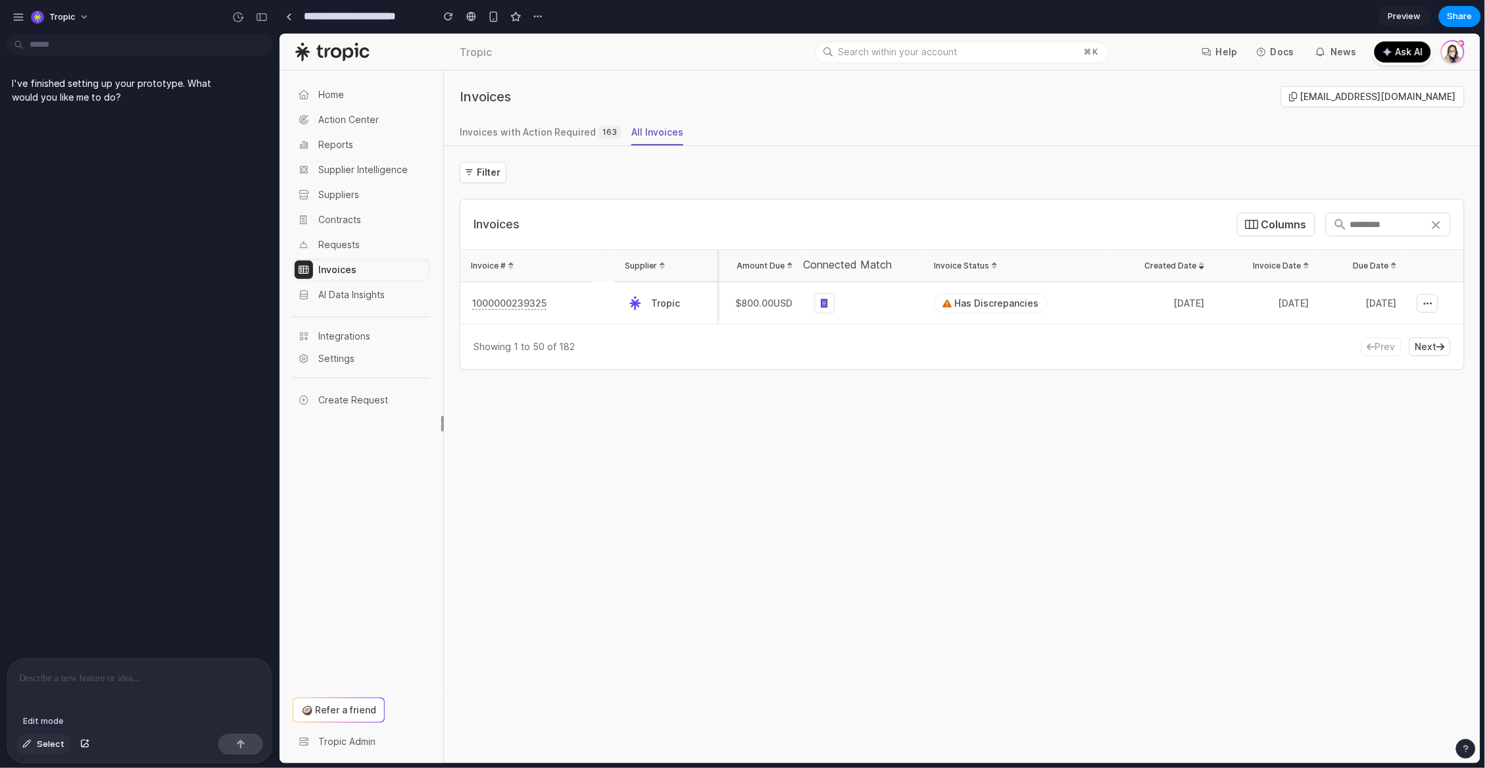
click at [51, 744] on span "Select" at bounding box center [51, 743] width 28 height 13
click at [512, 303] on div at bounding box center [880, 399] width 1201 height 730
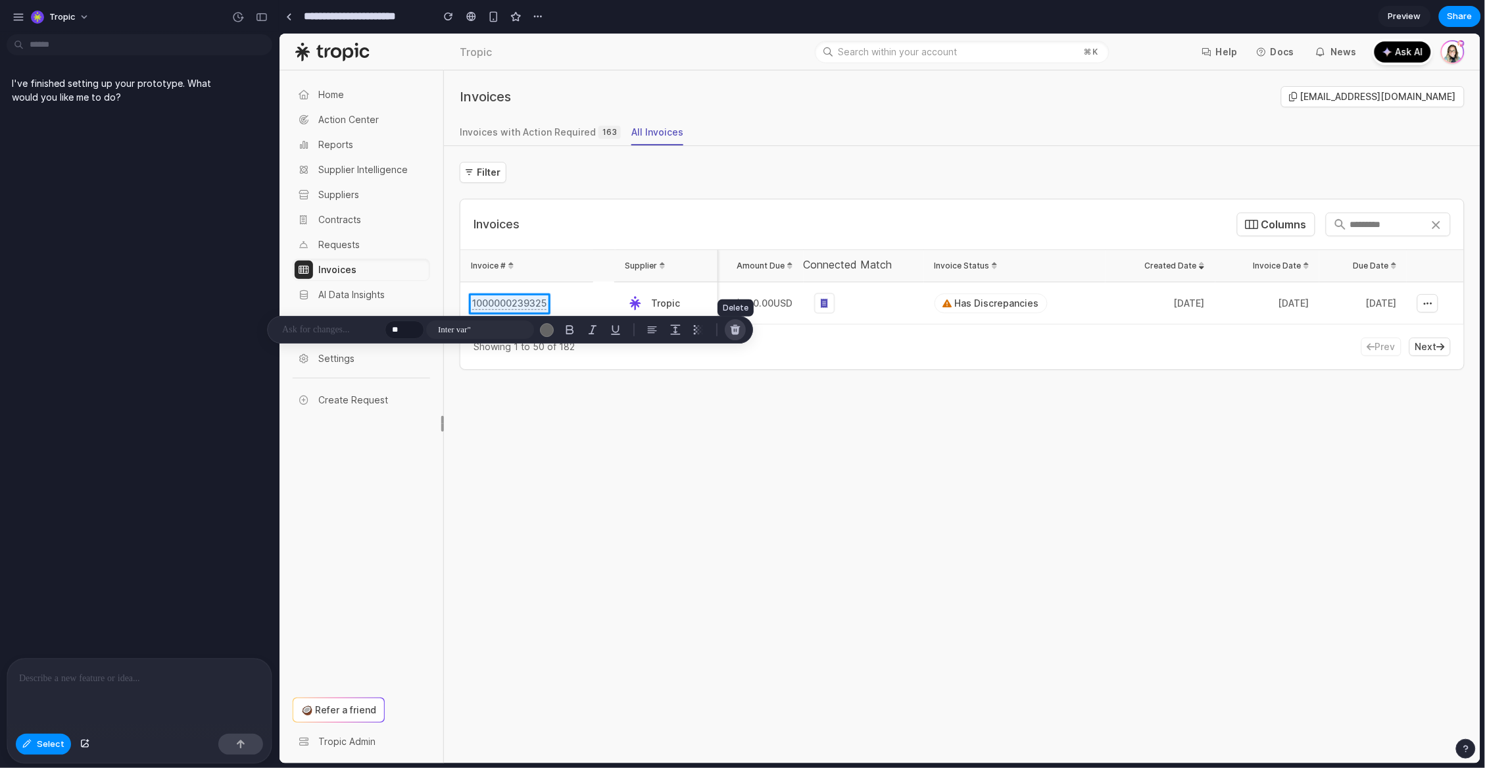
click at [735, 329] on div "button" at bounding box center [736, 330] width 12 height 12
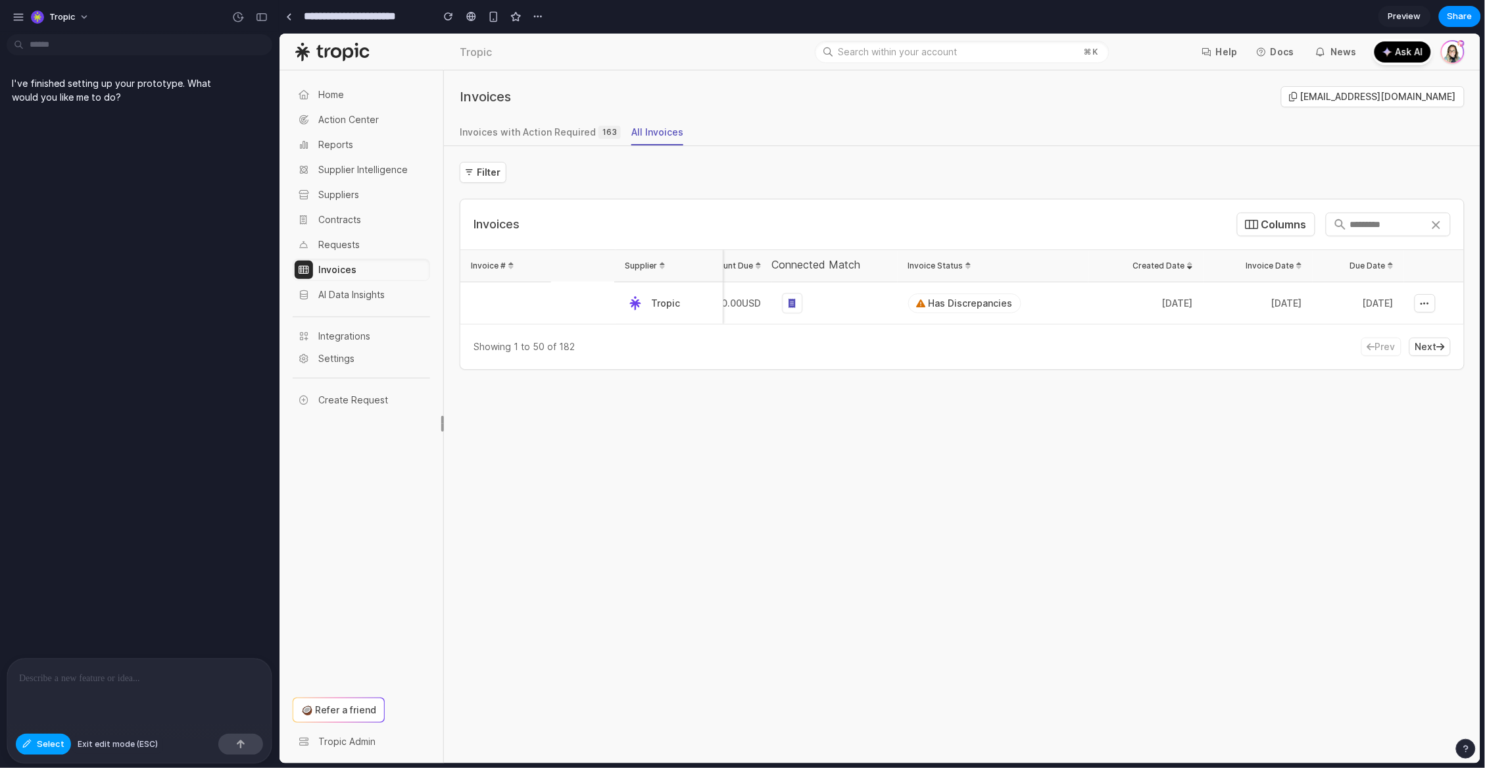
click at [44, 743] on span "Select" at bounding box center [51, 743] width 28 height 13
click at [119, 674] on p at bounding box center [139, 678] width 241 height 16
click at [45, 744] on span "Select" at bounding box center [51, 743] width 28 height 13
click at [932, 299] on div at bounding box center [880, 399] width 1201 height 730
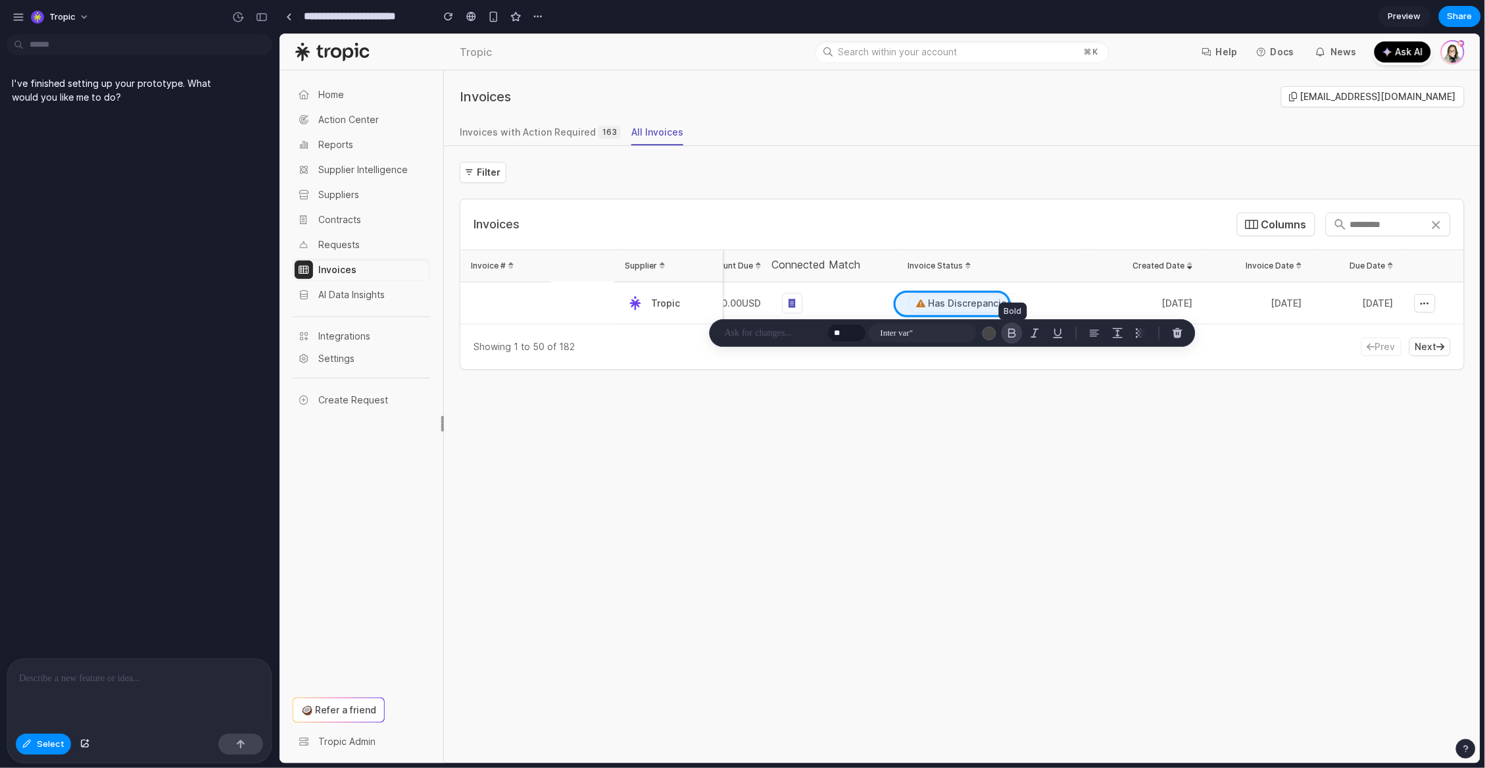
click at [1006, 335] on div "button" at bounding box center [1012, 333] width 12 height 12
click at [1010, 334] on div "button" at bounding box center [1012, 333] width 12 height 12
click at [1033, 333] on div "button" at bounding box center [1035, 333] width 12 height 12
click at [1036, 332] on div "button" at bounding box center [1035, 333] width 12 height 12
click at [1056, 335] on div "button" at bounding box center [1058, 333] width 12 height 12
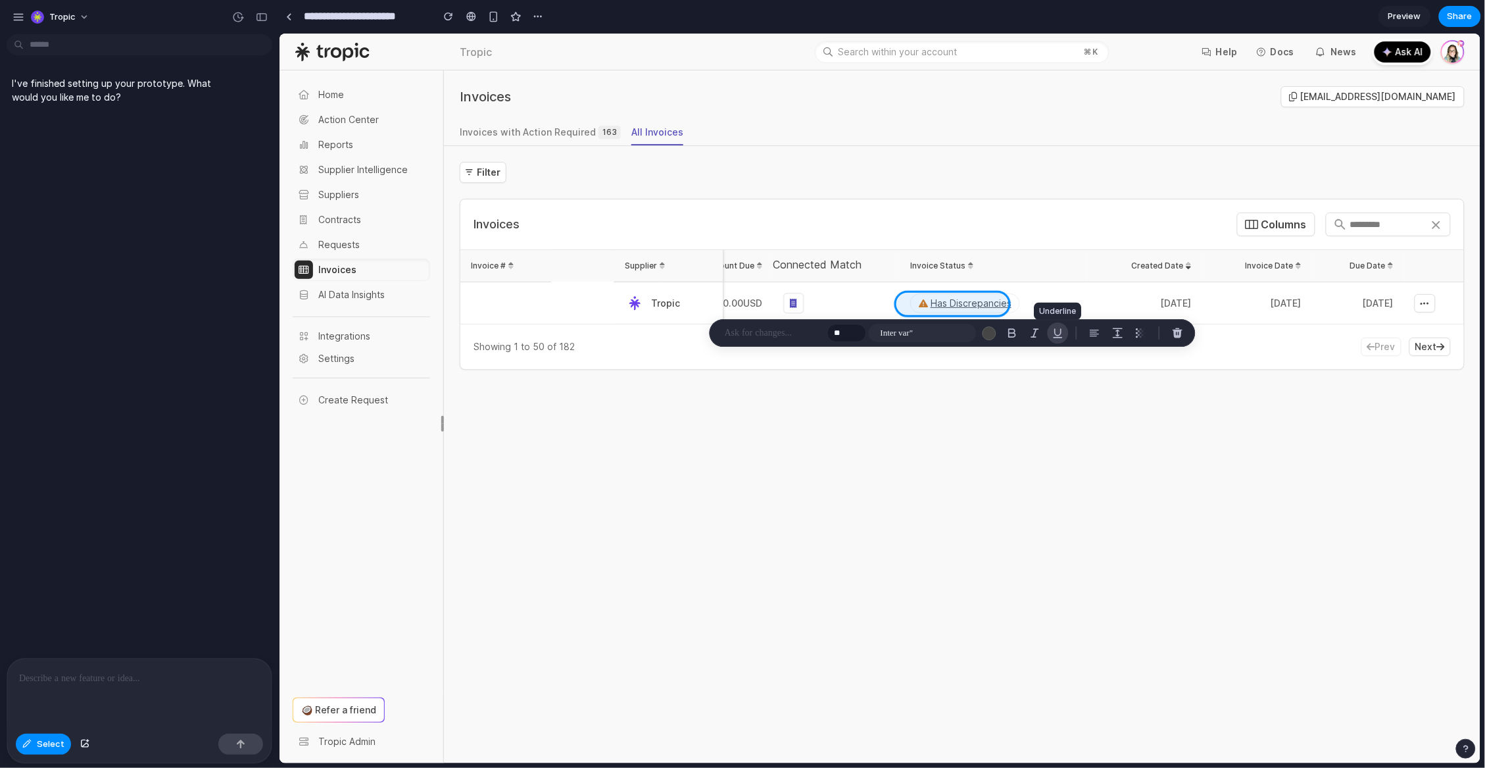
click at [1058, 335] on div "button" at bounding box center [1058, 333] width 12 height 12
click at [1114, 334] on div "button" at bounding box center [1118, 333] width 12 height 12
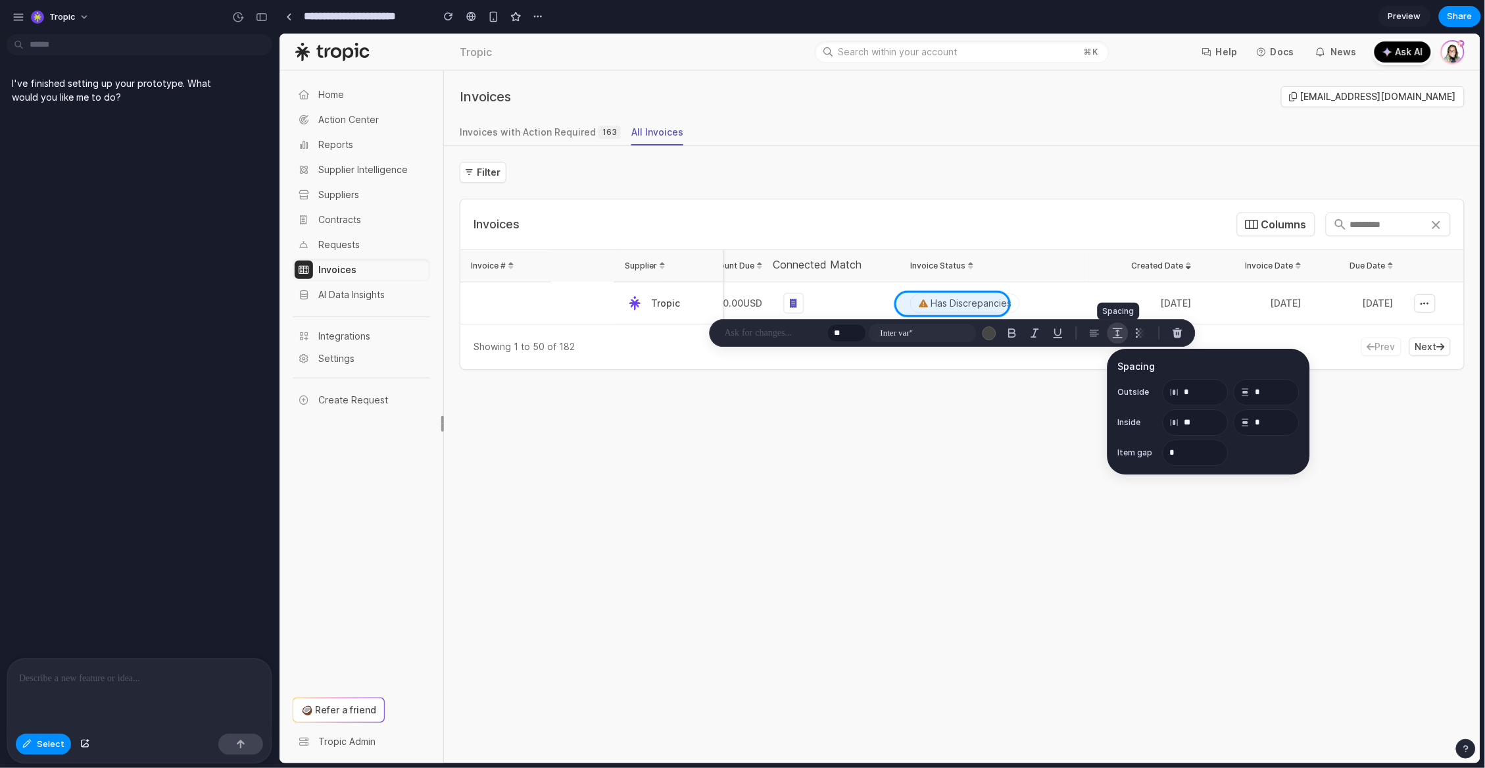
click at [1116, 334] on div "button" at bounding box center [1118, 333] width 12 height 12
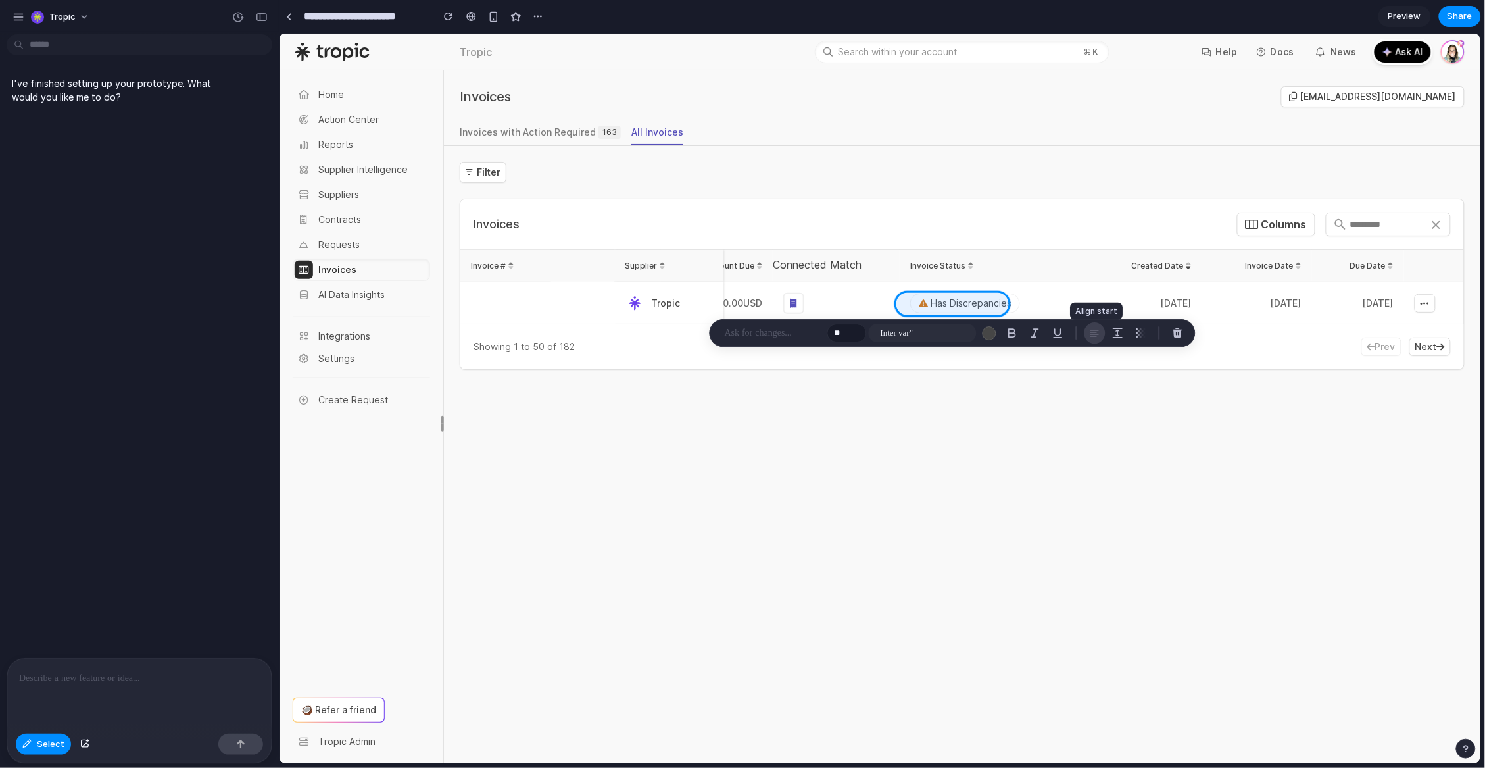
click at [1098, 332] on div "button" at bounding box center [1095, 333] width 12 height 12
click at [772, 336] on p at bounding box center [773, 333] width 97 height 16
click at [786, 333] on p at bounding box center [773, 333] width 97 height 16
click at [843, 333] on input "**" at bounding box center [847, 333] width 39 height 18
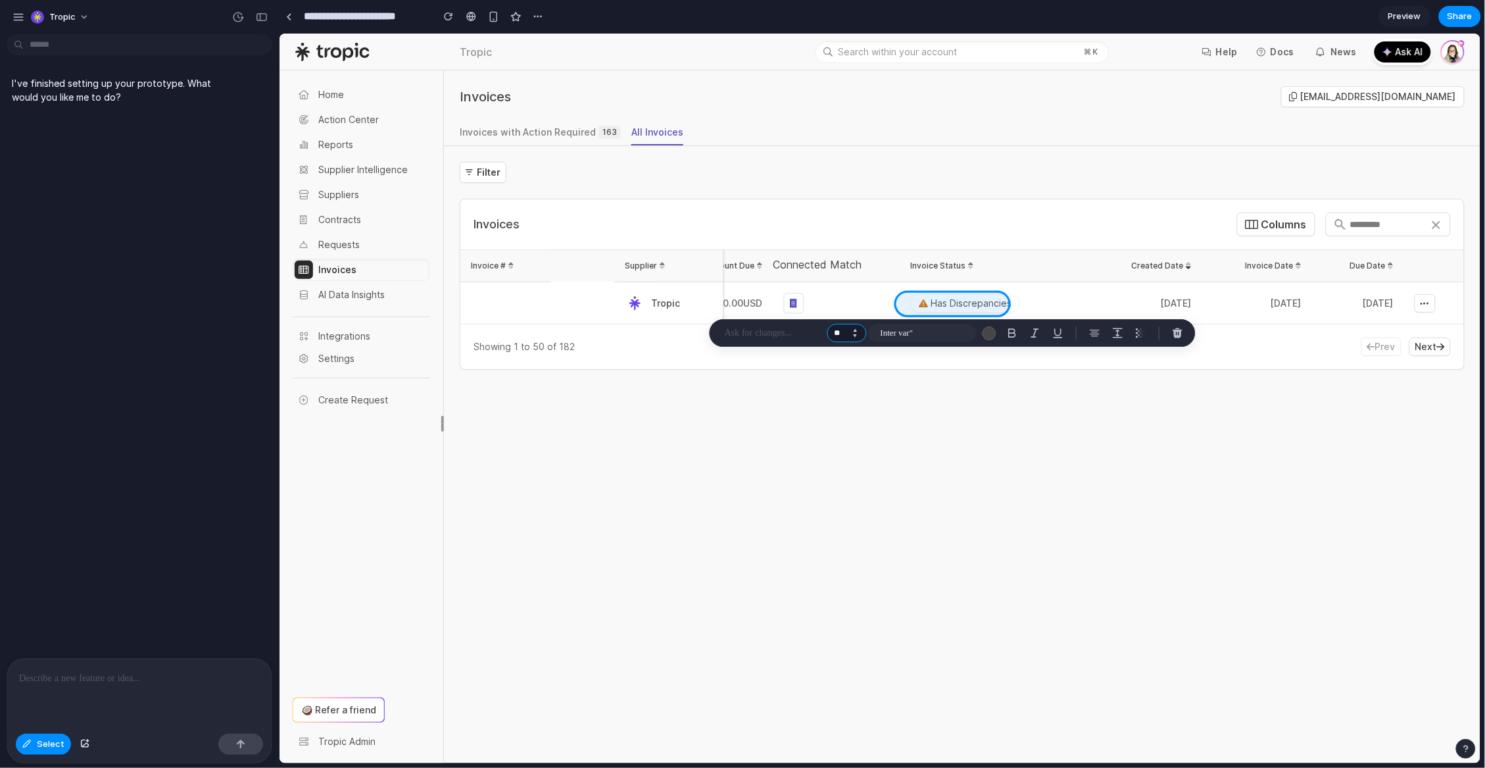
click at [853, 330] on button "Increment" at bounding box center [855, 330] width 13 height 7
click at [856, 337] on button "Decrement" at bounding box center [855, 335] width 13 height 7
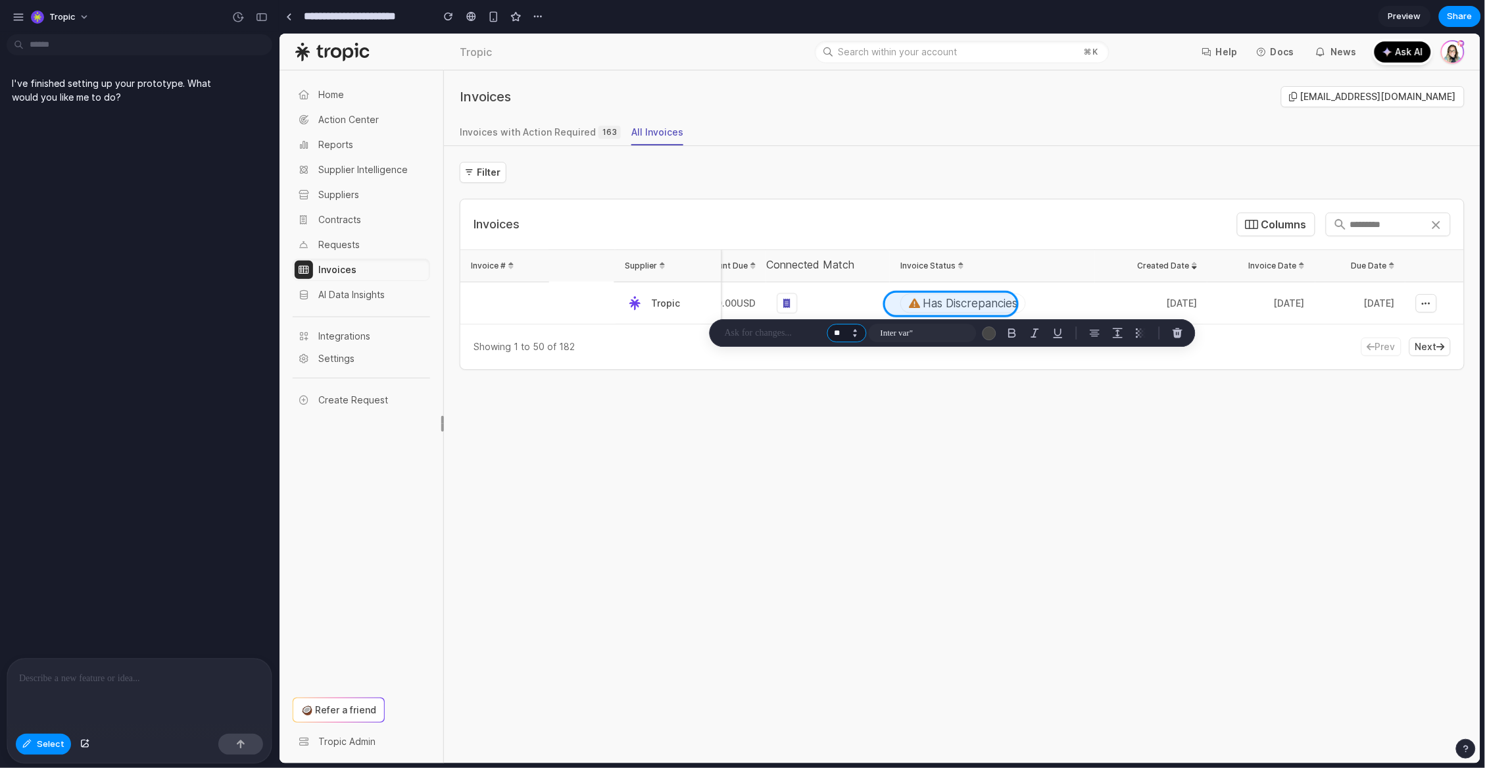
click at [856, 337] on button "Decrement" at bounding box center [855, 335] width 13 height 7
type input "**"
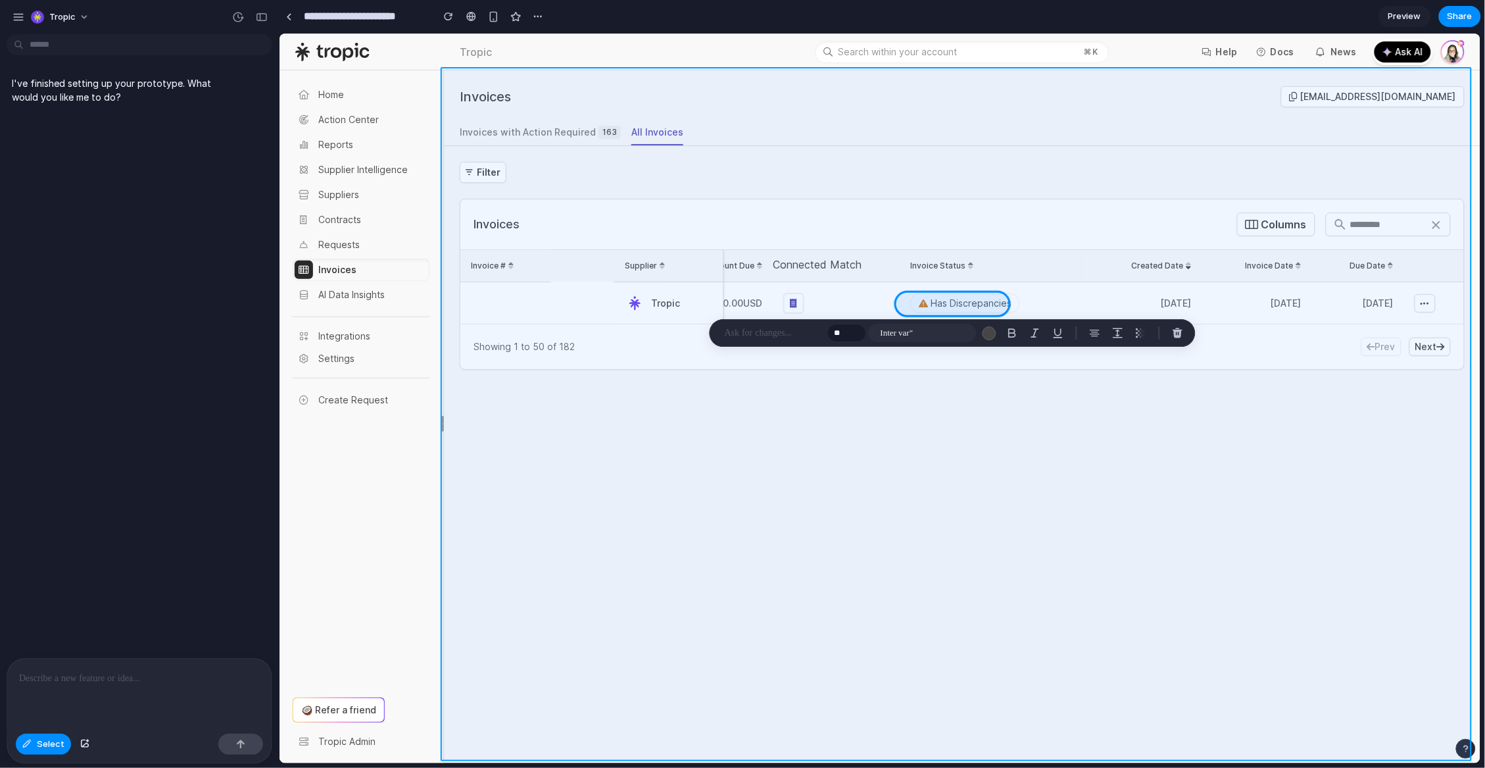
click at [895, 406] on div at bounding box center [880, 399] width 1201 height 730
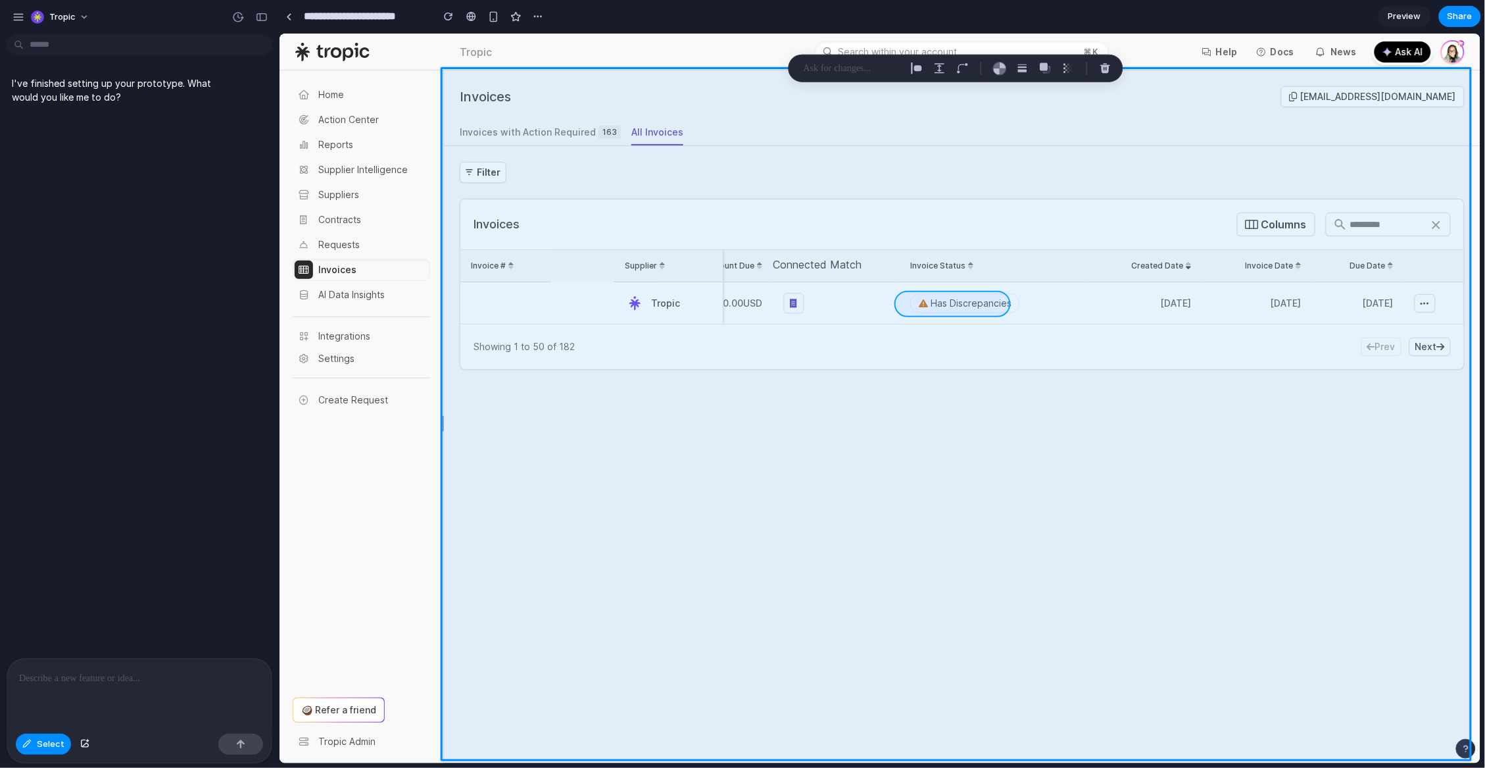
click at [952, 306] on div at bounding box center [880, 399] width 1201 height 730
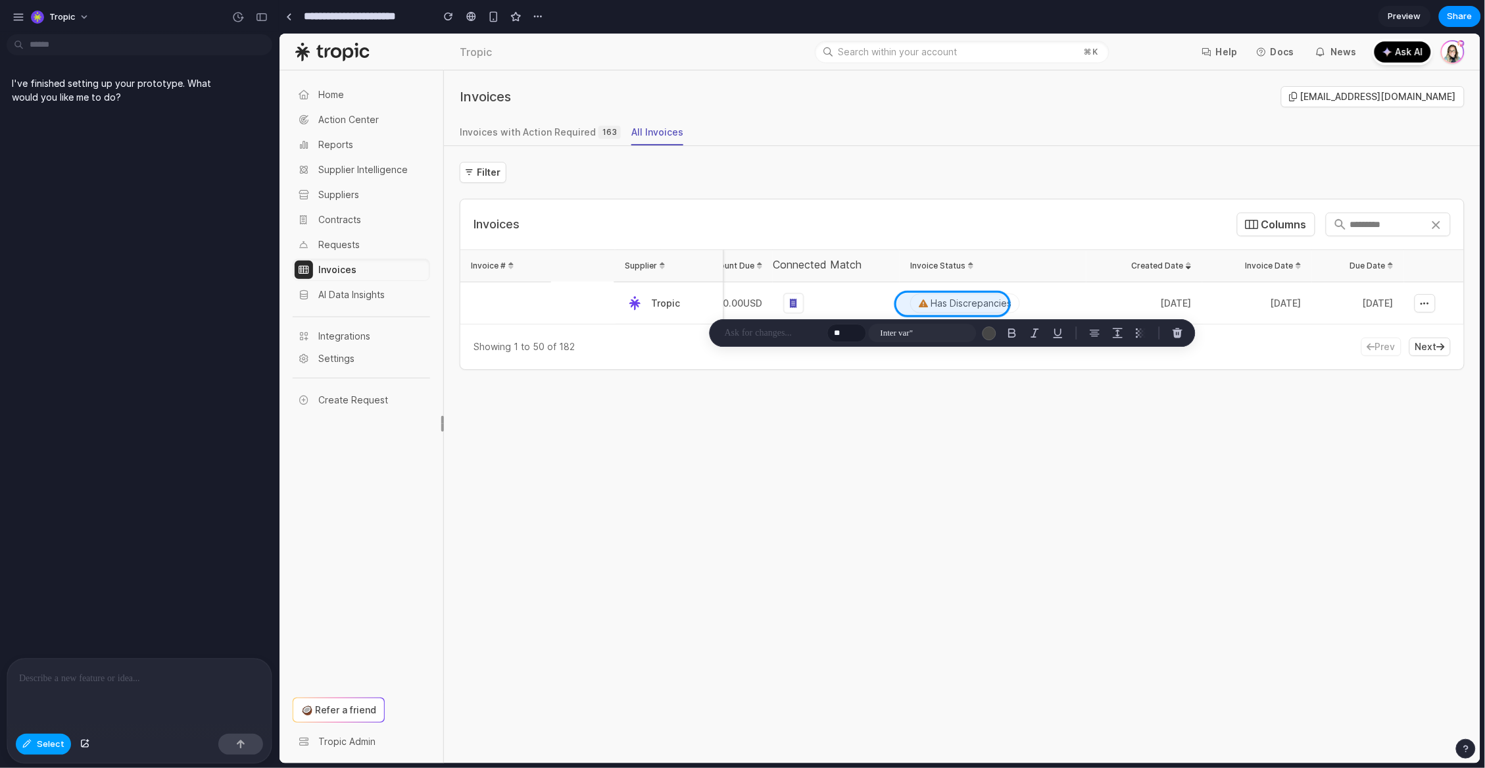
click at [41, 739] on span "Select" at bounding box center [51, 743] width 28 height 13
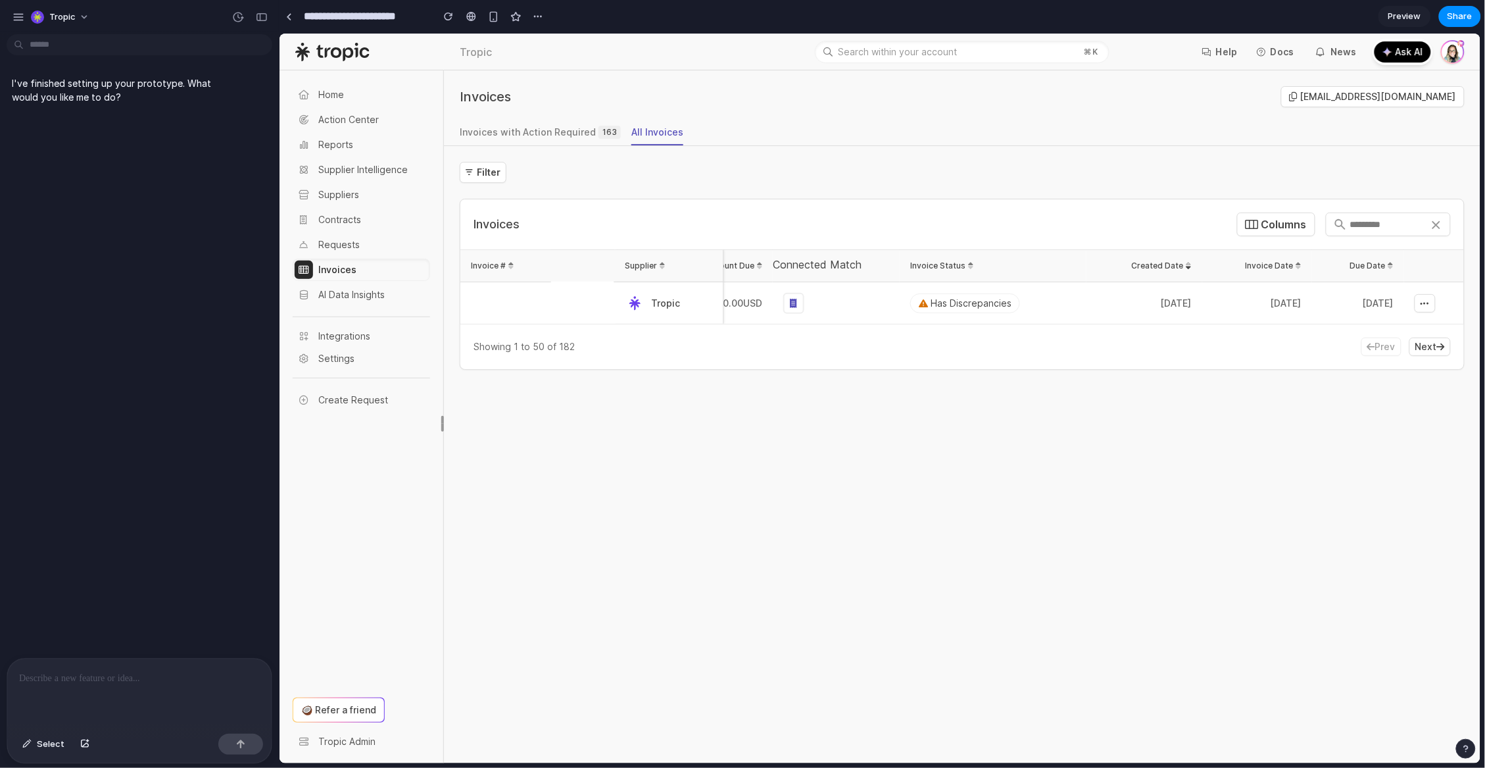
click at [141, 698] on div at bounding box center [139, 693] width 264 height 70
click at [560, 130] on div "Invoices with Action Required 163" at bounding box center [539, 131] width 161 height 13
click at [130, 689] on div at bounding box center [139, 693] width 264 height 70
click at [12, 18] on div "button" at bounding box center [18, 17] width 12 height 12
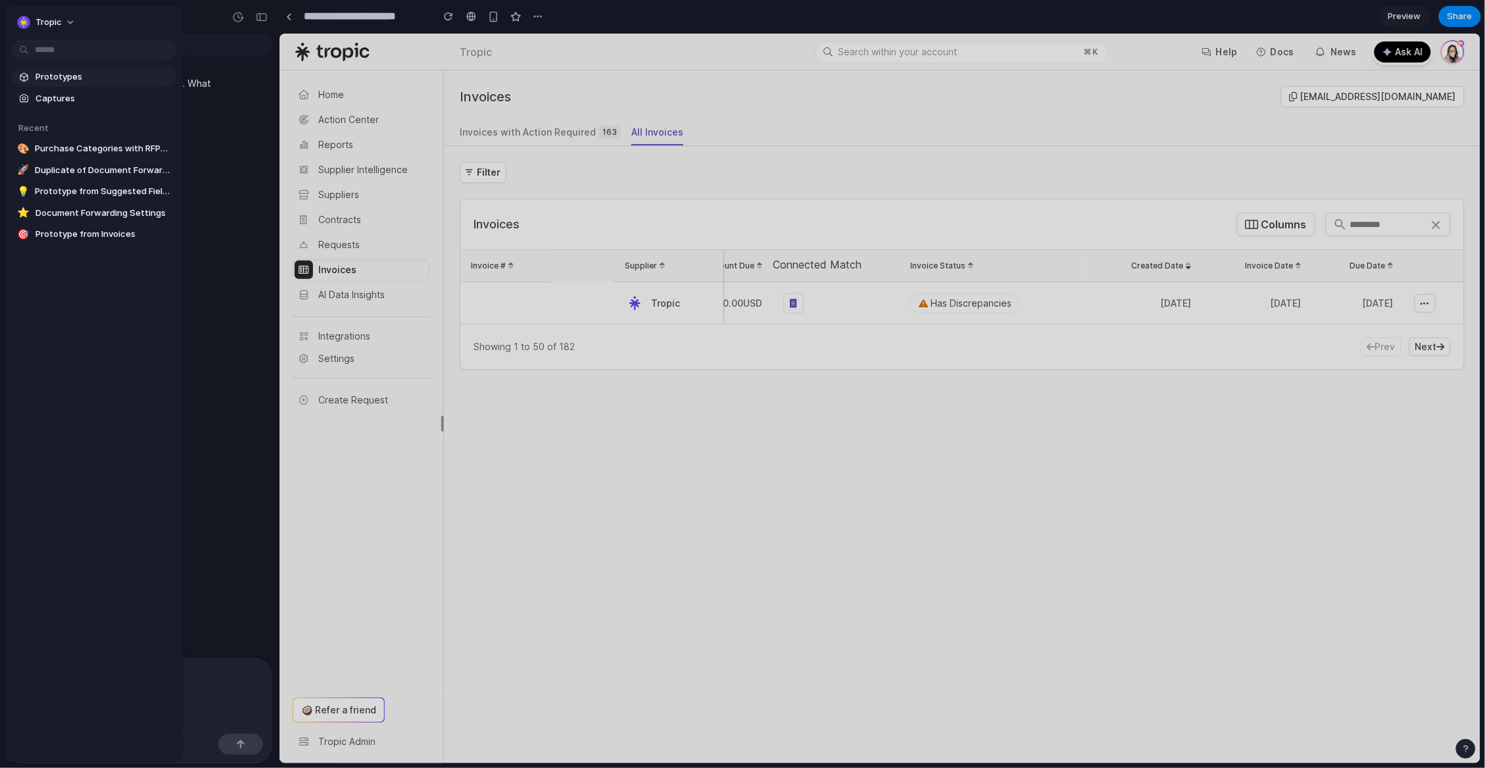
click at [79, 79] on span "Prototypes" at bounding box center [104, 76] width 136 height 13
